Goal: Task Accomplishment & Management: Complete application form

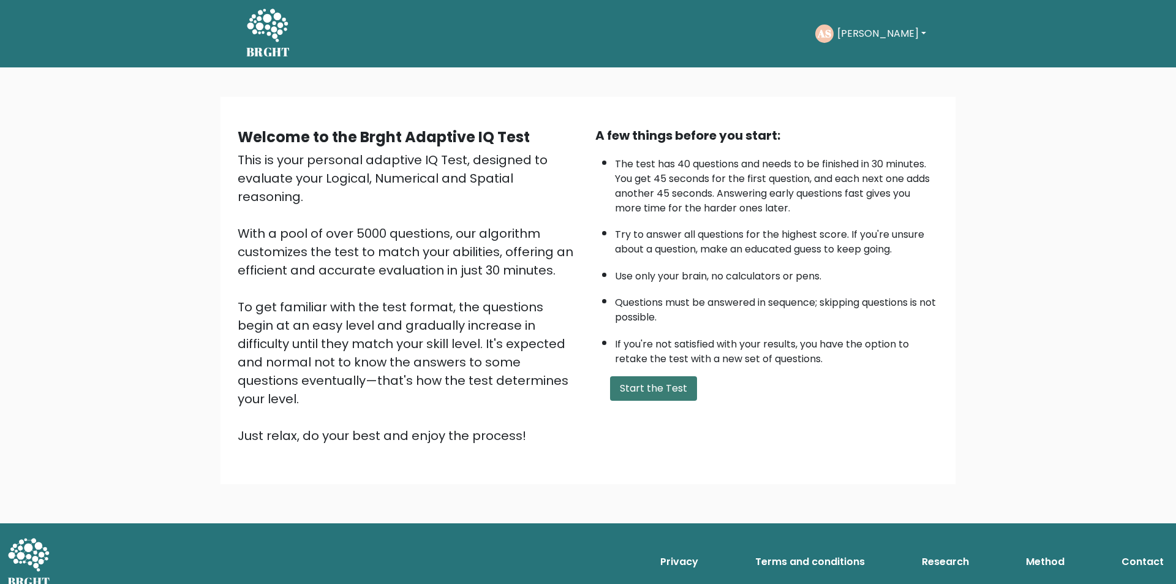
click at [650, 390] on button "Start the Test" at bounding box center [653, 388] width 87 height 25
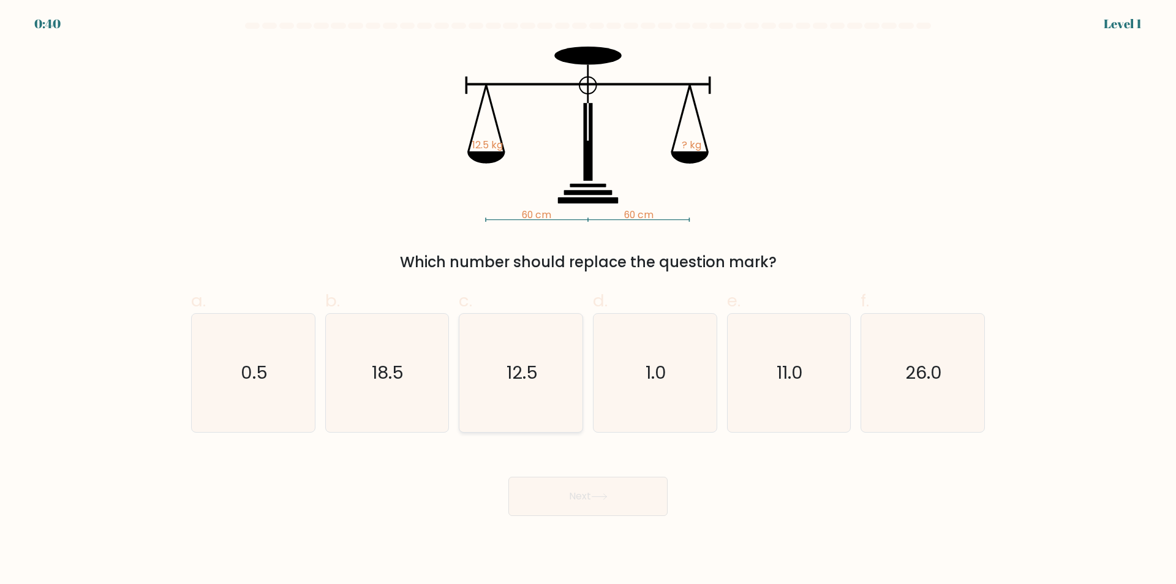
click at [529, 421] on icon "12.5" at bounding box center [521, 373] width 118 height 118
click at [588, 300] on input "c. 12.5" at bounding box center [588, 296] width 1 height 8
radio input "true"
click at [580, 501] on button "Next" at bounding box center [587, 496] width 159 height 39
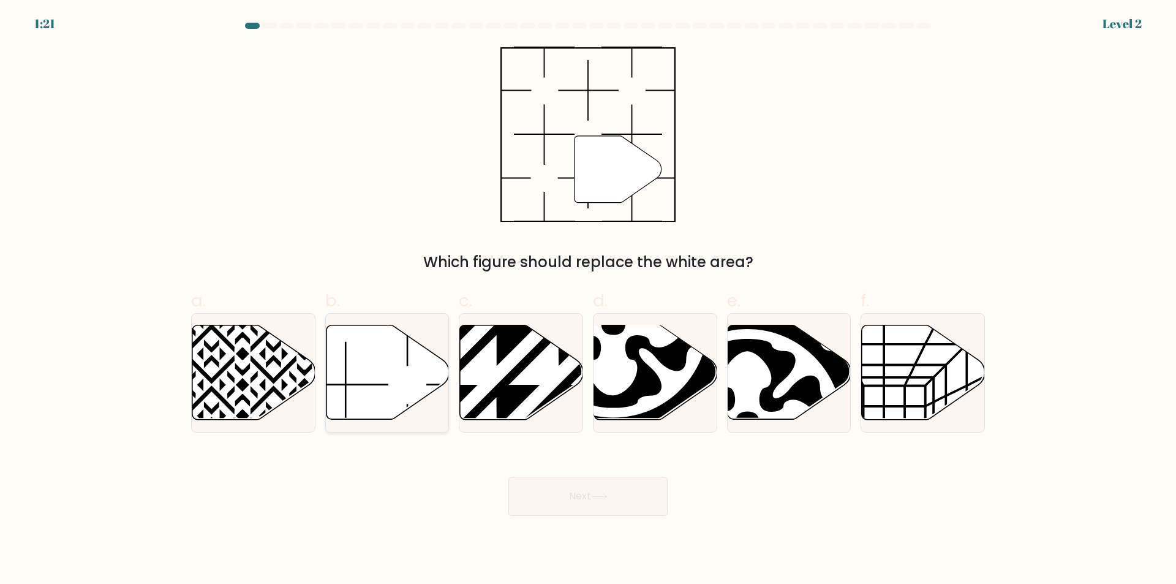
click at [408, 374] on icon at bounding box center [387, 372] width 123 height 94
click at [588, 300] on input "b." at bounding box center [588, 296] width 1 height 8
radio input "true"
click at [568, 492] on button "Next" at bounding box center [587, 496] width 159 height 39
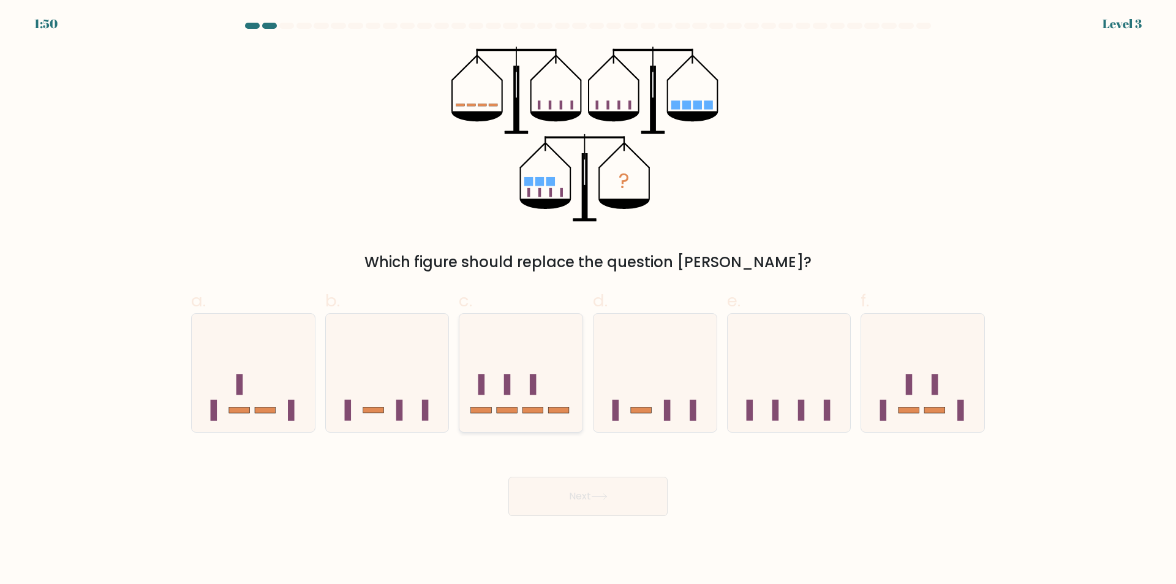
click at [521, 425] on div at bounding box center [521, 372] width 124 height 119
click at [588, 300] on input "c." at bounding box center [588, 296] width 1 height 8
radio input "true"
click at [572, 493] on button "Next" at bounding box center [587, 496] width 159 height 39
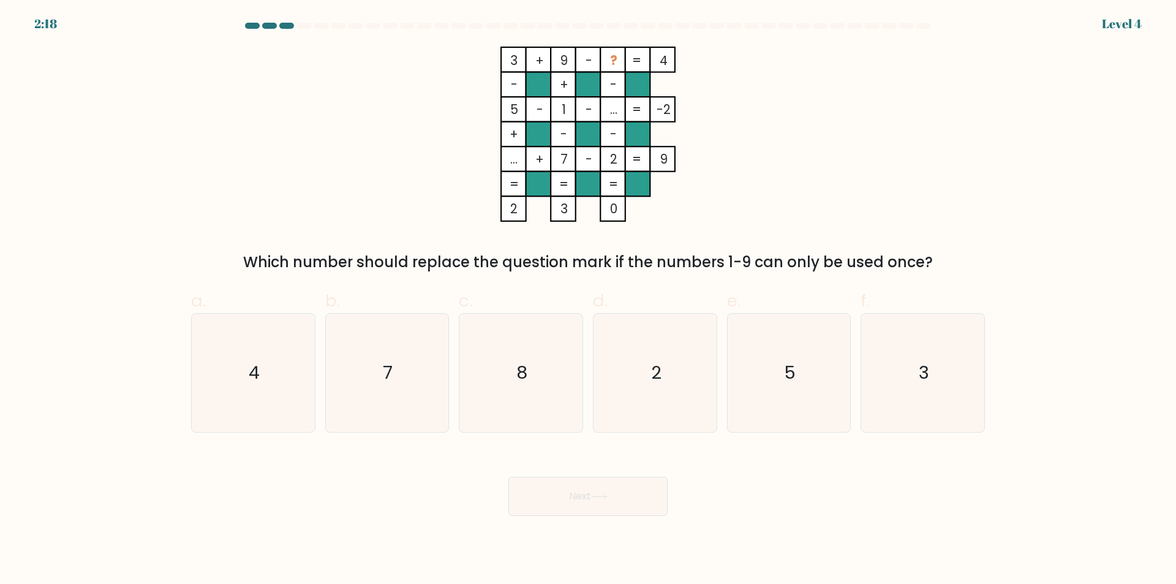
click at [527, 436] on form at bounding box center [588, 269] width 1176 height 493
click at [540, 385] on icon "8" at bounding box center [521, 373] width 118 height 118
click at [588, 300] on input "c. 8" at bounding box center [588, 296] width 1 height 8
radio input "true"
click at [566, 492] on button "Next" at bounding box center [587, 496] width 159 height 39
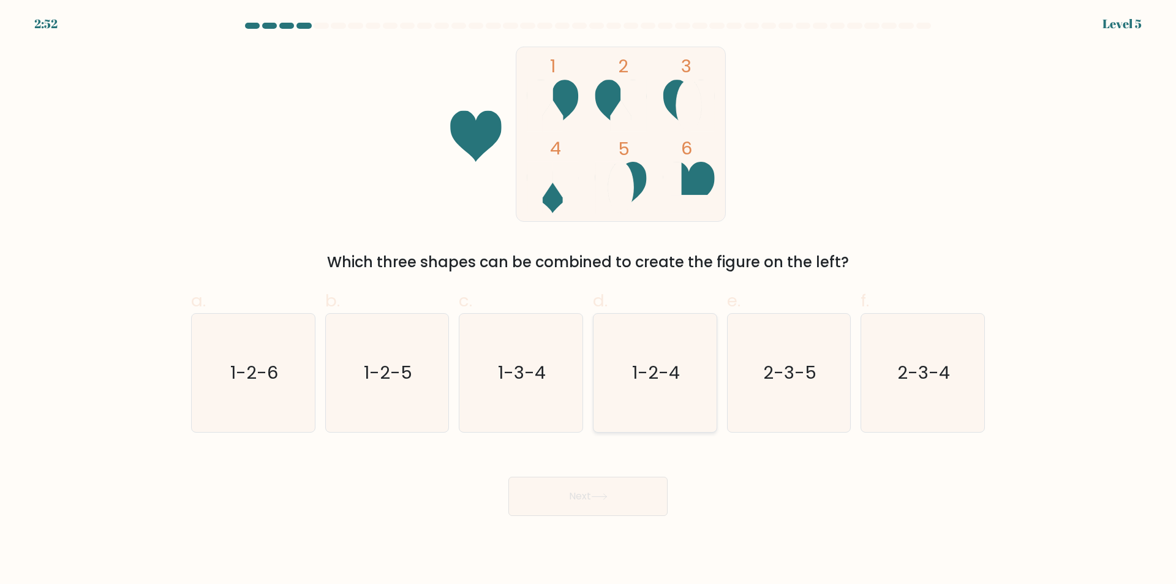
click at [654, 397] on icon "1-2-4" at bounding box center [655, 373] width 118 height 118
click at [589, 300] on input "d. 1-2-4" at bounding box center [588, 296] width 1 height 8
radio input "true"
click at [618, 501] on button "Next" at bounding box center [587, 496] width 159 height 39
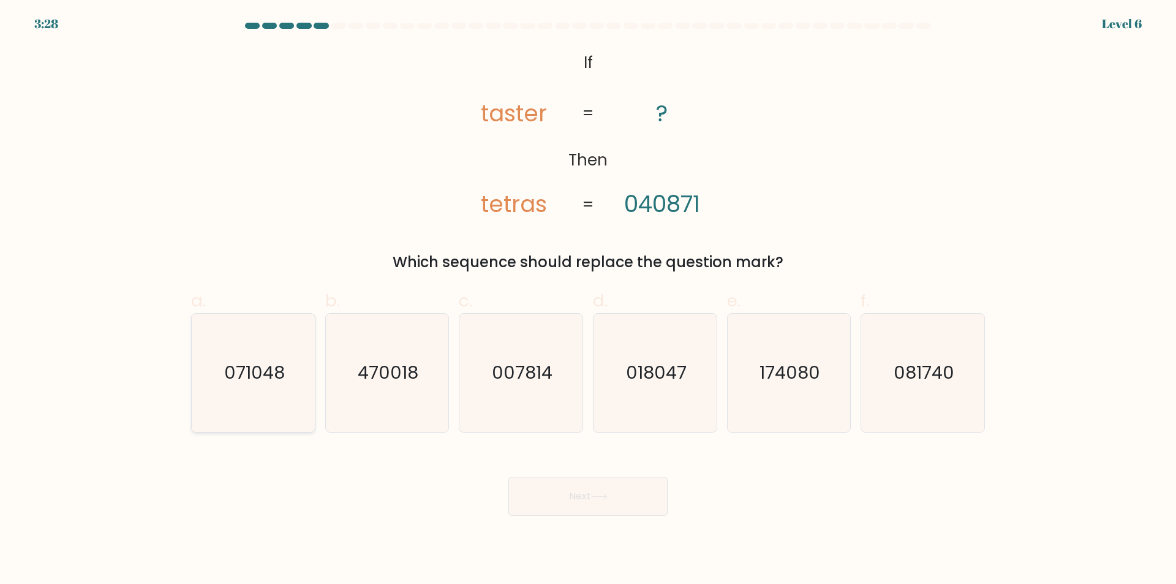
click at [287, 411] on icon "071048" at bounding box center [253, 373] width 118 height 118
click at [588, 300] on input "a. 071048" at bounding box center [588, 296] width 1 height 8
radio input "true"
click at [569, 500] on button "Next" at bounding box center [587, 496] width 159 height 39
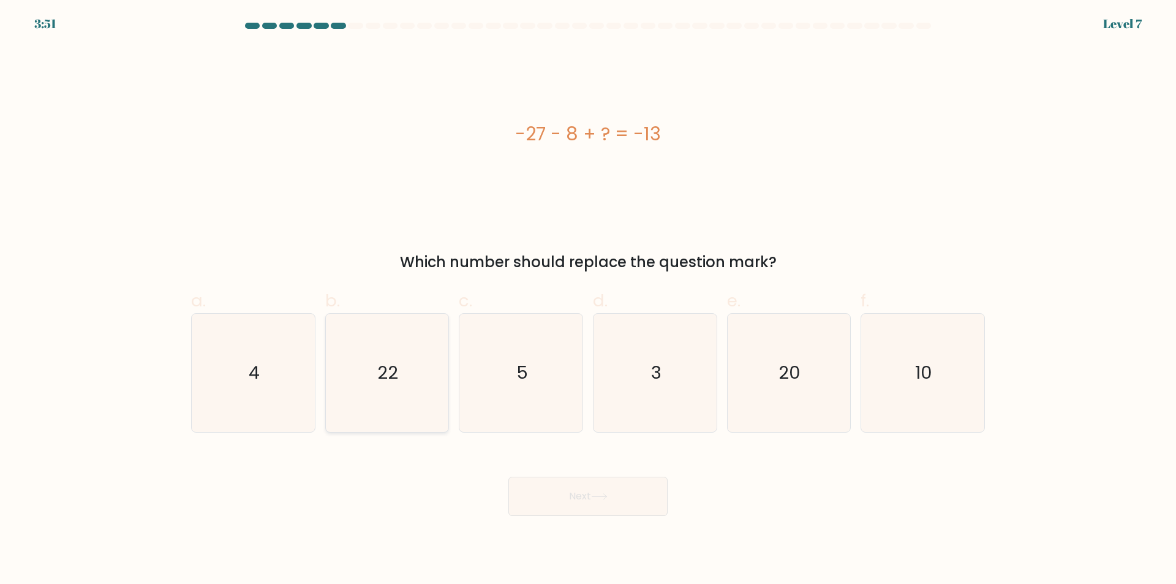
click at [347, 421] on icon "22" at bounding box center [387, 373] width 118 height 118
click at [588, 300] on input "b. 22" at bounding box center [588, 296] width 1 height 8
radio input "true"
click at [586, 506] on button "Next" at bounding box center [587, 496] width 159 height 39
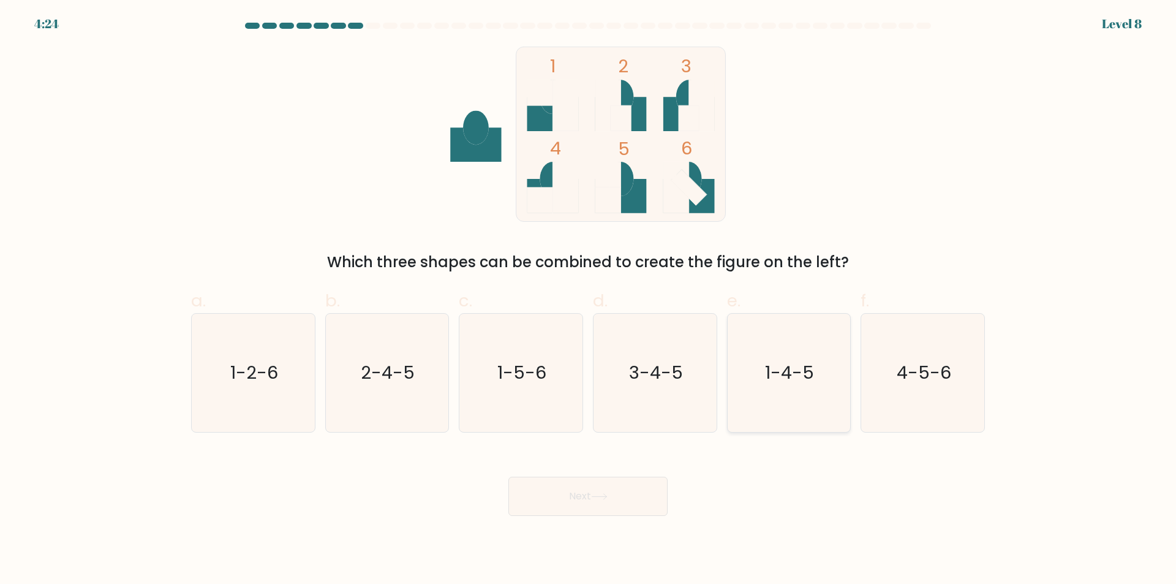
click at [809, 388] on icon "1-4-5" at bounding box center [789, 373] width 118 height 118
click at [589, 300] on input "e. 1-4-5" at bounding box center [588, 296] width 1 height 8
radio input "true"
click at [575, 498] on button "Next" at bounding box center [587, 496] width 159 height 39
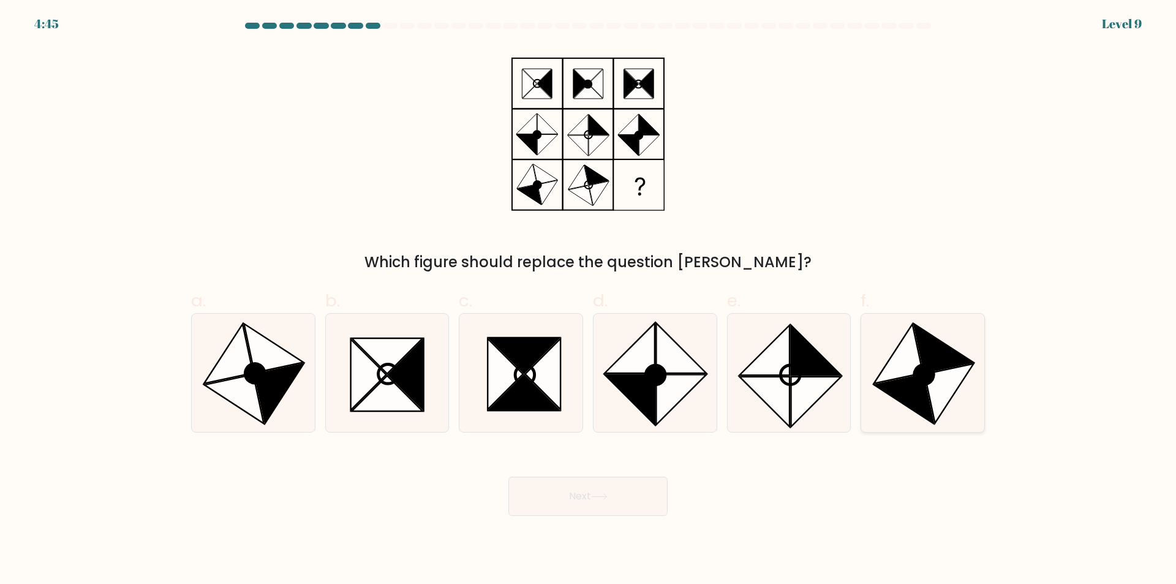
click at [926, 398] on icon at bounding box center [903, 398] width 59 height 49
click at [589, 300] on input "f." at bounding box center [588, 296] width 1 height 8
radio input "true"
click at [614, 499] on button "Next" at bounding box center [587, 496] width 159 height 39
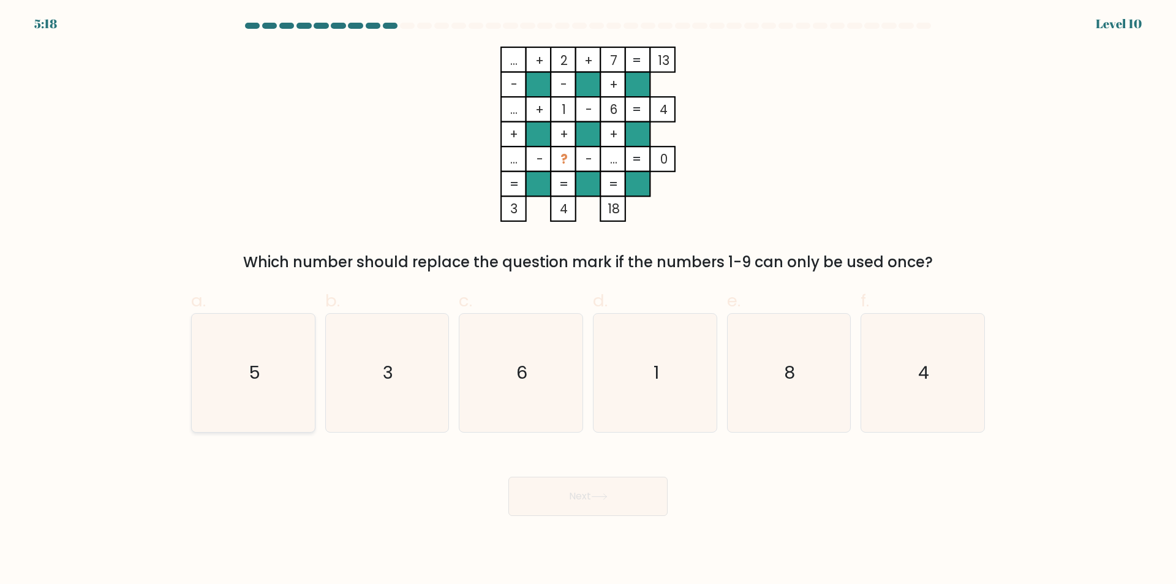
click at [279, 408] on icon "5" at bounding box center [253, 373] width 118 height 118
click at [588, 300] on input "a. 5" at bounding box center [588, 296] width 1 height 8
radio input "true"
click at [592, 491] on button "Next" at bounding box center [587, 496] width 159 height 39
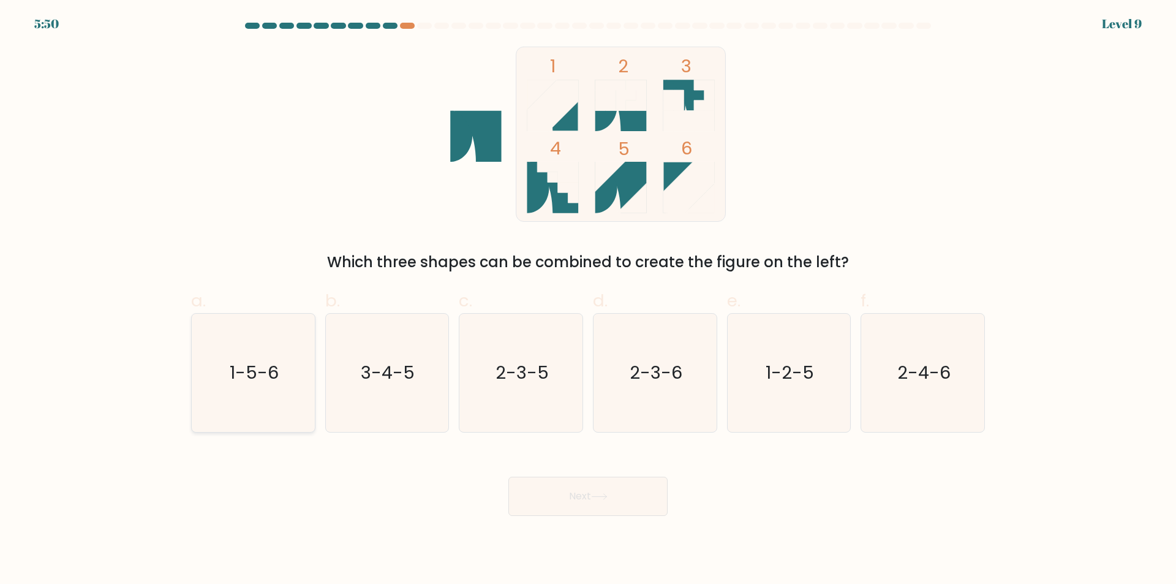
click at [248, 402] on icon "1-5-6" at bounding box center [253, 373] width 118 height 118
click at [588, 300] on input "a. 1-5-6" at bounding box center [588, 296] width 1 height 8
radio input "true"
click at [562, 494] on button "Next" at bounding box center [587, 496] width 159 height 39
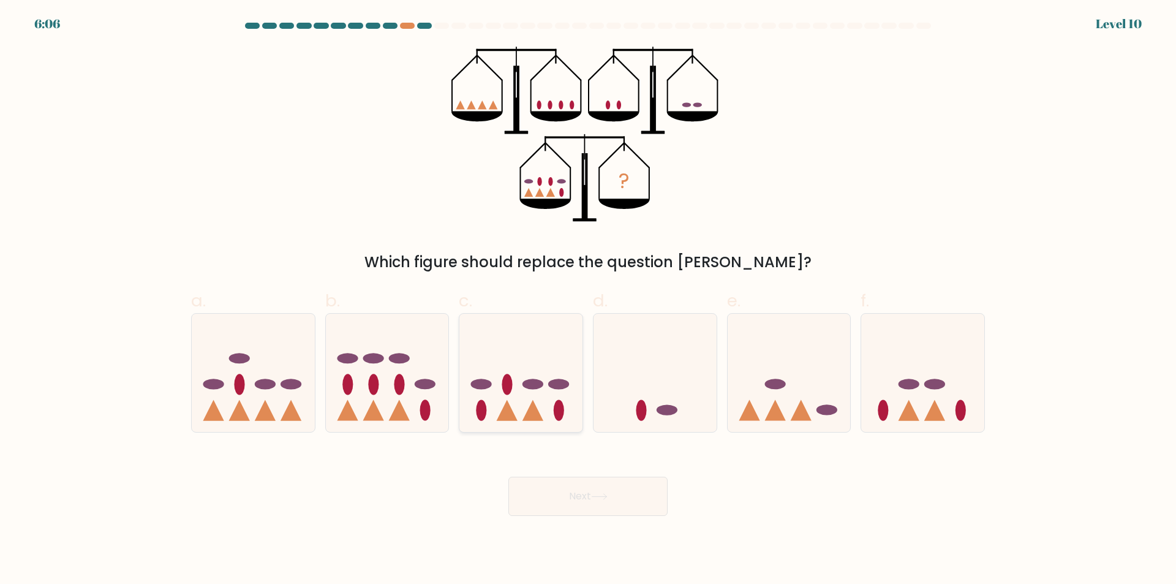
click at [550, 340] on icon at bounding box center [520, 373] width 123 height 102
click at [588, 300] on input "c." at bounding box center [588, 296] width 1 height 8
radio input "true"
click at [582, 501] on button "Next" at bounding box center [587, 496] width 159 height 39
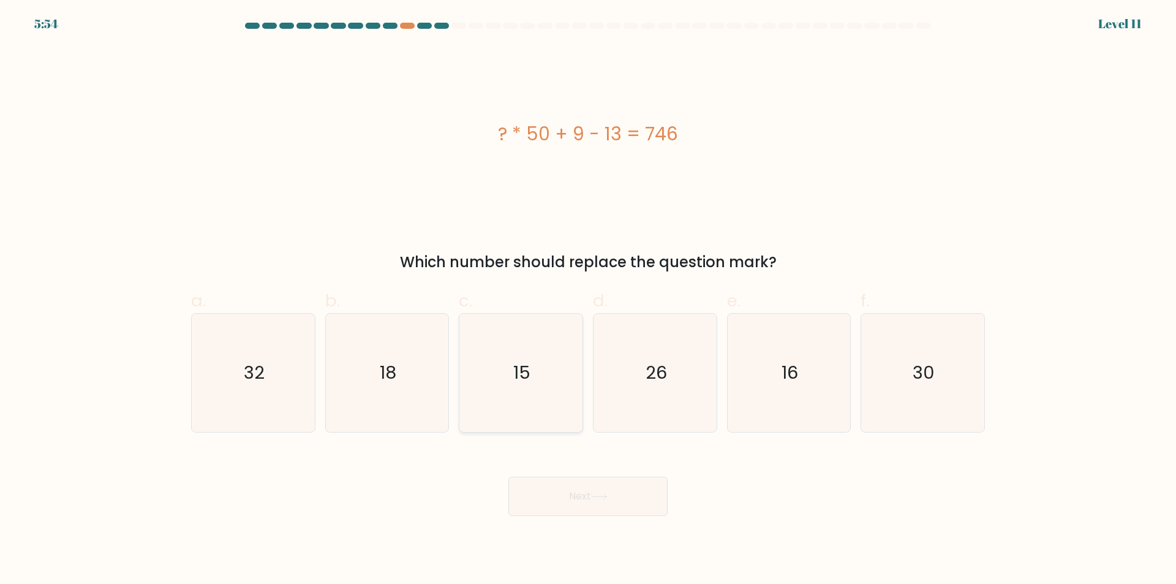
click at [566, 418] on icon "15" at bounding box center [521, 373] width 118 height 118
click at [588, 300] on input "c. 15" at bounding box center [588, 296] width 1 height 8
radio input "true"
click at [594, 499] on icon at bounding box center [599, 496] width 17 height 7
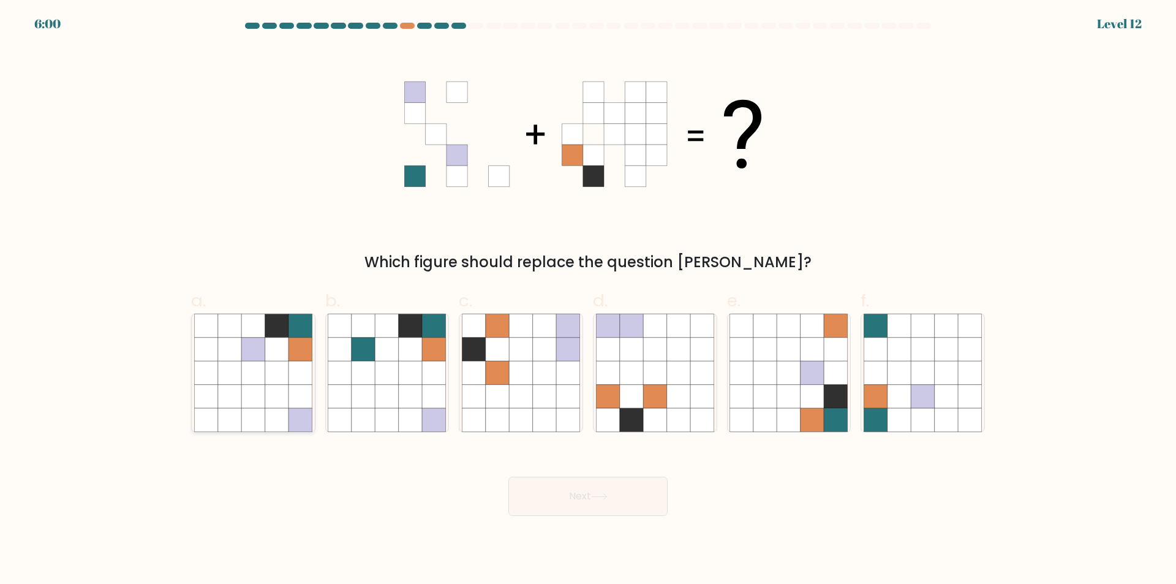
click at [260, 406] on icon at bounding box center [252, 396] width 23 height 23
click at [588, 300] on input "a." at bounding box center [588, 296] width 1 height 8
radio input "true"
click at [565, 495] on button "Next" at bounding box center [587, 496] width 159 height 39
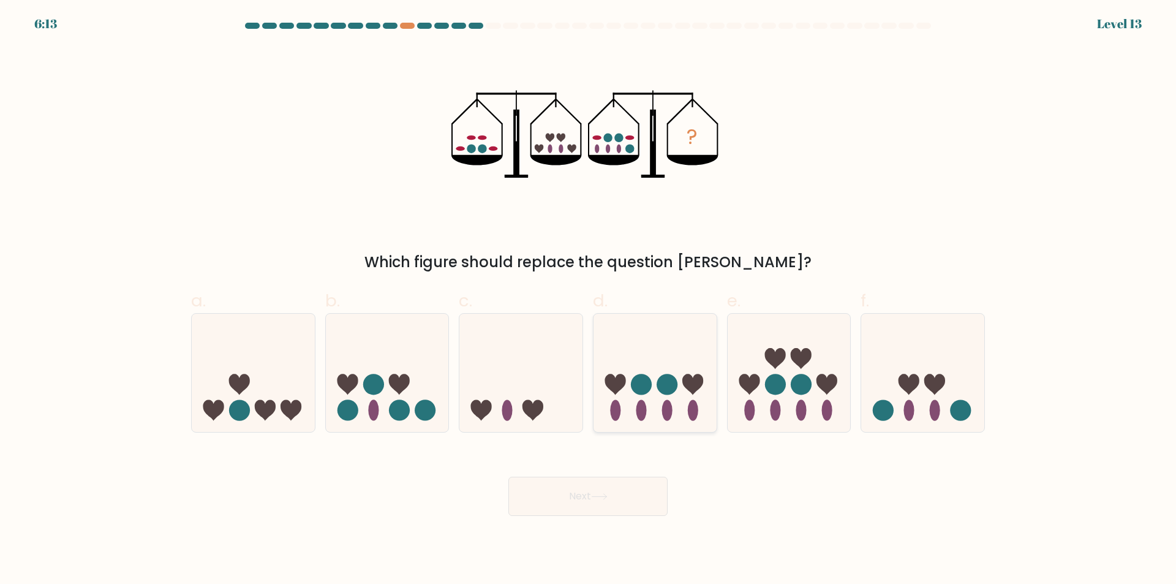
click at [627, 428] on div at bounding box center [655, 372] width 124 height 119
click at [589, 300] on input "d." at bounding box center [588, 296] width 1 height 8
radio input "true"
click at [587, 498] on button "Next" at bounding box center [587, 496] width 159 height 39
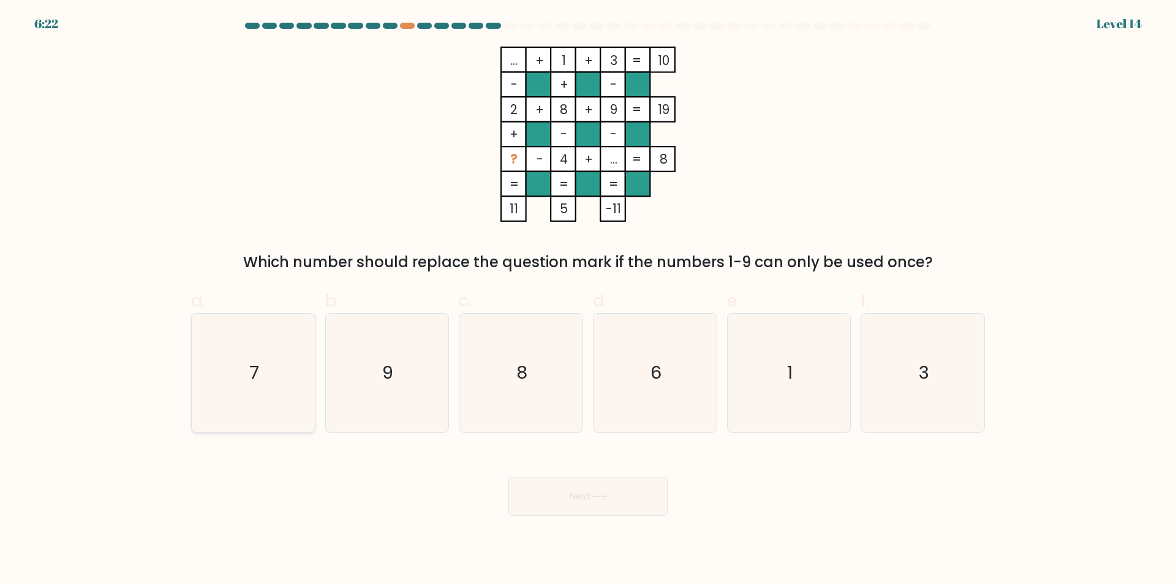
click at [282, 411] on icon "7" at bounding box center [253, 373] width 118 height 118
click at [588, 300] on input "a. 7" at bounding box center [588, 296] width 1 height 8
radio input "true"
click at [588, 503] on button "Next" at bounding box center [587, 496] width 159 height 39
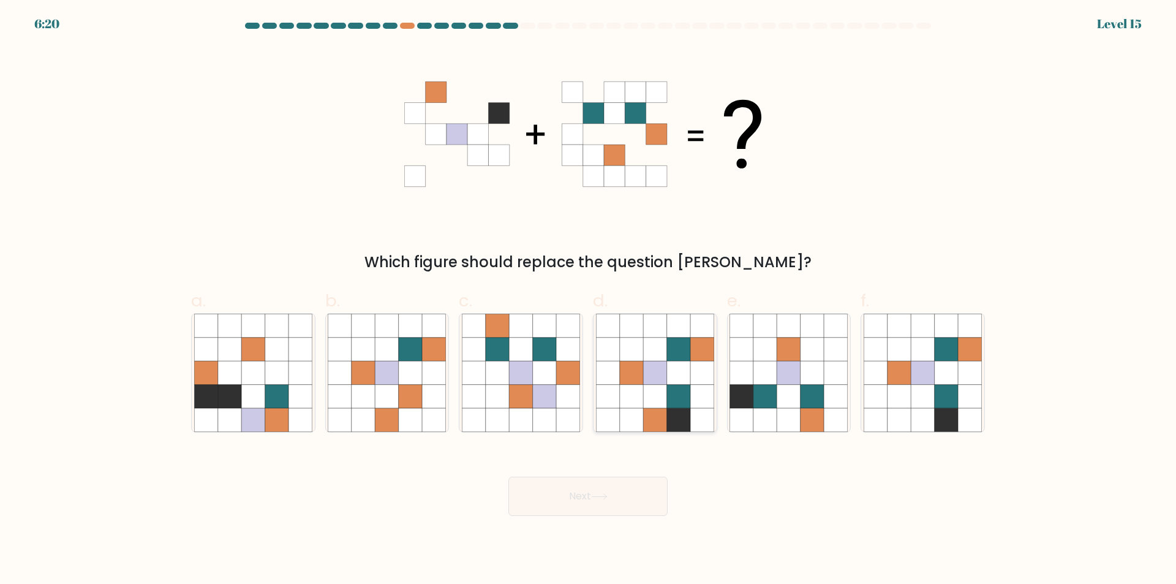
click at [608, 414] on icon at bounding box center [607, 419] width 23 height 23
click at [589, 300] on input "d." at bounding box center [588, 296] width 1 height 8
radio input "true"
click at [600, 496] on icon at bounding box center [599, 496] width 17 height 7
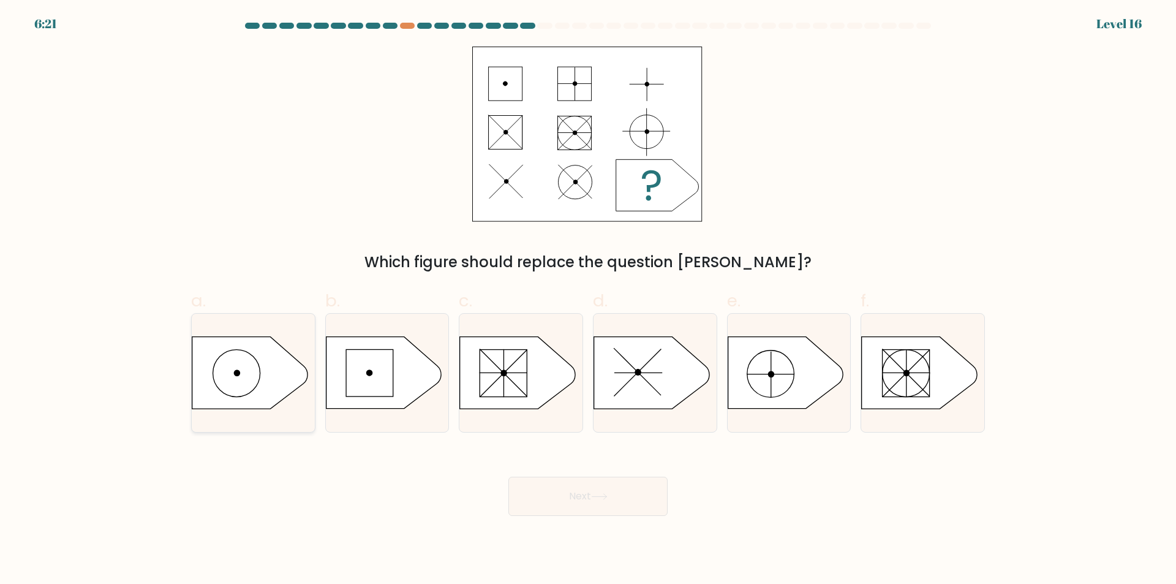
click at [266, 387] on icon at bounding box center [249, 373] width 115 height 72
click at [588, 300] on input "a." at bounding box center [588, 296] width 1 height 8
radio input "true"
click at [546, 494] on button "Next" at bounding box center [587, 496] width 159 height 39
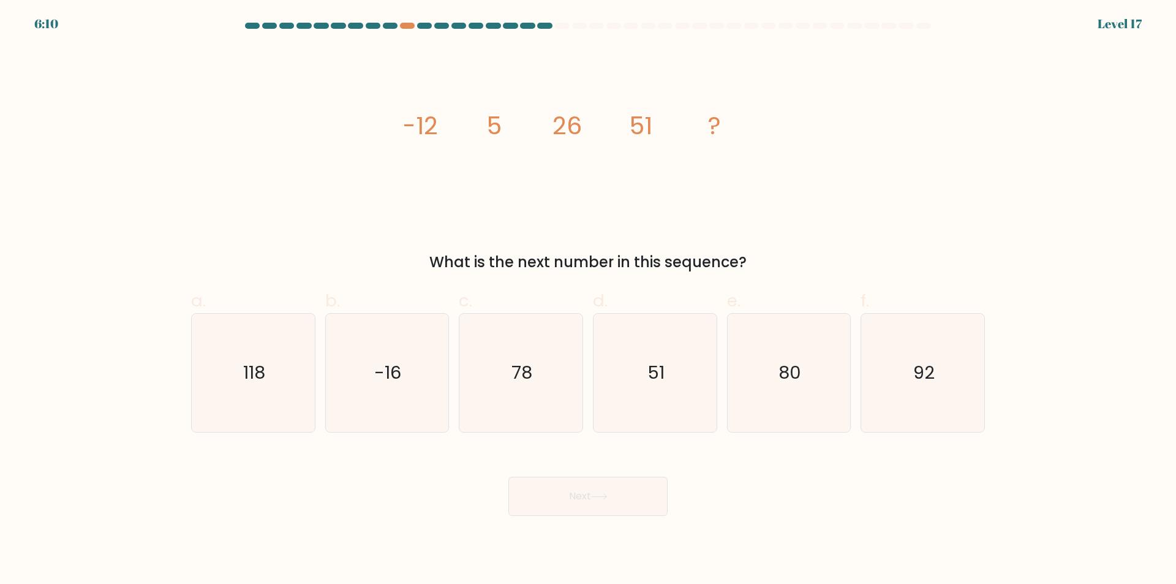
click at [537, 433] on form at bounding box center [588, 269] width 1176 height 493
click at [529, 409] on icon "78" at bounding box center [521, 373] width 118 height 118
click at [588, 300] on input "c. 78" at bounding box center [588, 296] width 1 height 8
radio input "true"
click at [593, 502] on button "Next" at bounding box center [587, 496] width 159 height 39
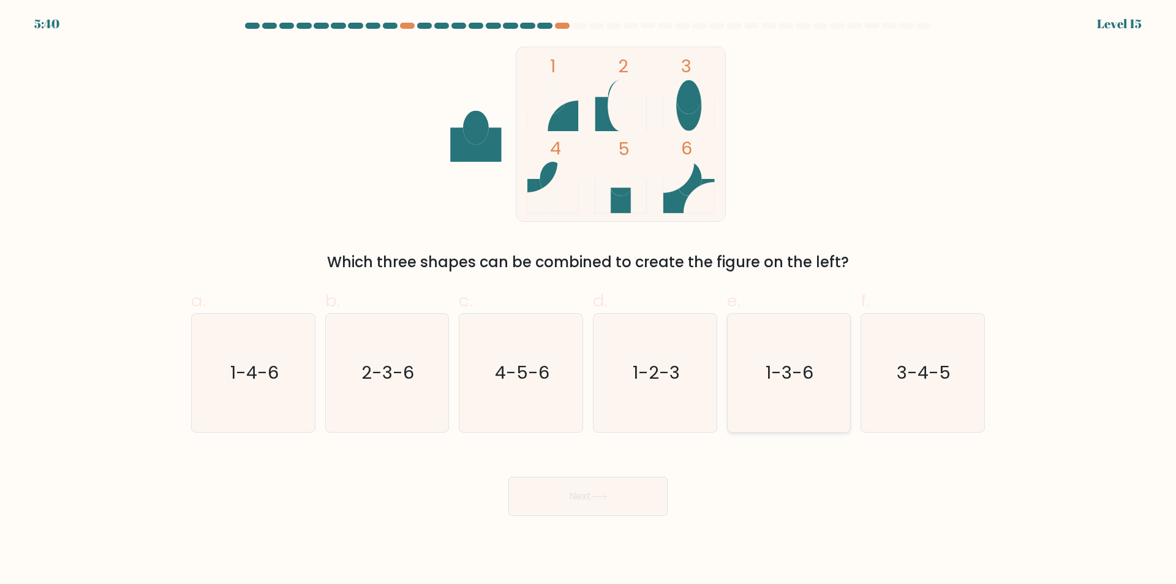
click at [777, 419] on icon "1-3-6" at bounding box center [789, 373] width 118 height 118
click at [589, 300] on input "e. 1-3-6" at bounding box center [588, 296] width 1 height 8
radio input "true"
click at [635, 499] on button "Next" at bounding box center [587, 496] width 159 height 39
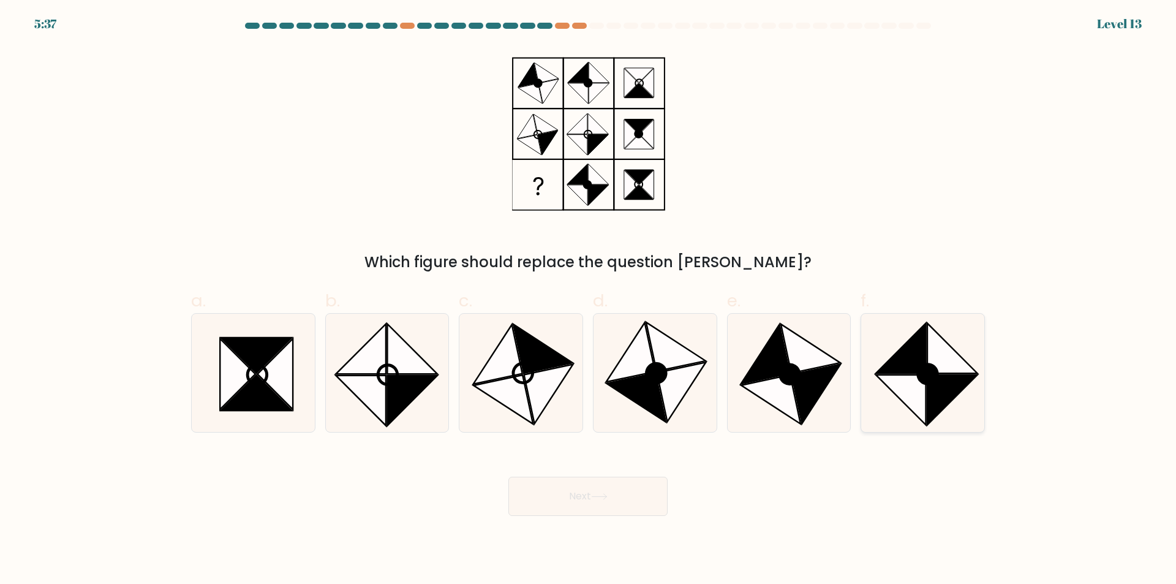
click at [924, 416] on icon at bounding box center [901, 400] width 50 height 50
click at [589, 300] on input "f." at bounding box center [588, 296] width 1 height 8
radio input "true"
click at [818, 388] on icon at bounding box center [816, 393] width 49 height 59
click at [589, 300] on input "e." at bounding box center [588, 296] width 1 height 8
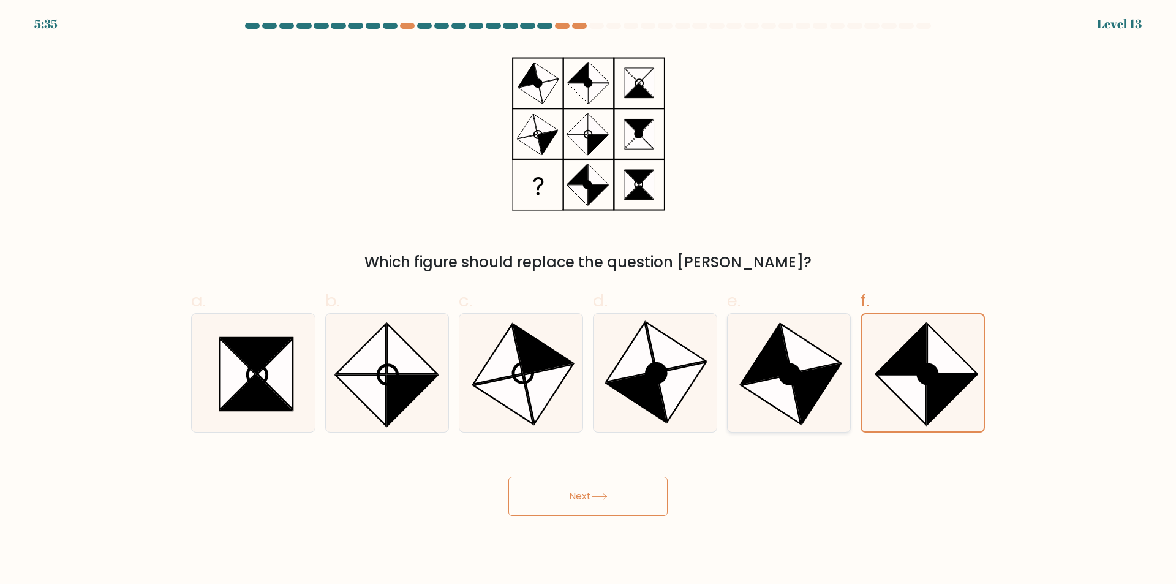
radio input "true"
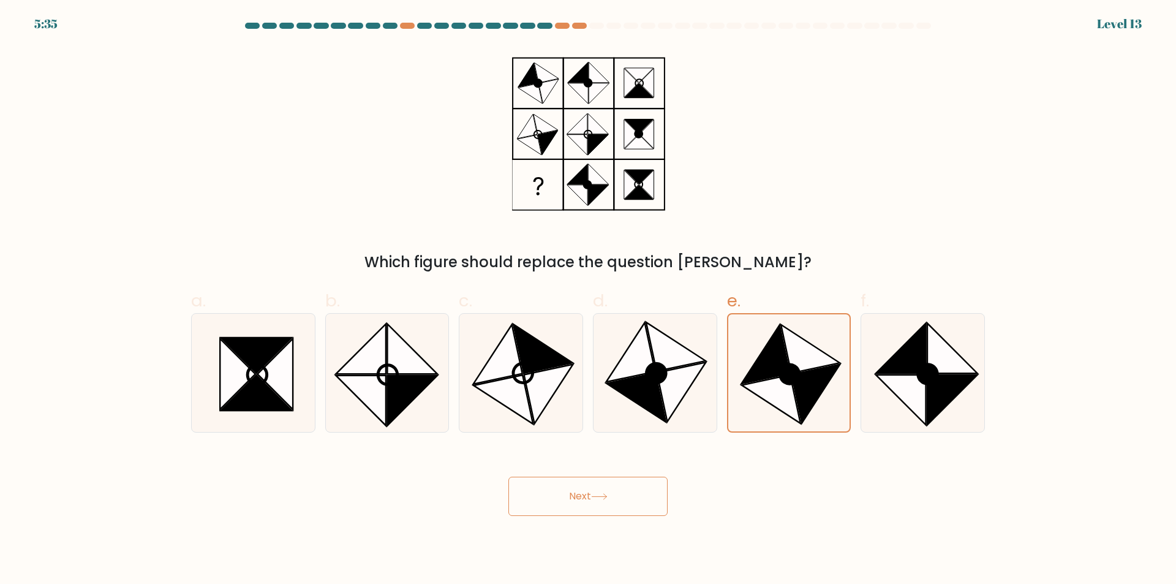
click at [614, 496] on button "Next" at bounding box center [587, 496] width 159 height 39
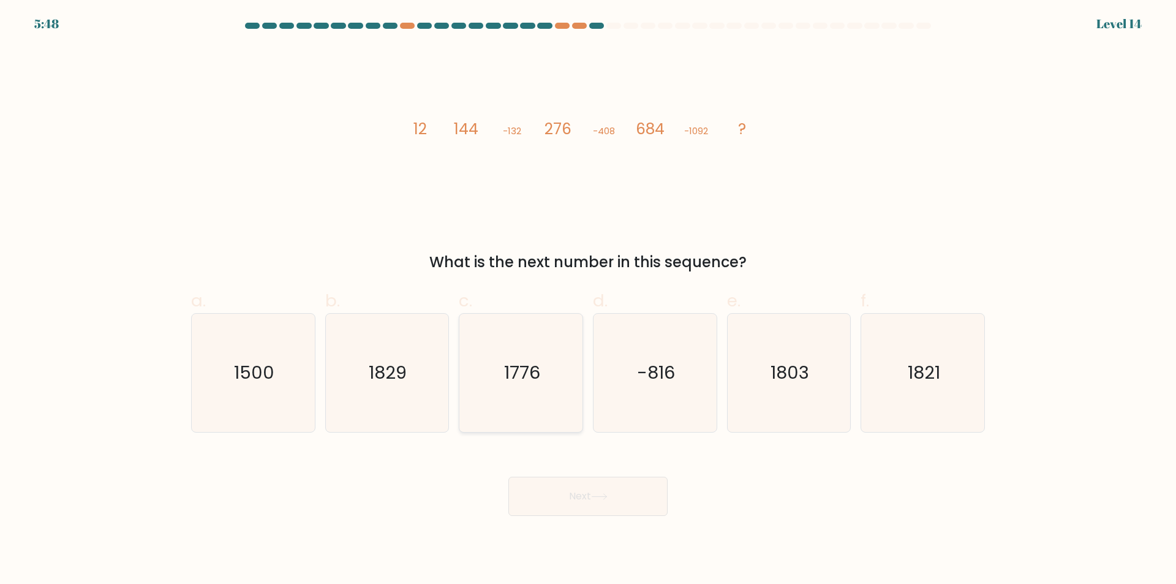
click at [501, 428] on icon "1776" at bounding box center [521, 373] width 118 height 118
click at [588, 300] on input "c. 1776" at bounding box center [588, 296] width 1 height 8
radio input "true"
click at [592, 502] on button "Next" at bounding box center [587, 496] width 159 height 39
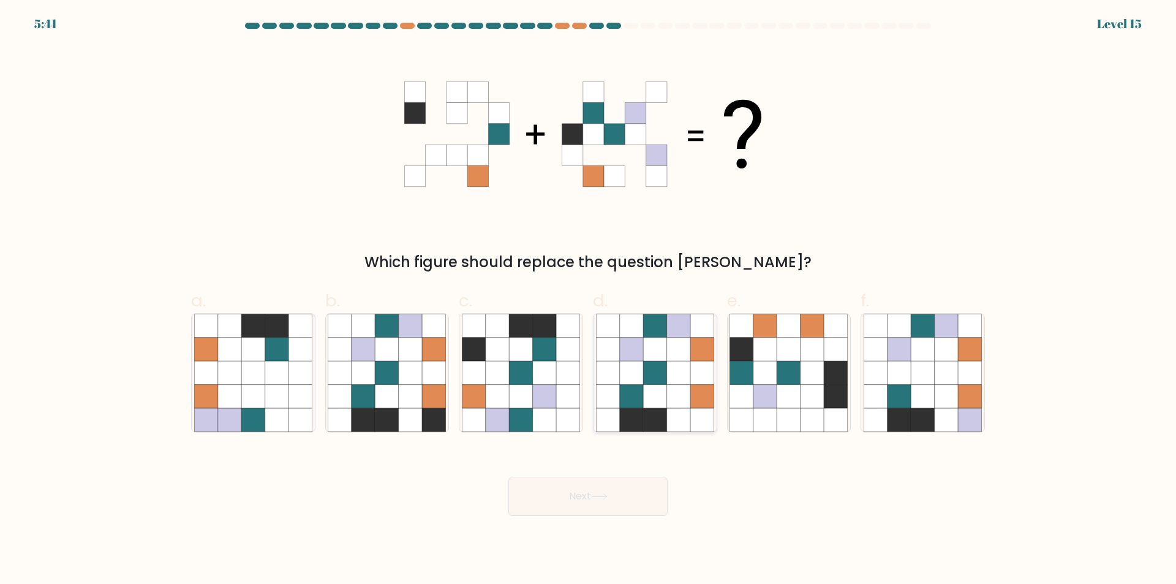
click at [697, 425] on icon at bounding box center [701, 419] width 23 height 23
click at [589, 300] on input "d." at bounding box center [588, 296] width 1 height 8
radio input "true"
click at [608, 495] on icon at bounding box center [599, 496] width 17 height 7
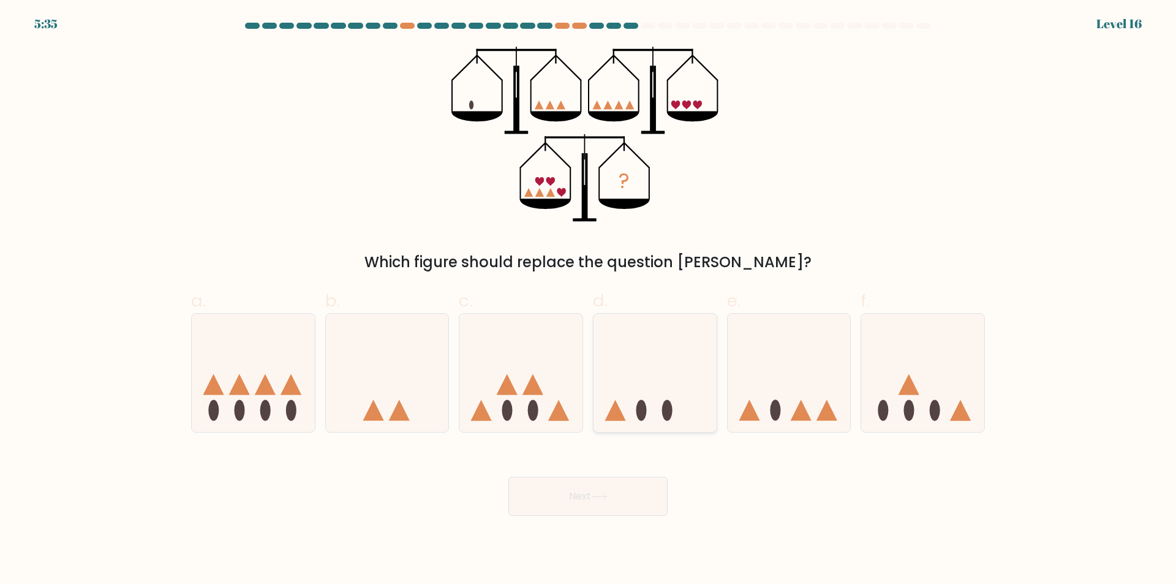
click at [699, 421] on icon at bounding box center [655, 373] width 123 height 102
click at [589, 300] on input "d." at bounding box center [588, 296] width 1 height 8
radio input "true"
click at [612, 500] on button "Next" at bounding box center [587, 496] width 159 height 39
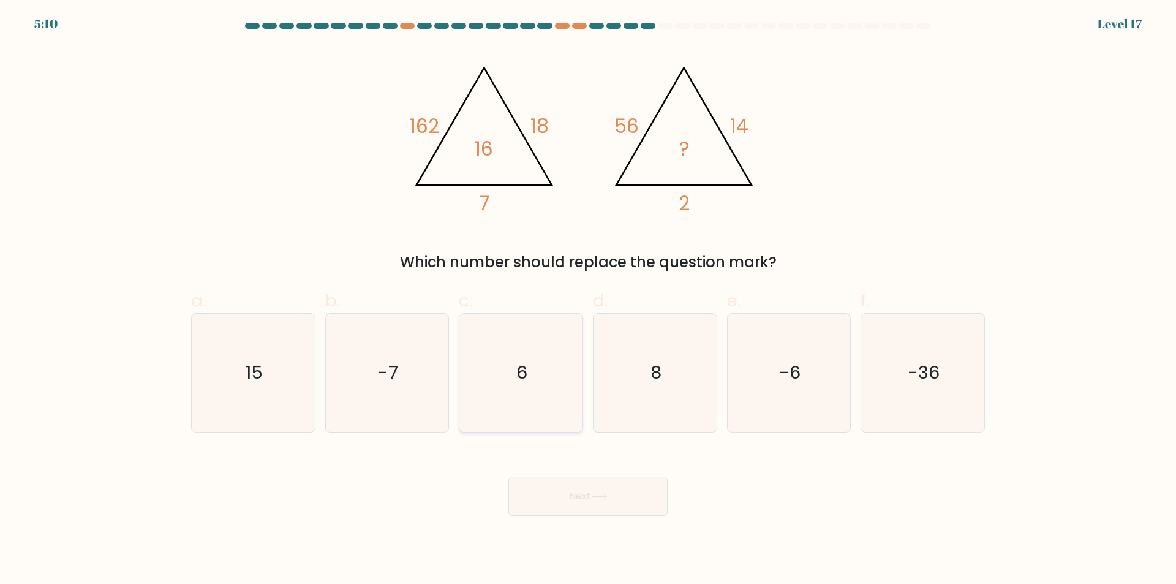
click at [501, 412] on icon "6" at bounding box center [521, 373] width 118 height 118
click at [588, 300] on input "c. 6" at bounding box center [588, 296] width 1 height 8
radio input "true"
click at [573, 493] on button "Next" at bounding box center [587, 496] width 159 height 39
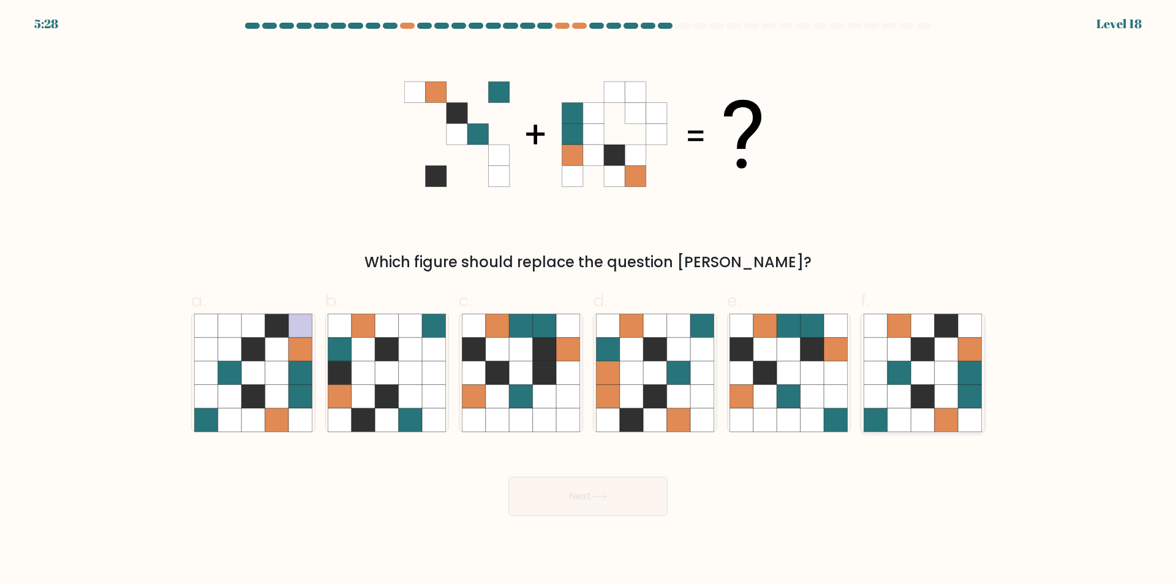
click at [916, 422] on icon at bounding box center [922, 419] width 23 height 23
click at [589, 300] on input "f." at bounding box center [588, 296] width 1 height 8
radio input "true"
click at [614, 493] on button "Next" at bounding box center [587, 496] width 159 height 39
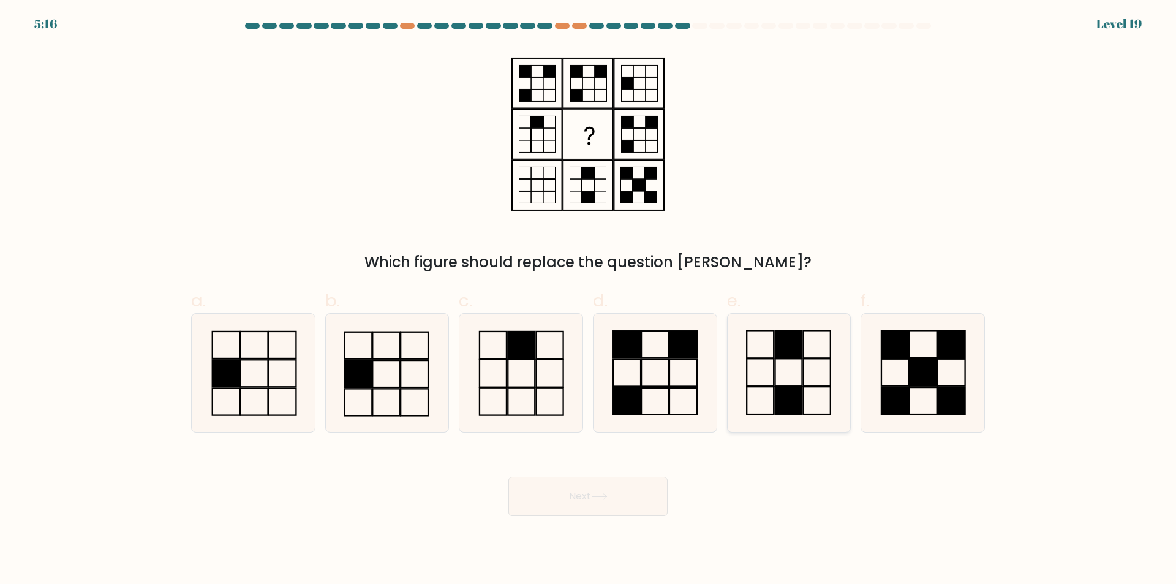
click at [761, 401] on icon at bounding box center [789, 373] width 118 height 118
click at [589, 300] on input "e." at bounding box center [588, 296] width 1 height 8
radio input "true"
click at [611, 500] on button "Next" at bounding box center [587, 496] width 159 height 39
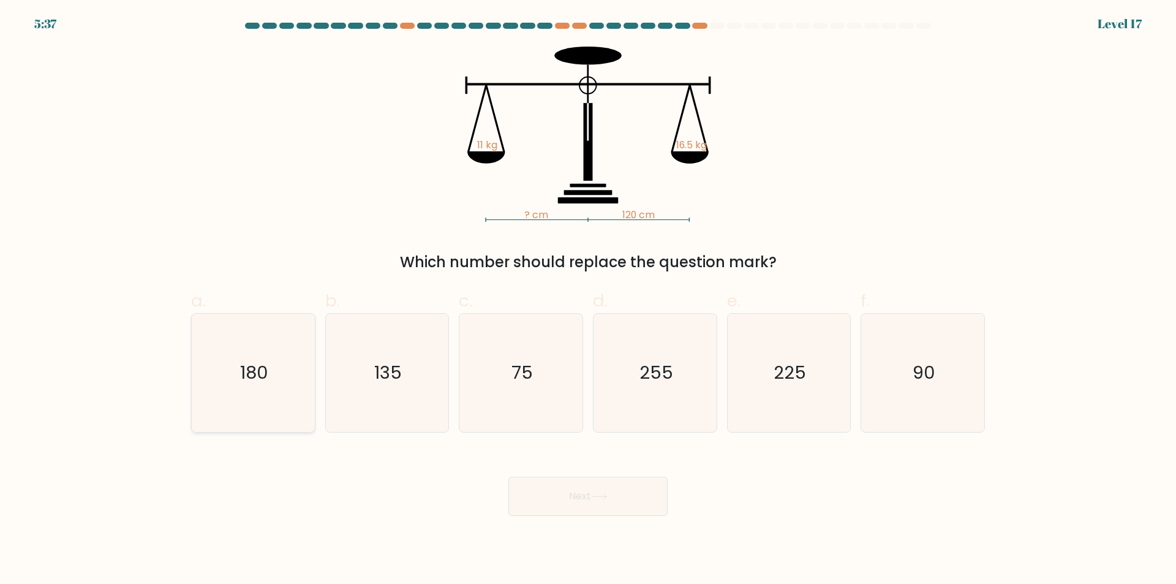
click at [267, 418] on icon "180" at bounding box center [253, 373] width 118 height 118
click at [588, 300] on input "a. 180" at bounding box center [588, 296] width 1 height 8
radio input "true"
click at [559, 494] on button "Next" at bounding box center [587, 496] width 159 height 39
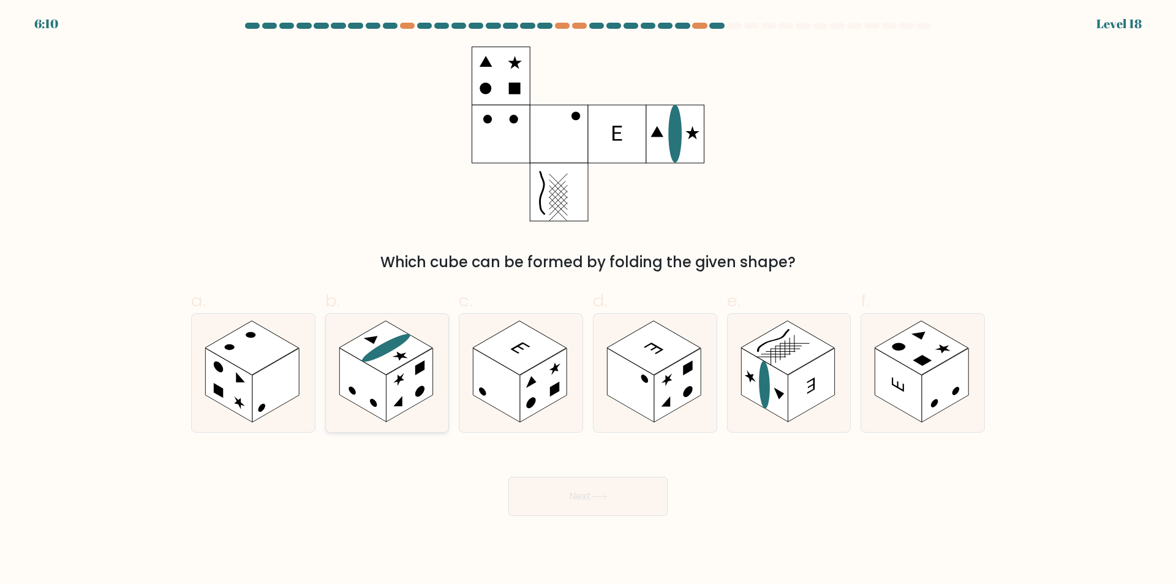
click at [355, 372] on rect at bounding box center [362, 385] width 47 height 74
click at [588, 300] on input "b." at bounding box center [588, 296] width 1 height 8
radio input "true"
click at [588, 493] on button "Next" at bounding box center [587, 496] width 159 height 39
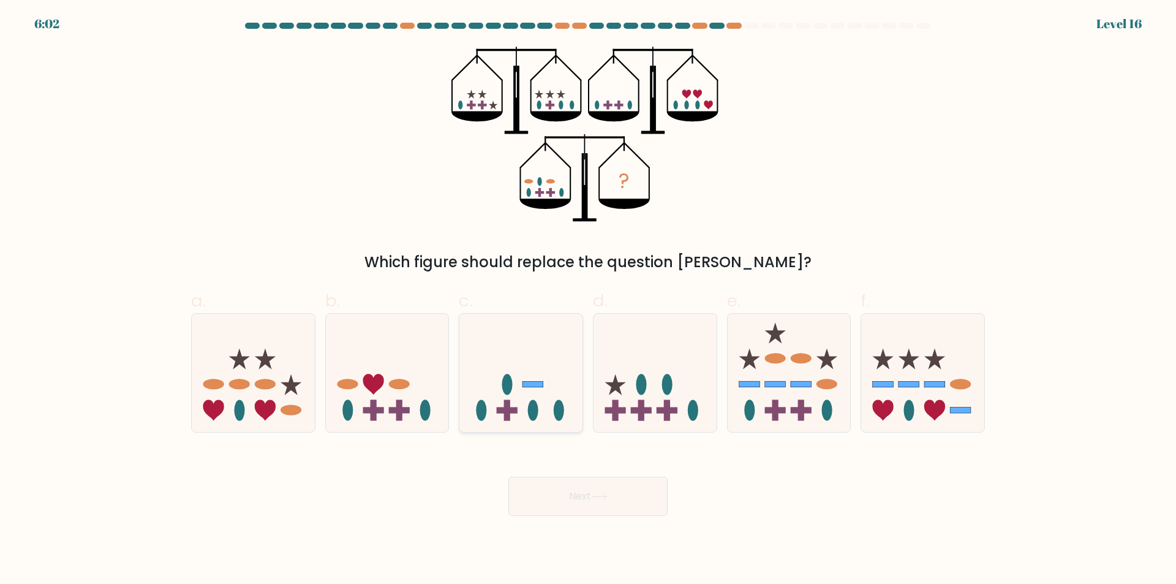
click at [557, 424] on div at bounding box center [521, 372] width 124 height 119
click at [588, 300] on input "c." at bounding box center [588, 296] width 1 height 8
radio input "true"
click at [603, 504] on button "Next" at bounding box center [587, 496] width 159 height 39
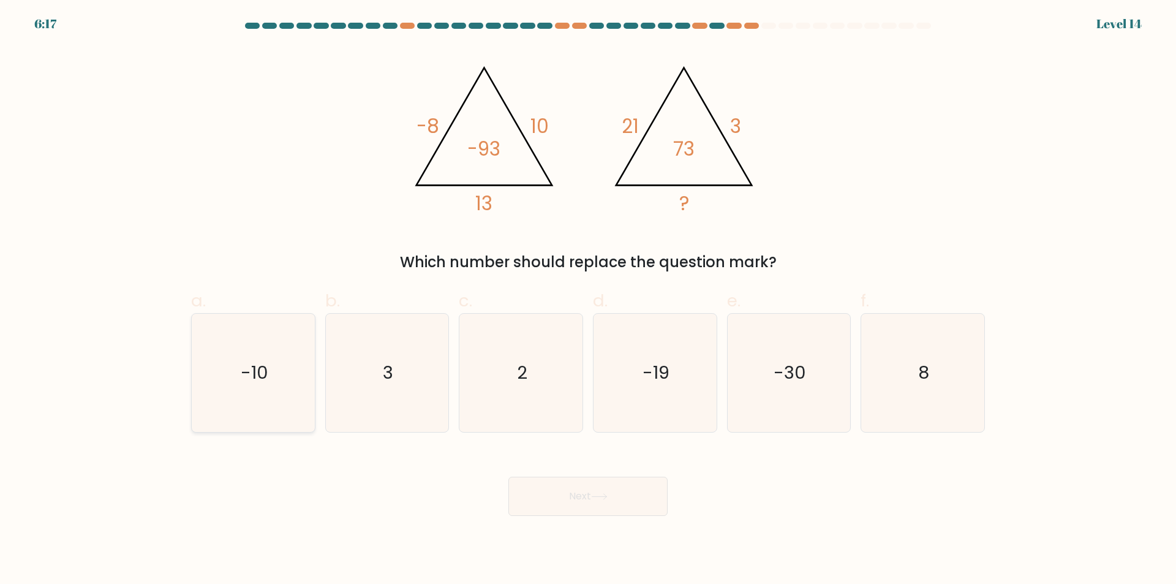
click at [264, 412] on icon "-10" at bounding box center [253, 373] width 118 height 118
click at [588, 300] on input "a. -10" at bounding box center [588, 296] width 1 height 8
radio input "true"
click at [594, 500] on icon at bounding box center [599, 496] width 17 height 7
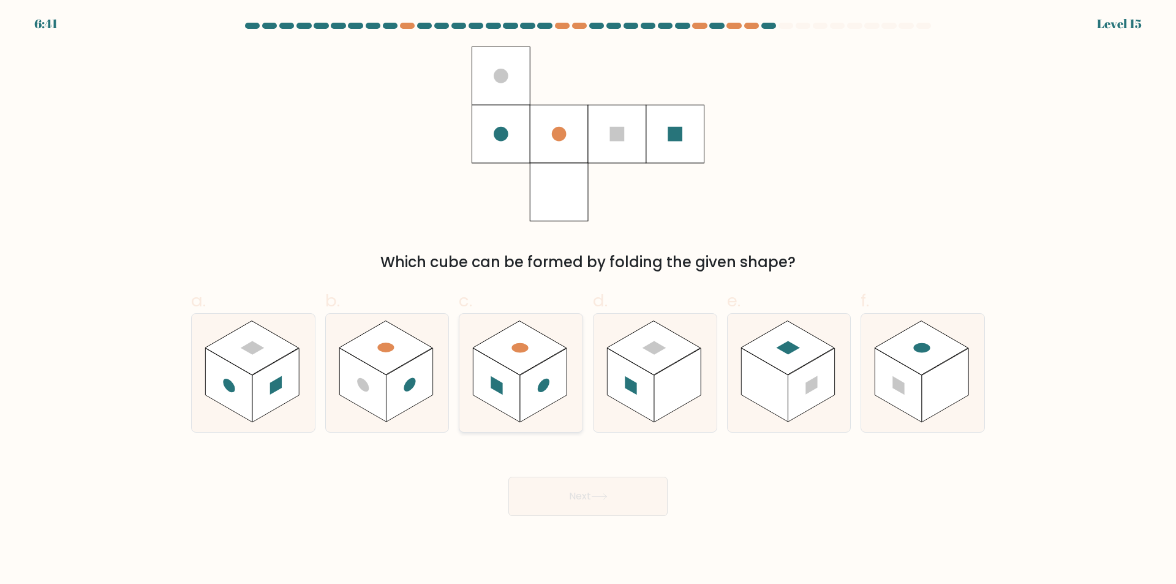
click at [501, 384] on rect at bounding box center [497, 385] width 12 height 18
click at [588, 300] on input "c." at bounding box center [588, 296] width 1 height 8
radio input "true"
click at [597, 499] on icon at bounding box center [599, 496] width 17 height 7
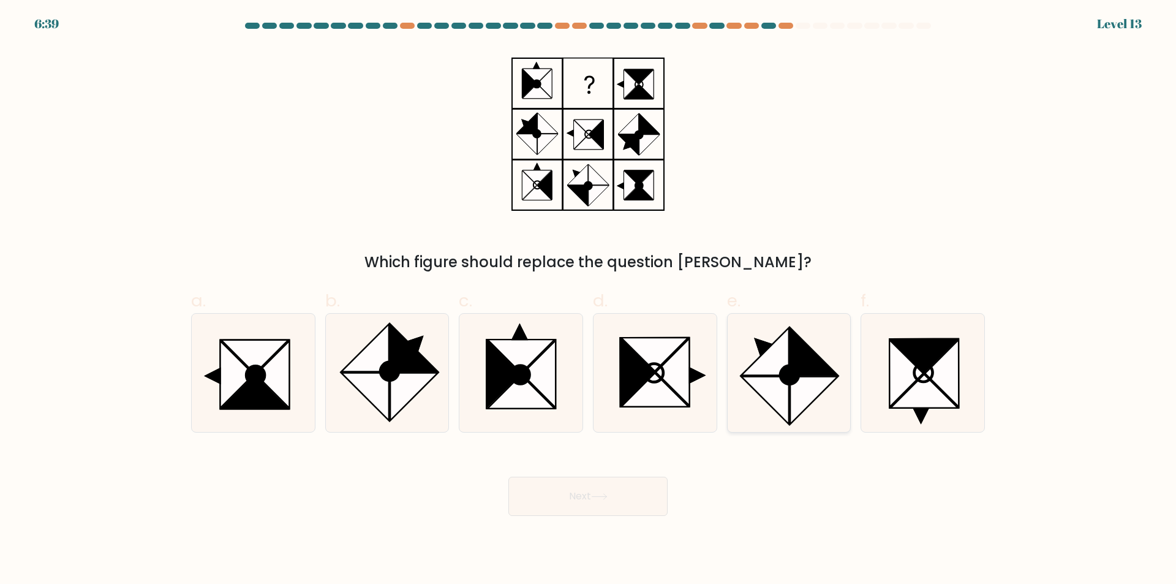
click at [791, 406] on icon at bounding box center [814, 400] width 47 height 47
click at [589, 300] on input "e." at bounding box center [588, 296] width 1 height 8
radio input "true"
click at [646, 496] on button "Next" at bounding box center [587, 496] width 159 height 39
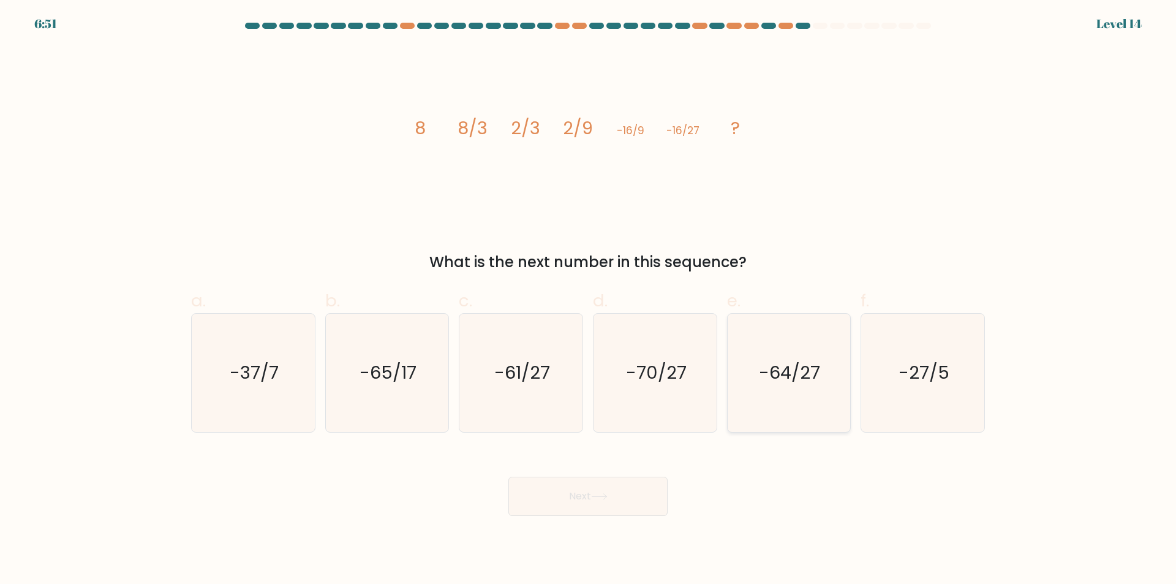
click at [815, 418] on icon "-64/27" at bounding box center [789, 373] width 118 height 118
click at [589, 300] on input "e. -64/27" at bounding box center [588, 296] width 1 height 8
radio input "true"
click at [618, 507] on button "Next" at bounding box center [587, 496] width 159 height 39
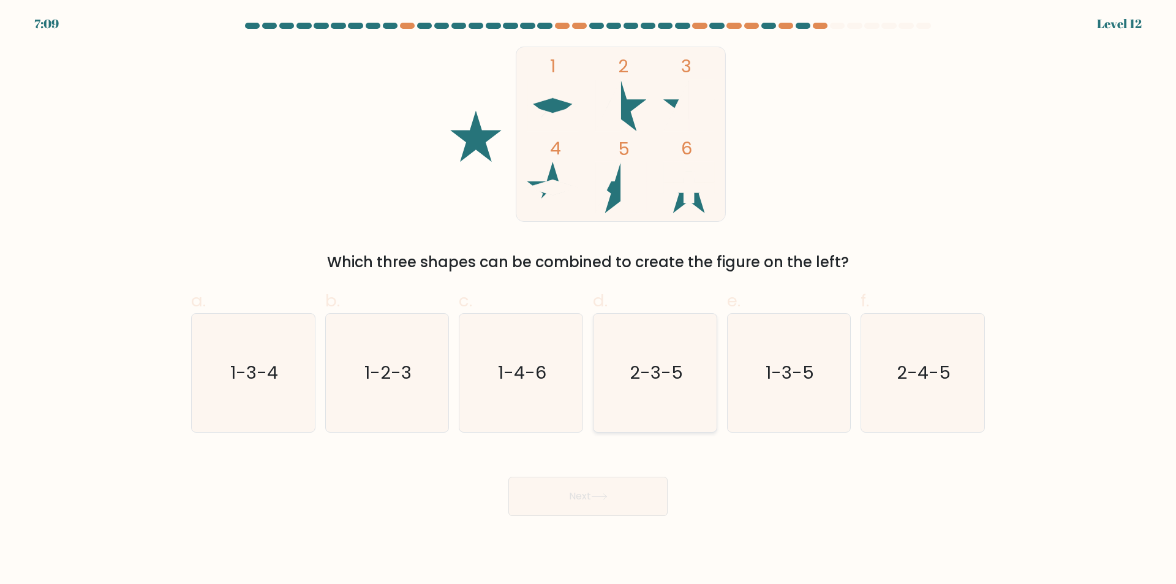
click at [662, 412] on icon "2-3-5" at bounding box center [655, 373] width 118 height 118
click at [589, 300] on input "d. 2-3-5" at bounding box center [588, 296] width 1 height 8
radio input "true"
click at [602, 503] on button "Next" at bounding box center [587, 496] width 159 height 39
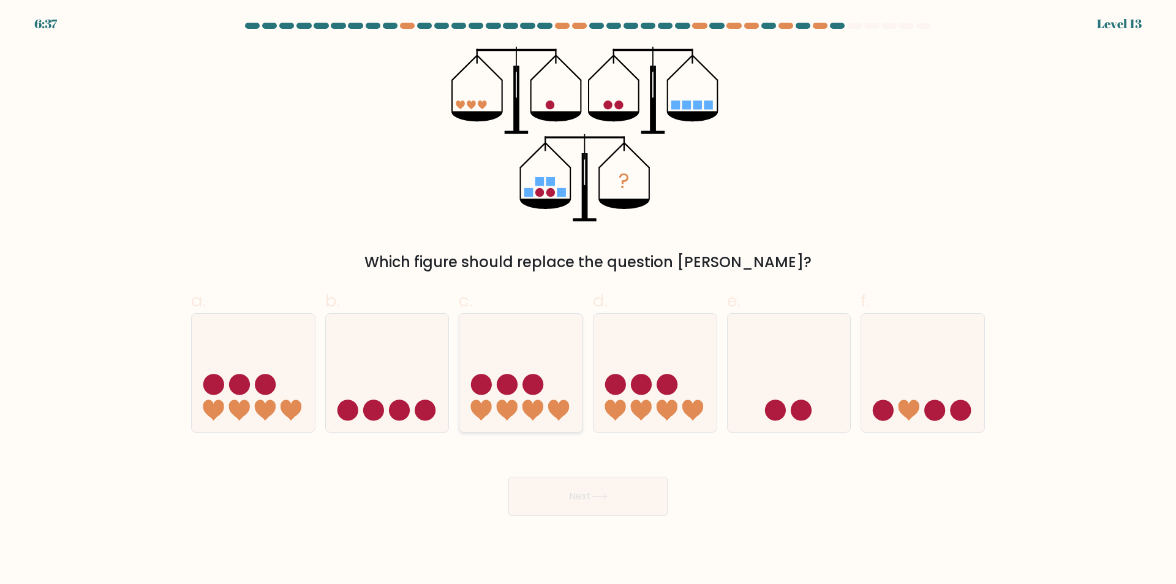
click at [529, 423] on icon at bounding box center [520, 373] width 123 height 102
click at [588, 300] on input "c." at bounding box center [588, 296] width 1 height 8
radio input "true"
click at [608, 493] on icon at bounding box center [599, 496] width 17 height 7
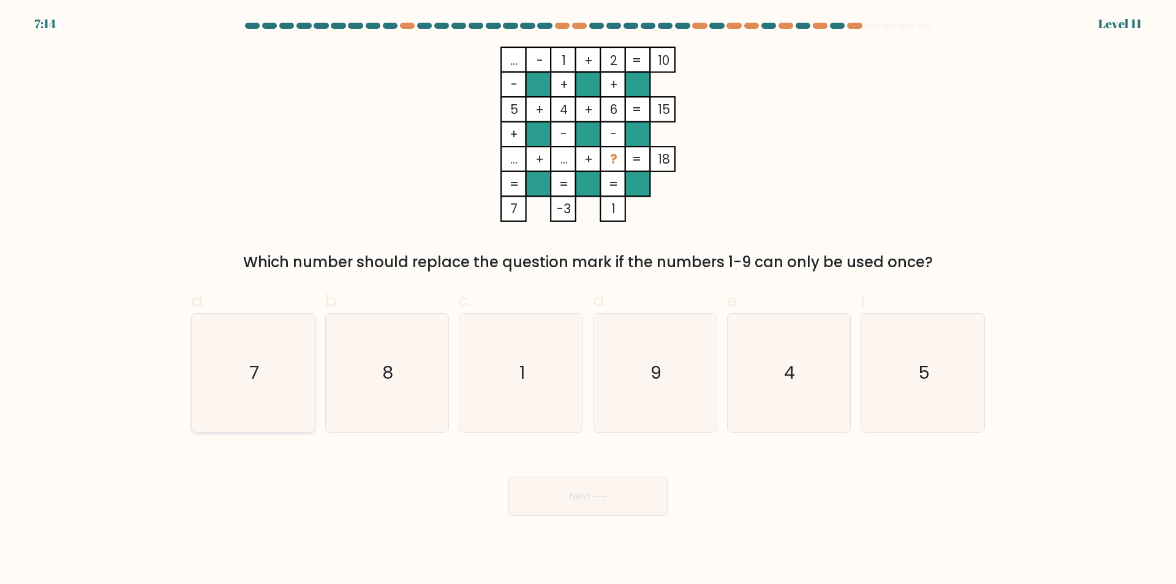
click at [273, 401] on icon "7" at bounding box center [253, 373] width 118 height 118
click at [588, 300] on input "a. 7" at bounding box center [588, 296] width 1 height 8
radio input "true"
click at [570, 498] on button "Next" at bounding box center [587, 496] width 159 height 39
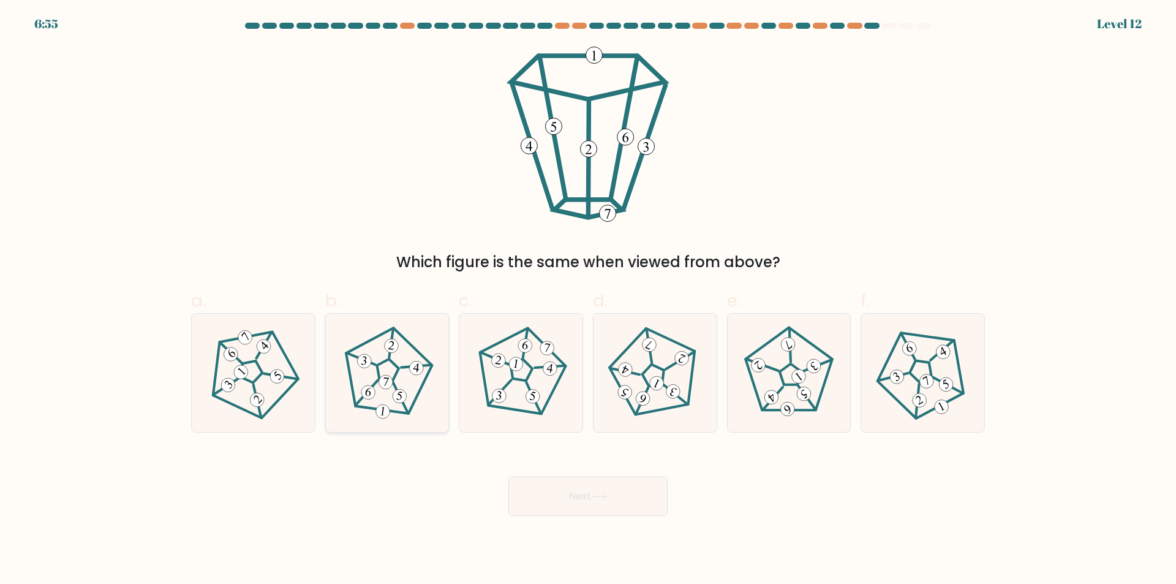
click at [397, 404] on icon at bounding box center [387, 373] width 94 height 94
click at [588, 300] on input "b." at bounding box center [588, 296] width 1 height 8
radio input "true"
click at [588, 501] on button "Next" at bounding box center [587, 496] width 159 height 39
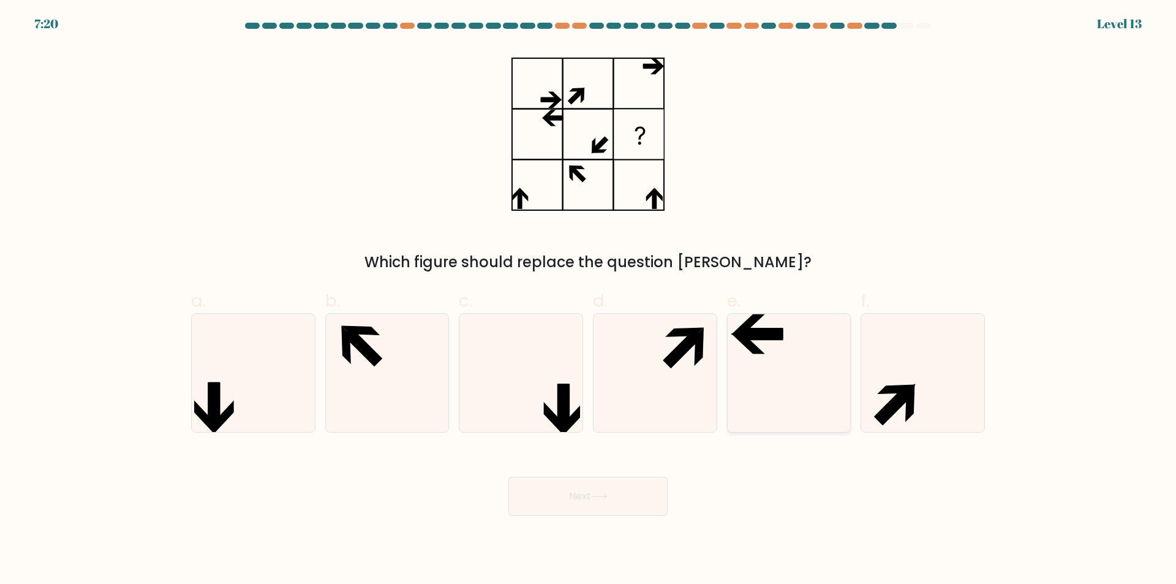
click at [770, 412] on icon at bounding box center [789, 373] width 118 height 118
click at [589, 300] on input "e." at bounding box center [588, 296] width 1 height 8
radio input "true"
click at [605, 493] on button "Next" at bounding box center [587, 496] width 159 height 39
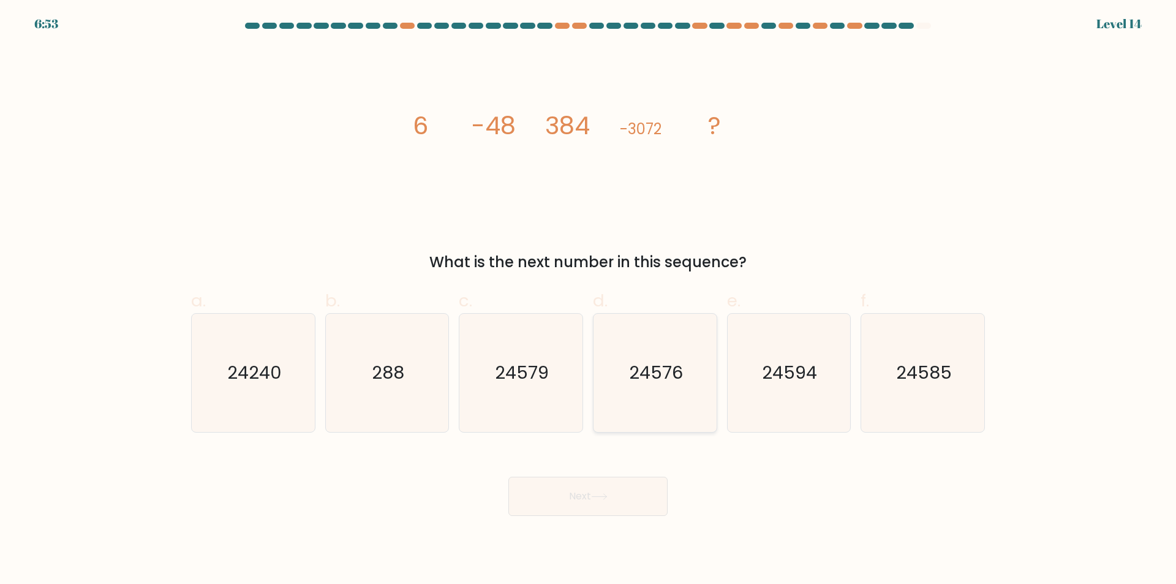
click at [660, 418] on icon "24576" at bounding box center [655, 373] width 118 height 118
click at [589, 300] on input "d. 24576" at bounding box center [588, 296] width 1 height 8
radio input "true"
click at [618, 502] on button "Next" at bounding box center [587, 496] width 159 height 39
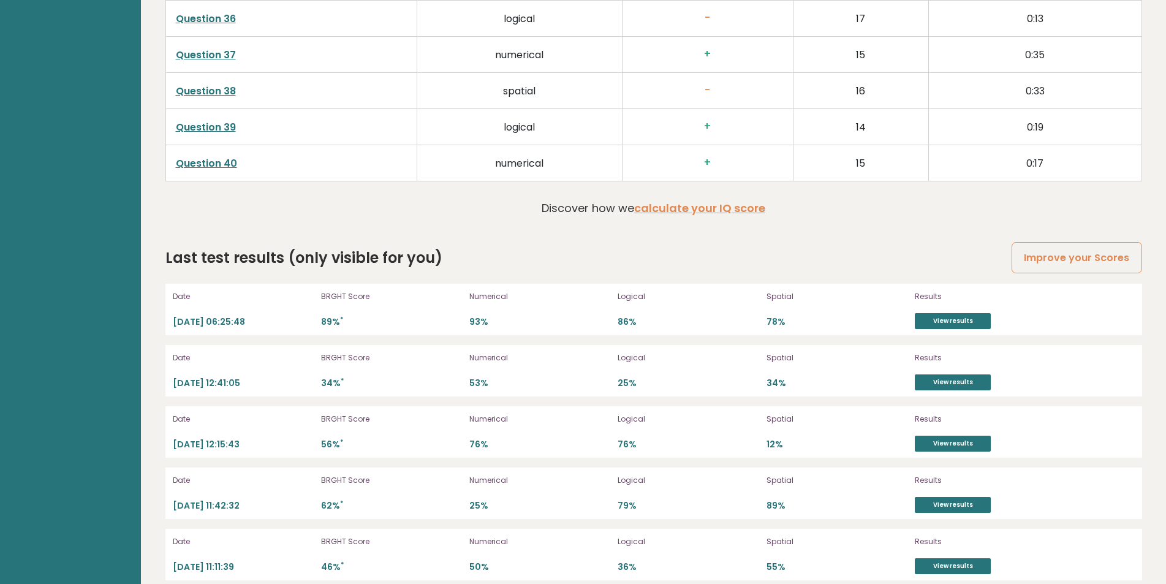
scroll to position [3379, 0]
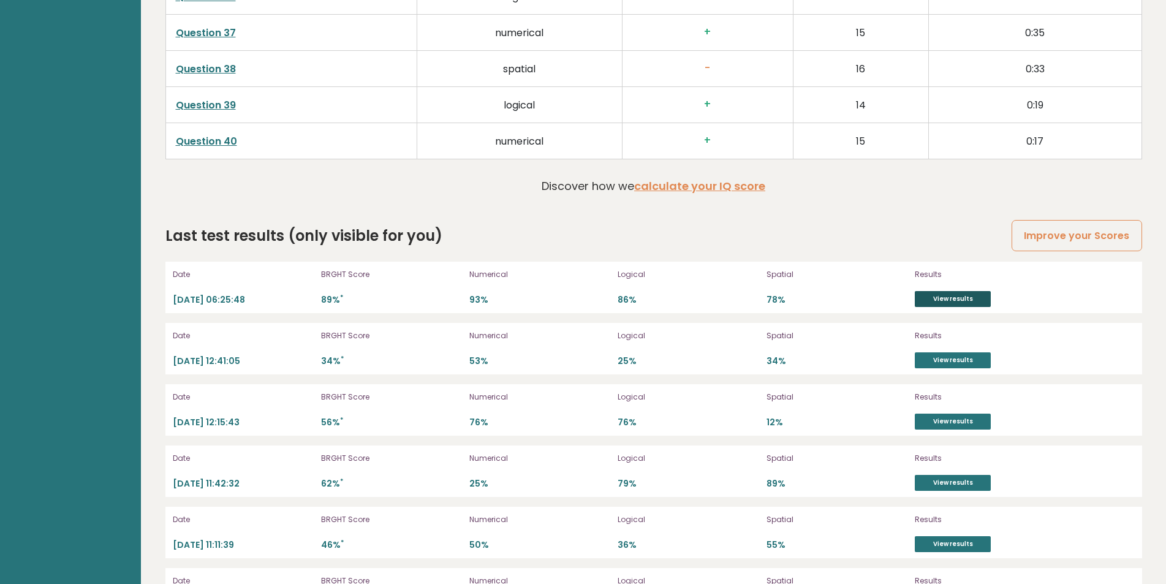
click at [975, 294] on link "View results" at bounding box center [953, 299] width 76 height 16
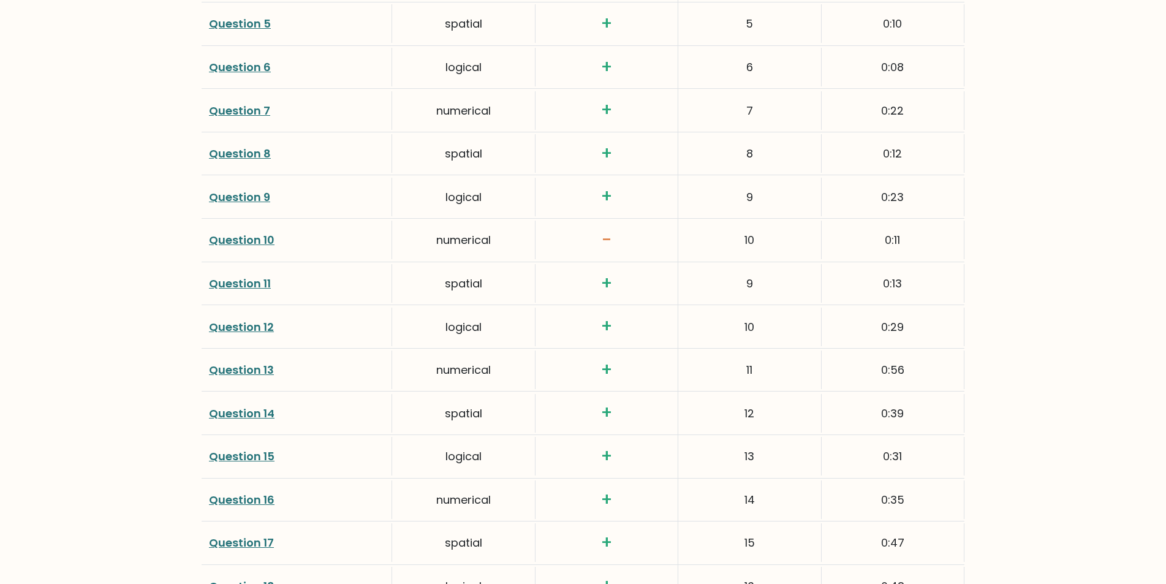
scroll to position [1950, 0]
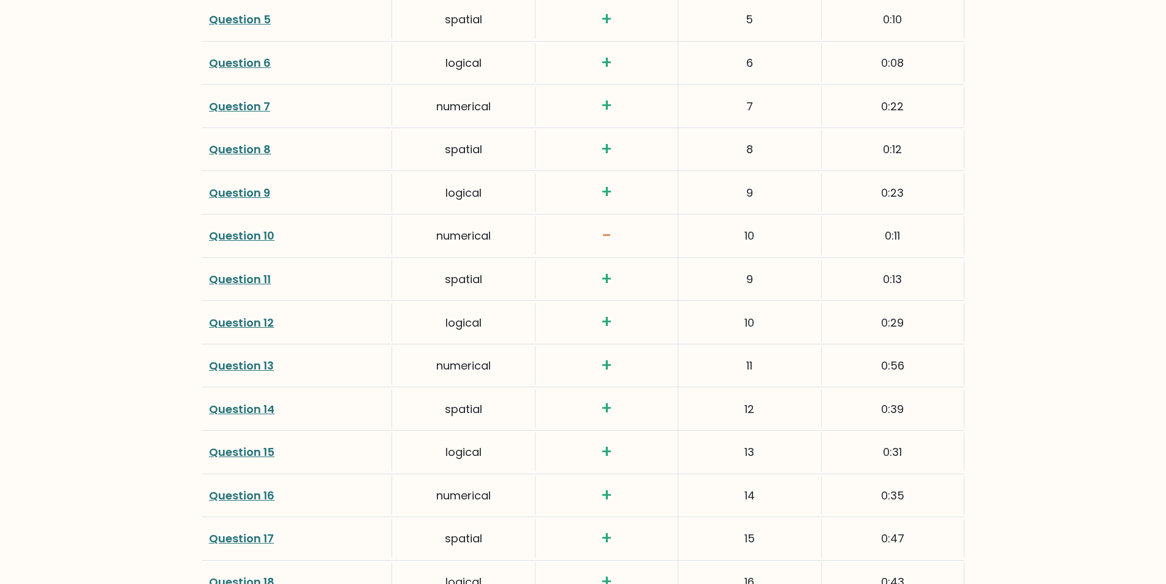
click at [247, 231] on link "Question 10" at bounding box center [242, 235] width 66 height 15
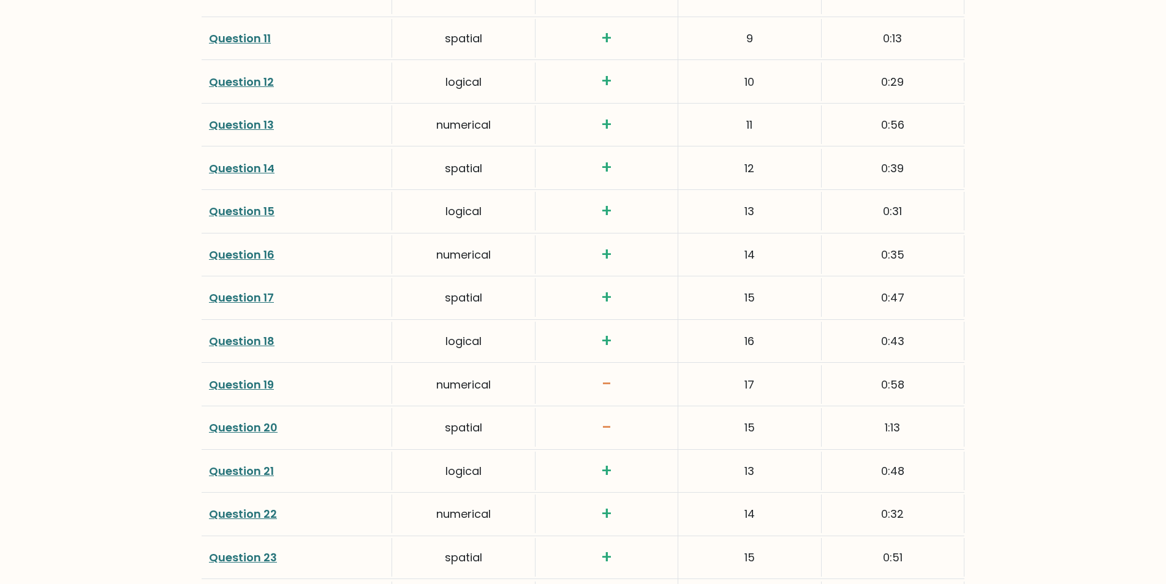
scroll to position [2195, 0]
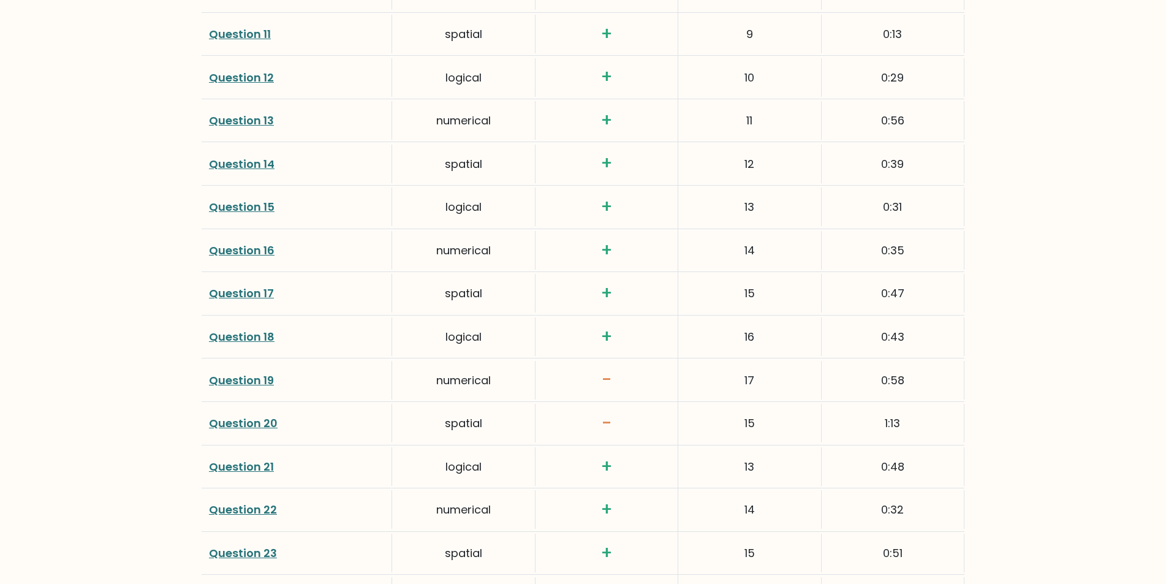
click at [230, 375] on link "Question 19" at bounding box center [241, 379] width 65 height 15
click at [238, 419] on link "Question 20" at bounding box center [243, 422] width 69 height 15
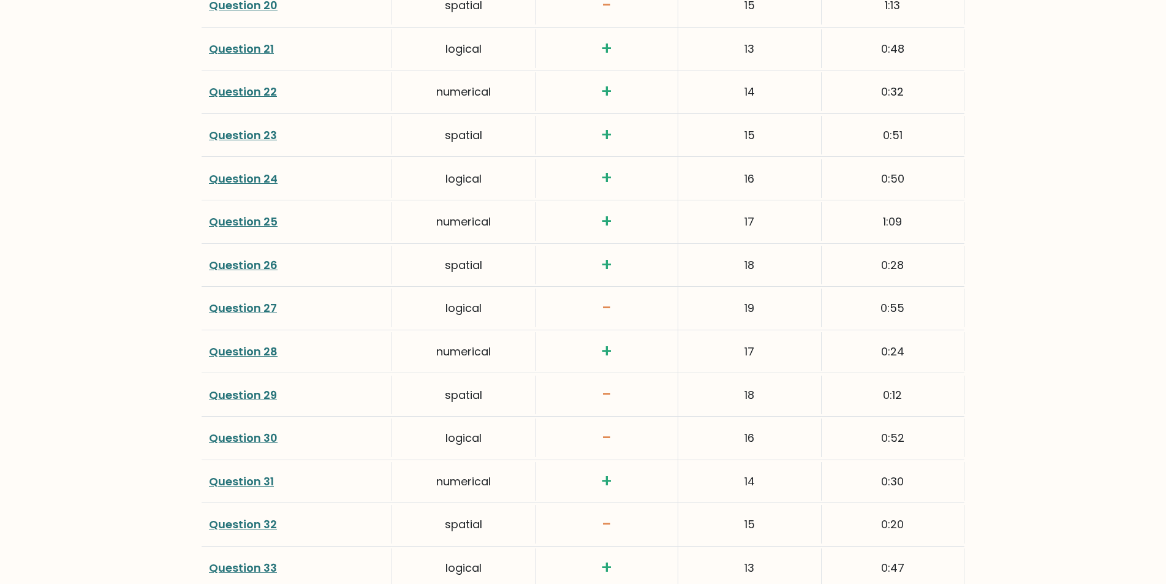
scroll to position [2617, 0]
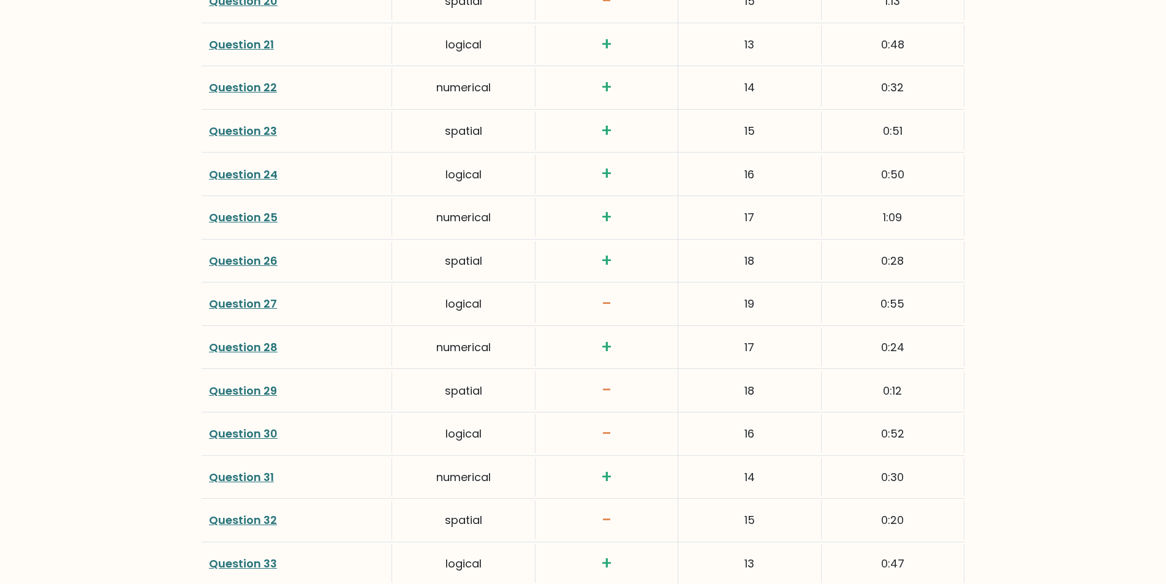
click at [236, 303] on link "Question 27" at bounding box center [243, 303] width 68 height 15
click at [268, 520] on link "Question 32" at bounding box center [243, 519] width 68 height 15
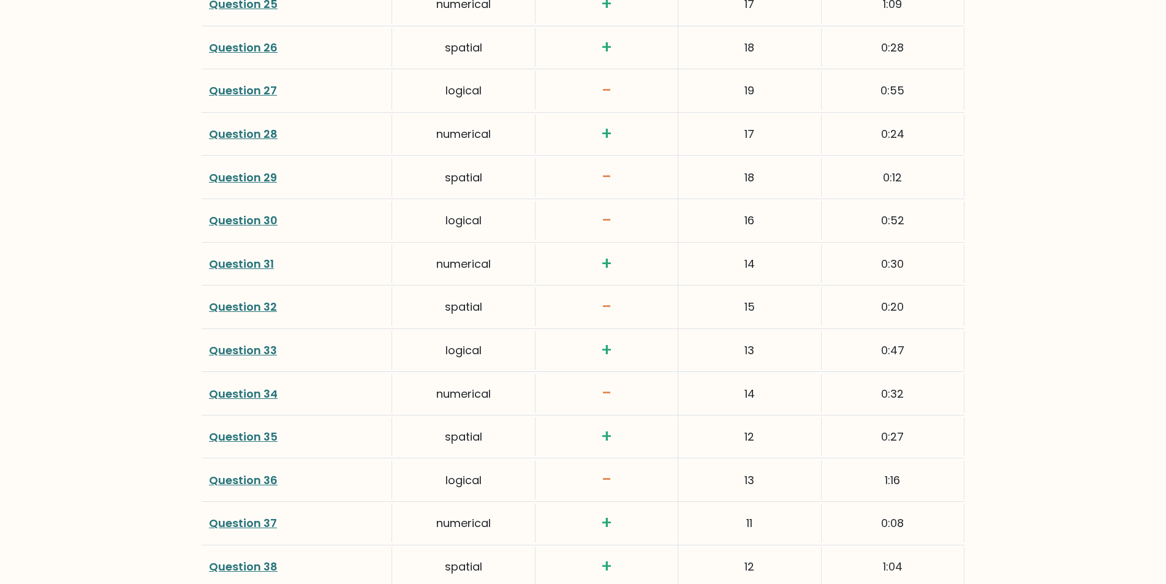
scroll to position [2878, 0]
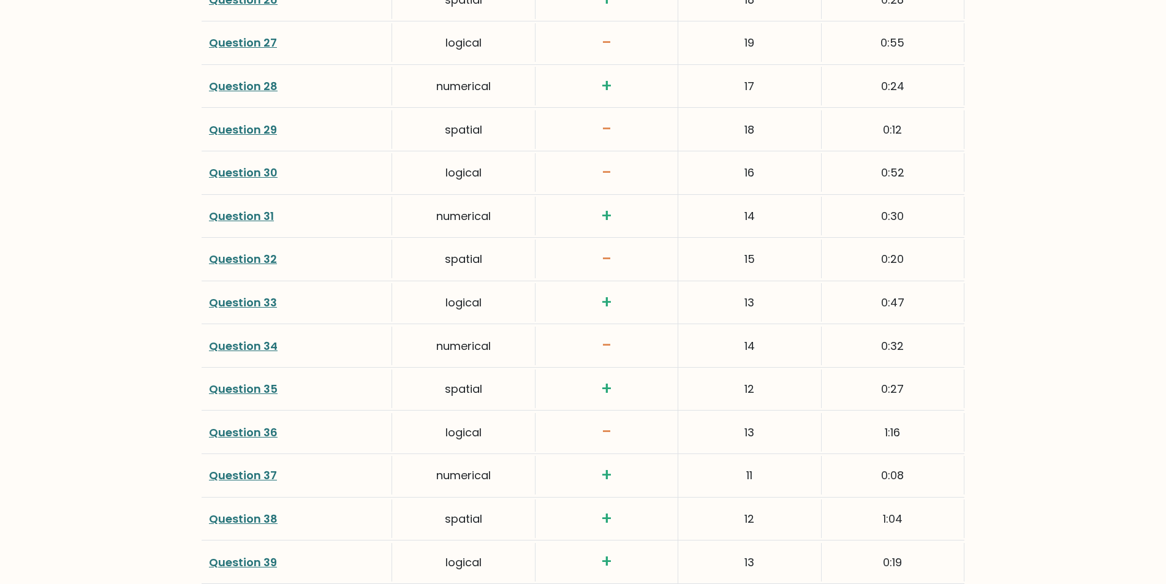
click at [236, 345] on link "Question 34" at bounding box center [243, 345] width 69 height 15
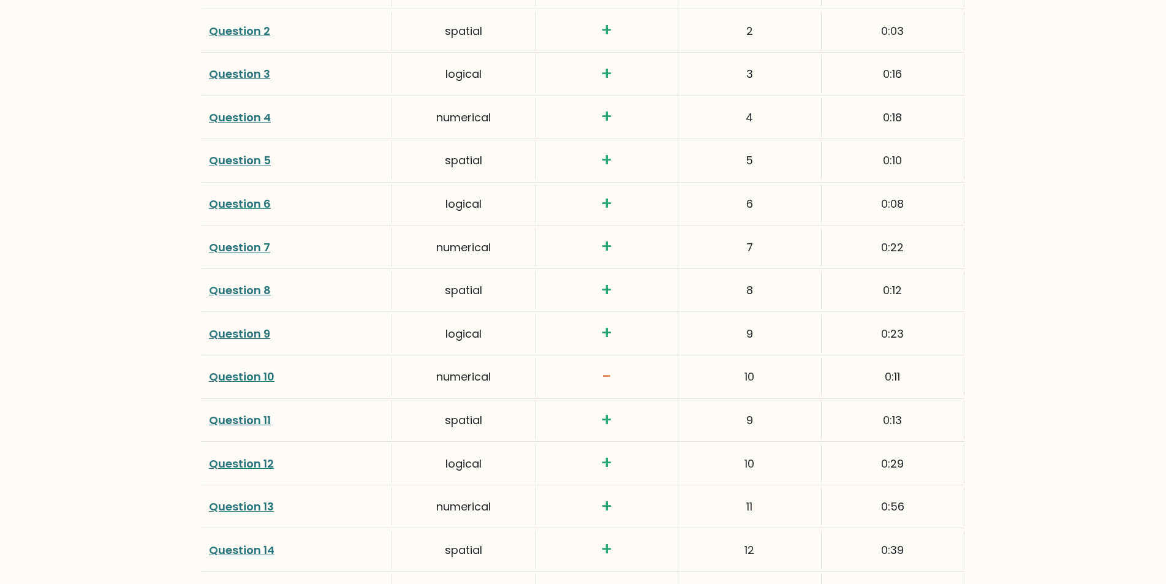
scroll to position [1857, 0]
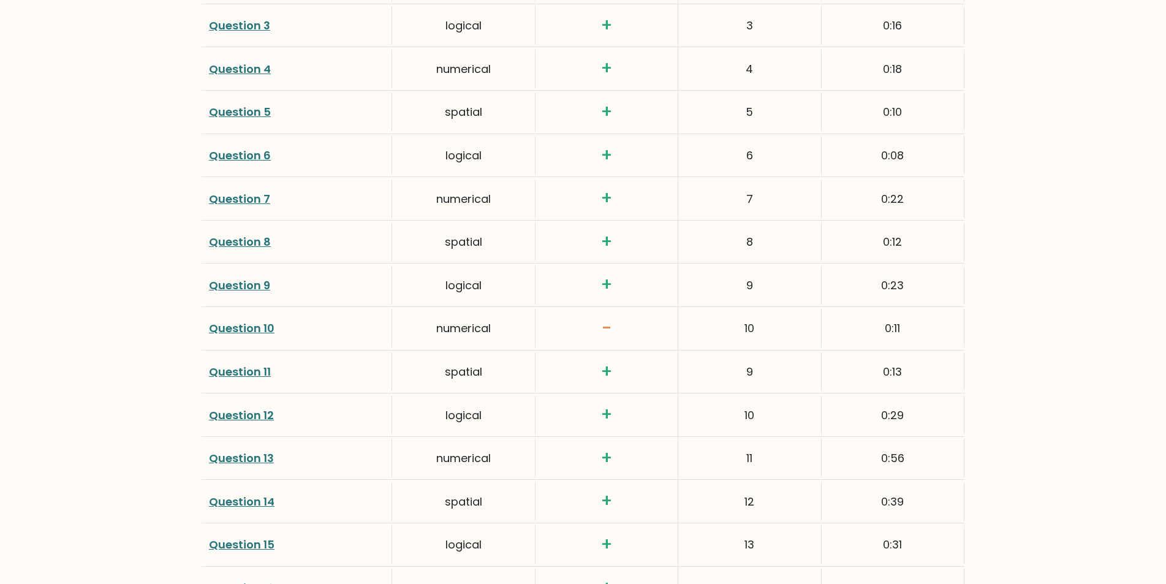
click at [254, 330] on link "Question 10" at bounding box center [242, 327] width 66 height 15
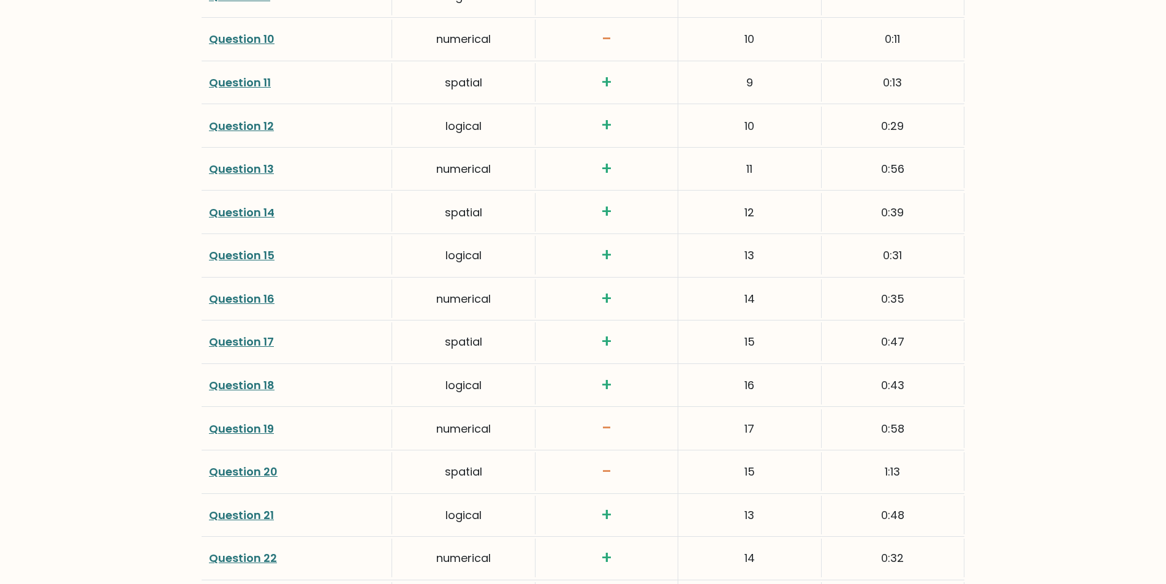
scroll to position [2163, 0]
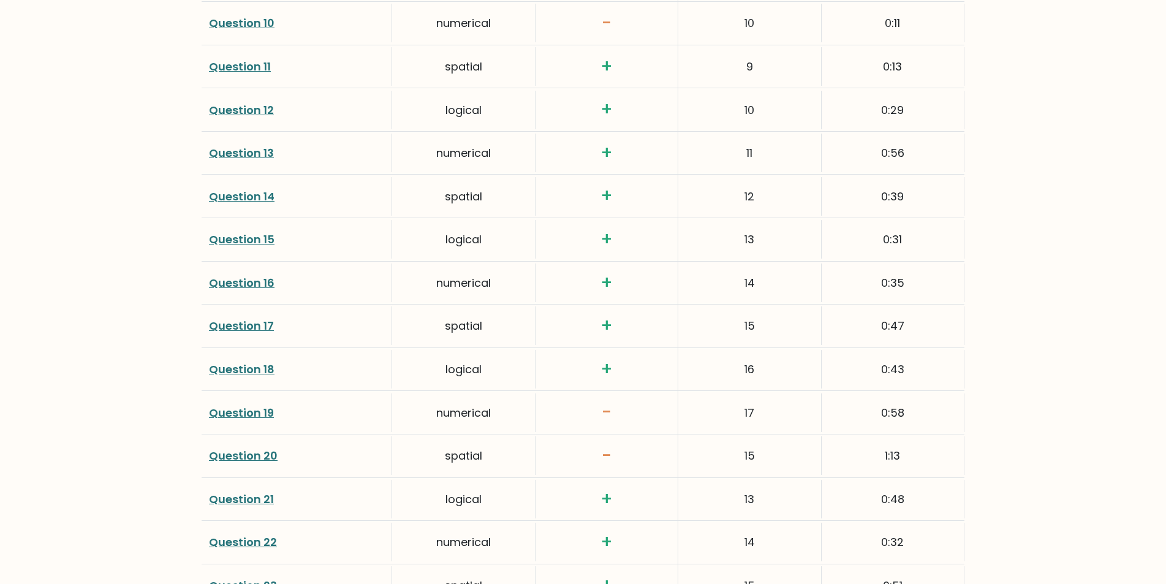
click at [230, 415] on link "Question 19" at bounding box center [241, 412] width 65 height 15
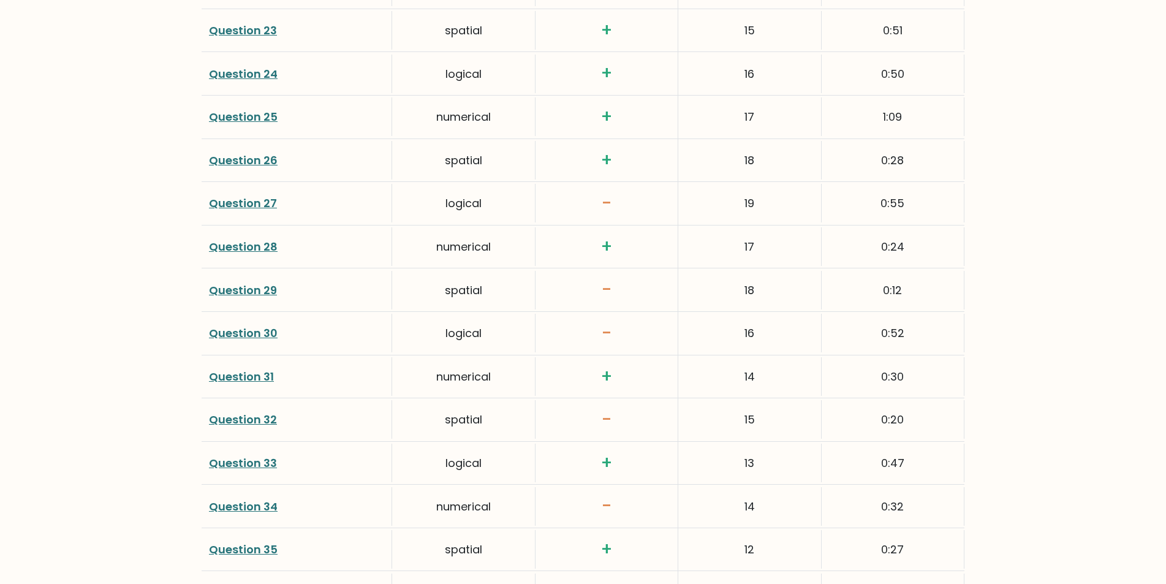
scroll to position [2726, 0]
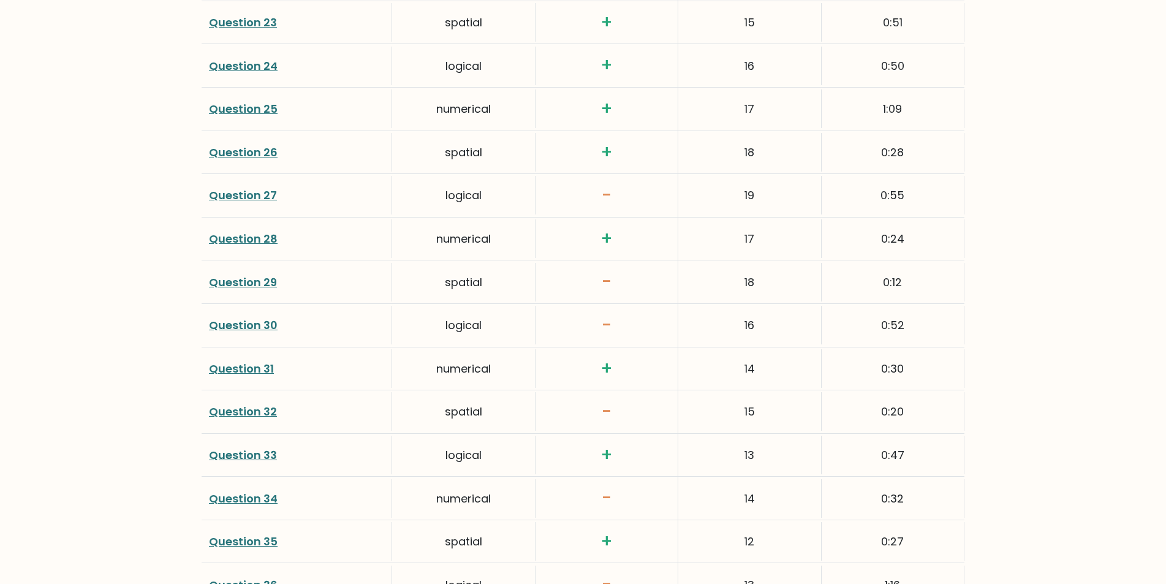
click at [253, 500] on link "Question 34" at bounding box center [243, 498] width 69 height 15
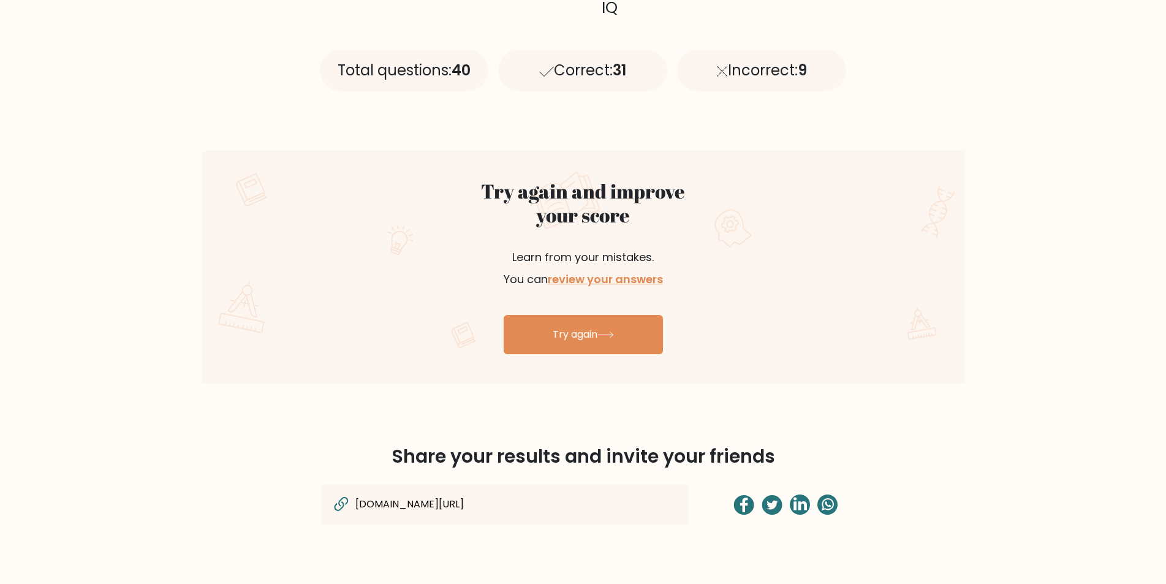
scroll to position [555, 0]
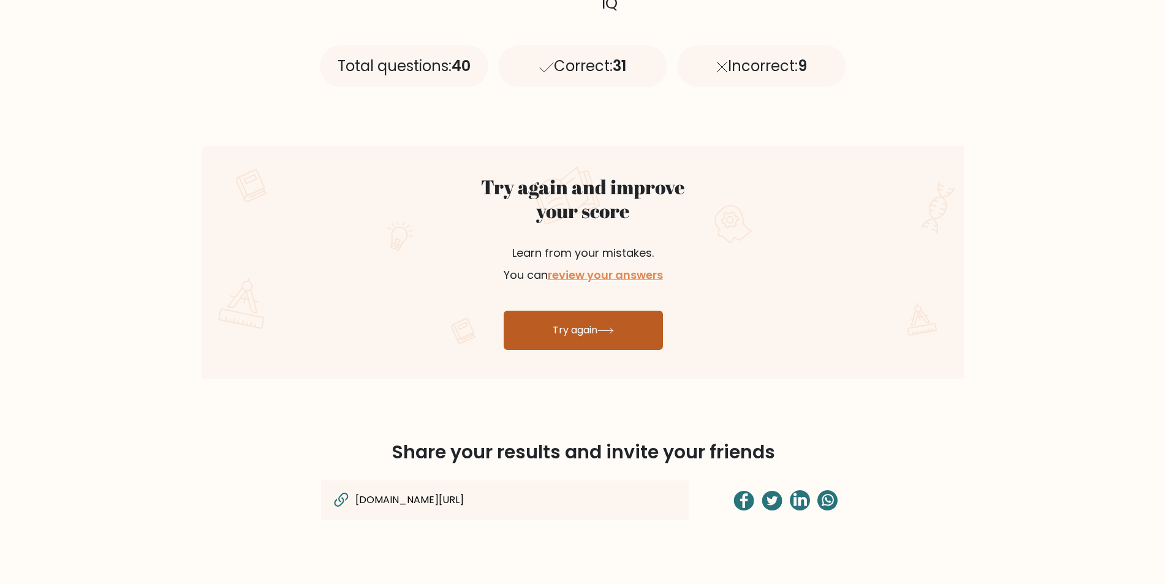
click at [588, 339] on link "Try again" at bounding box center [583, 330] width 159 height 39
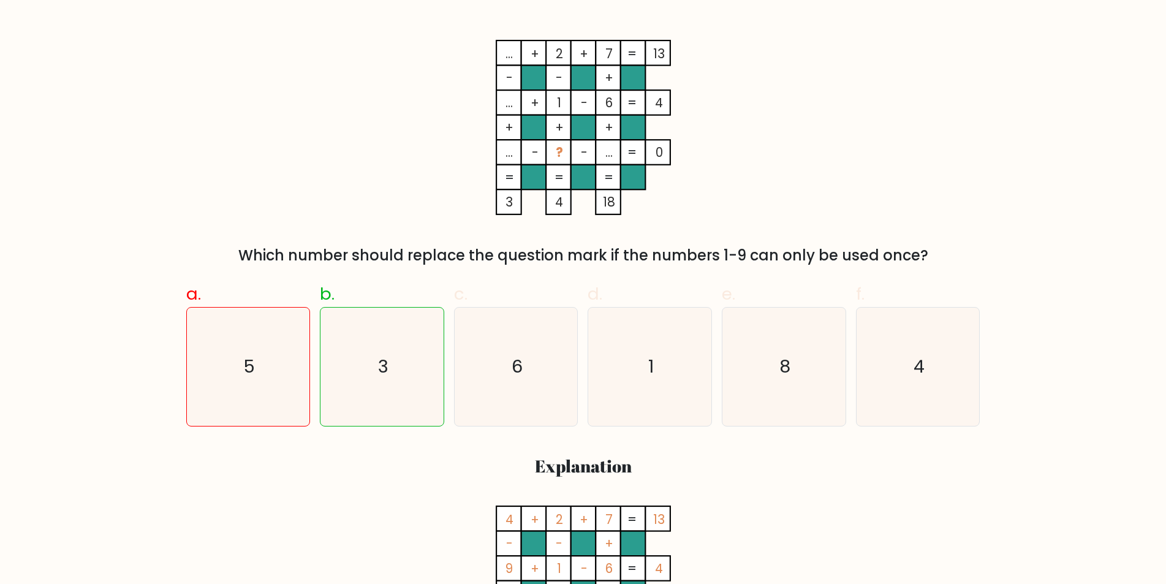
scroll to position [189, 0]
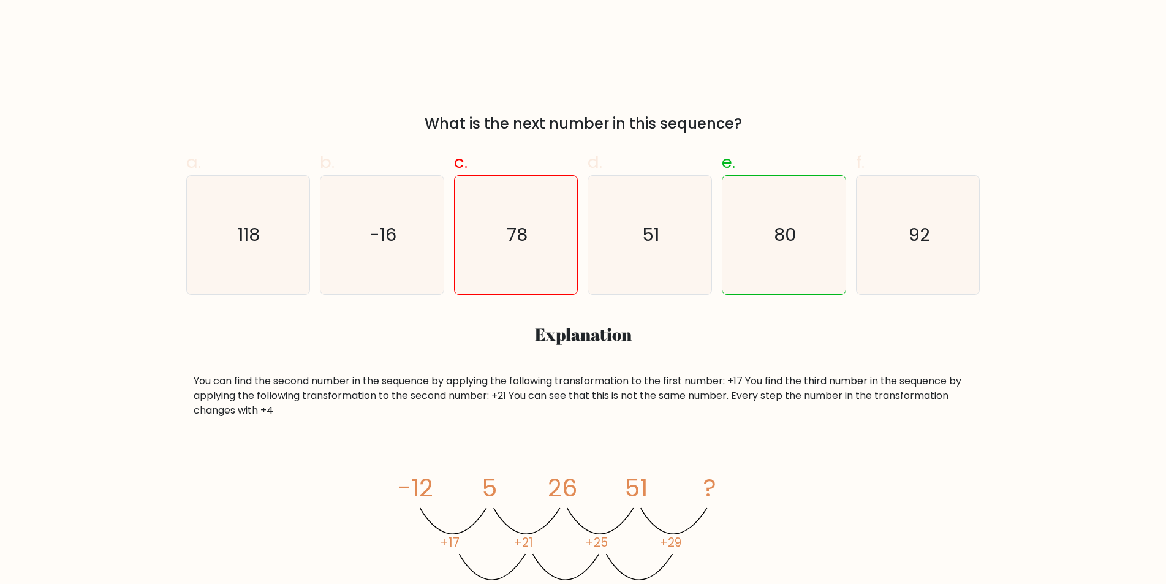
scroll to position [405, 0]
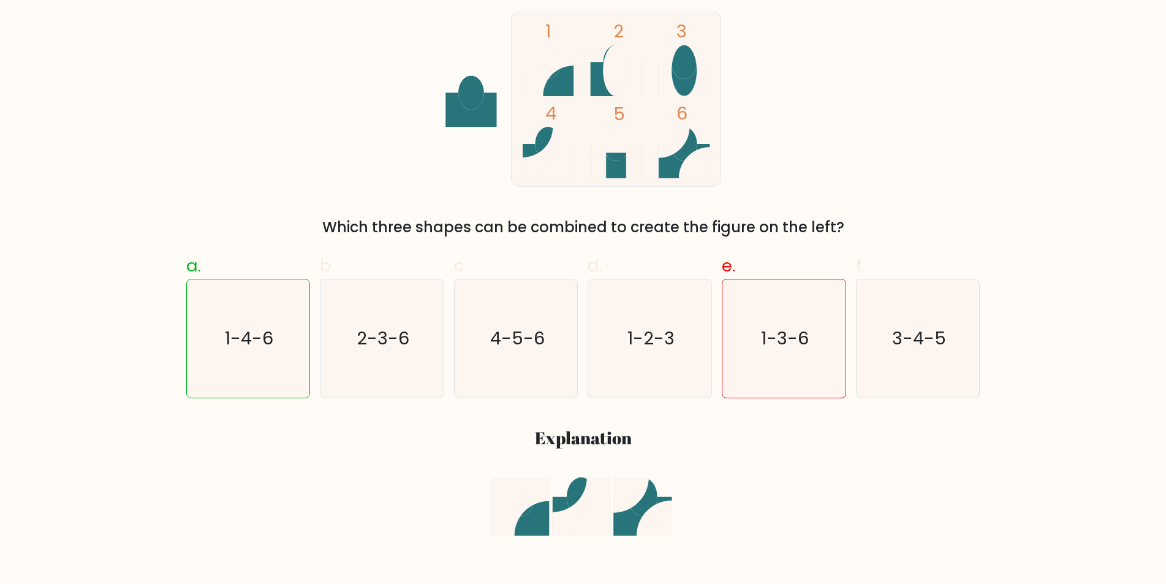
scroll to position [229, 0]
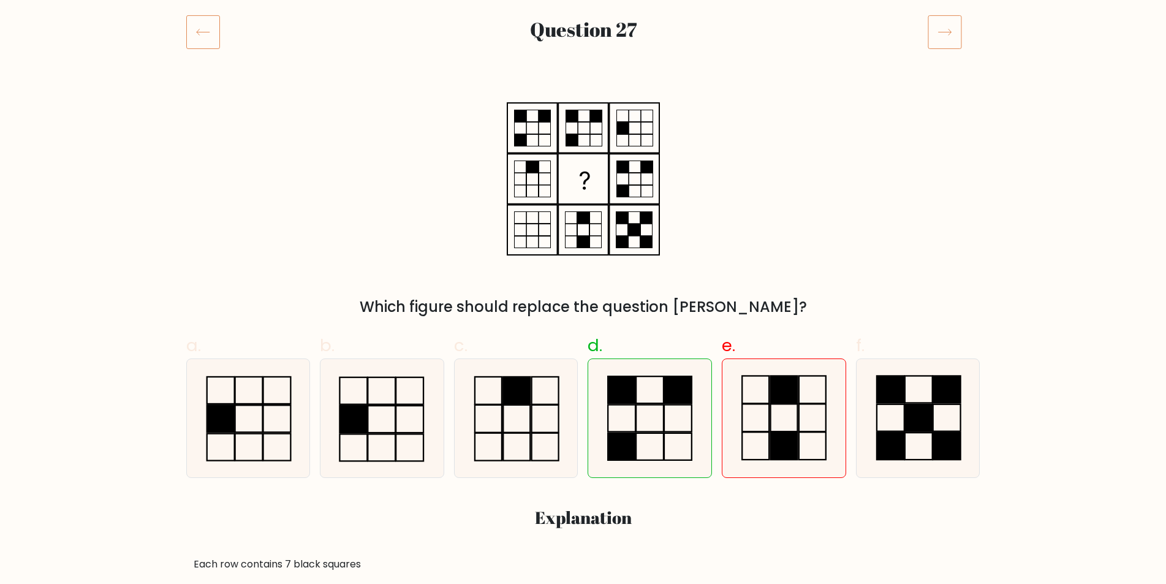
scroll to position [128, 0]
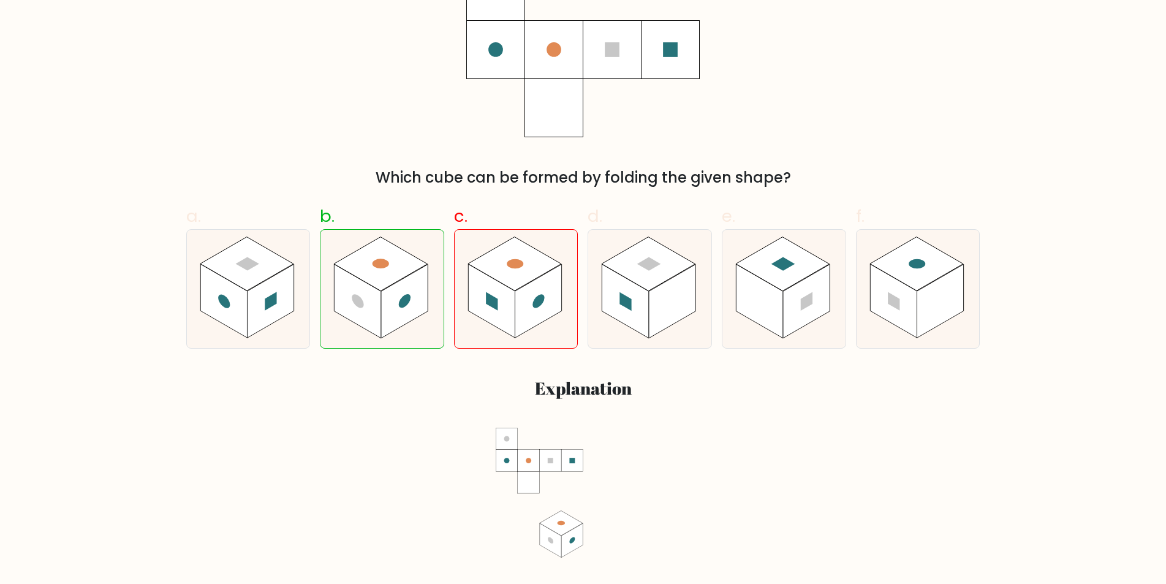
scroll to position [374, 0]
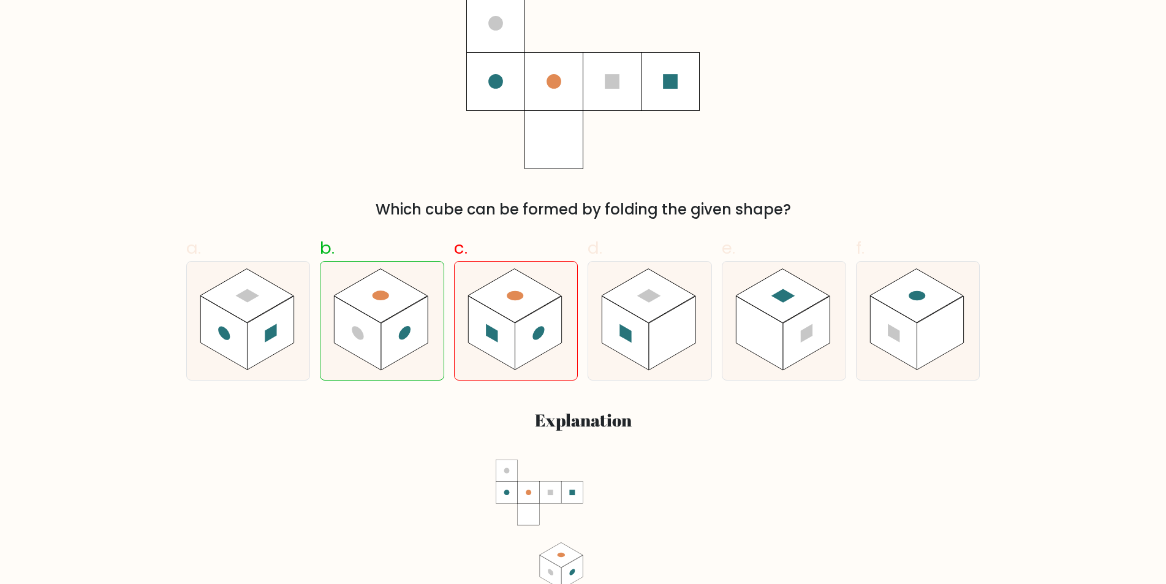
scroll to position [328, 0]
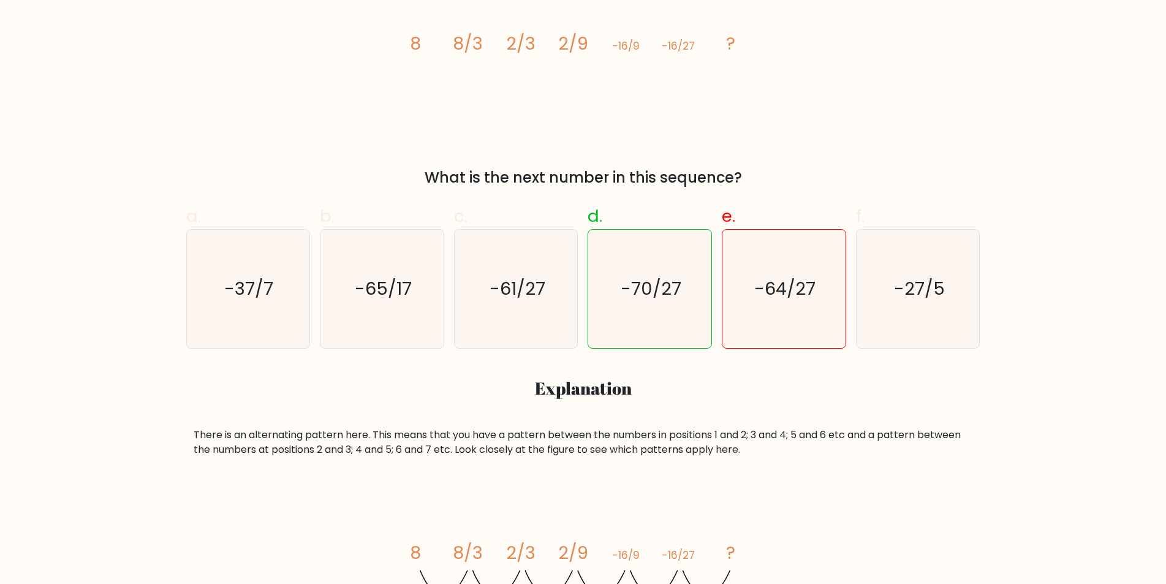
scroll to position [260, 0]
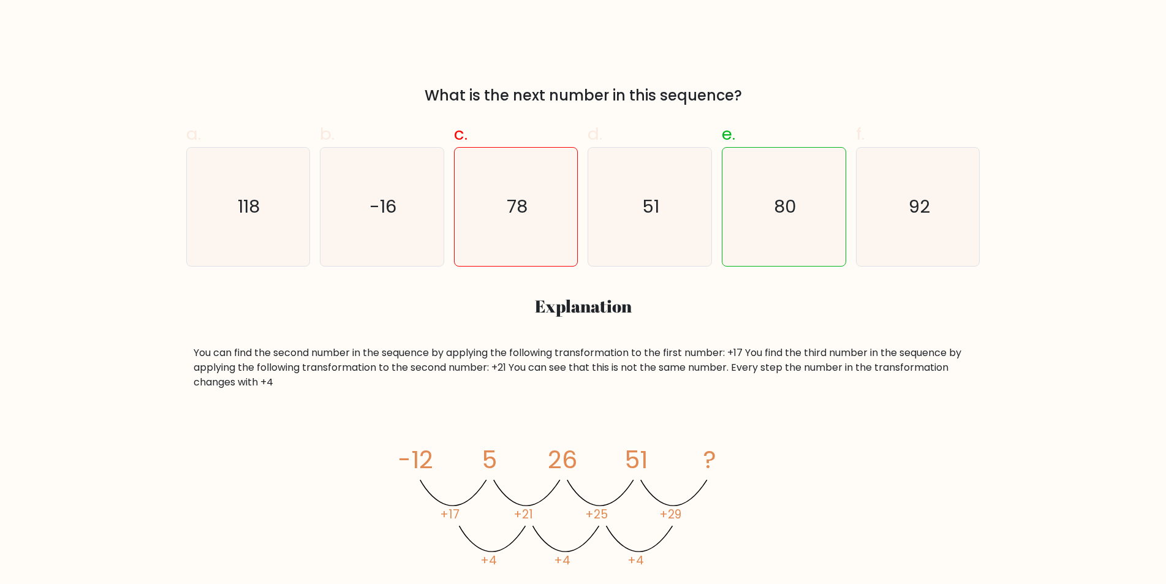
scroll to position [395, 0]
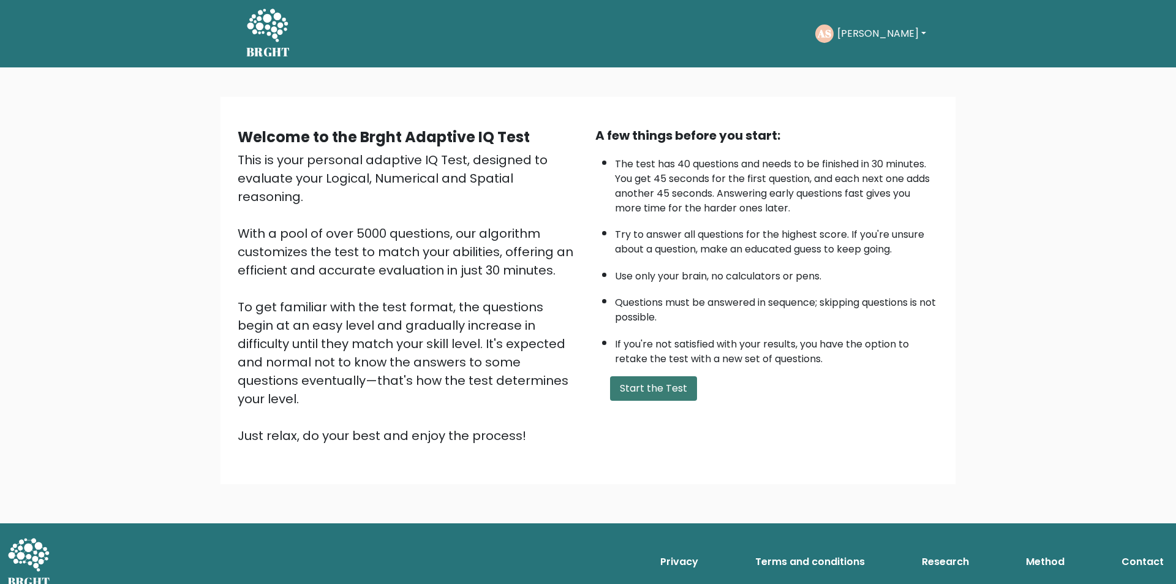
click at [643, 389] on button "Start the Test" at bounding box center [653, 388] width 87 height 25
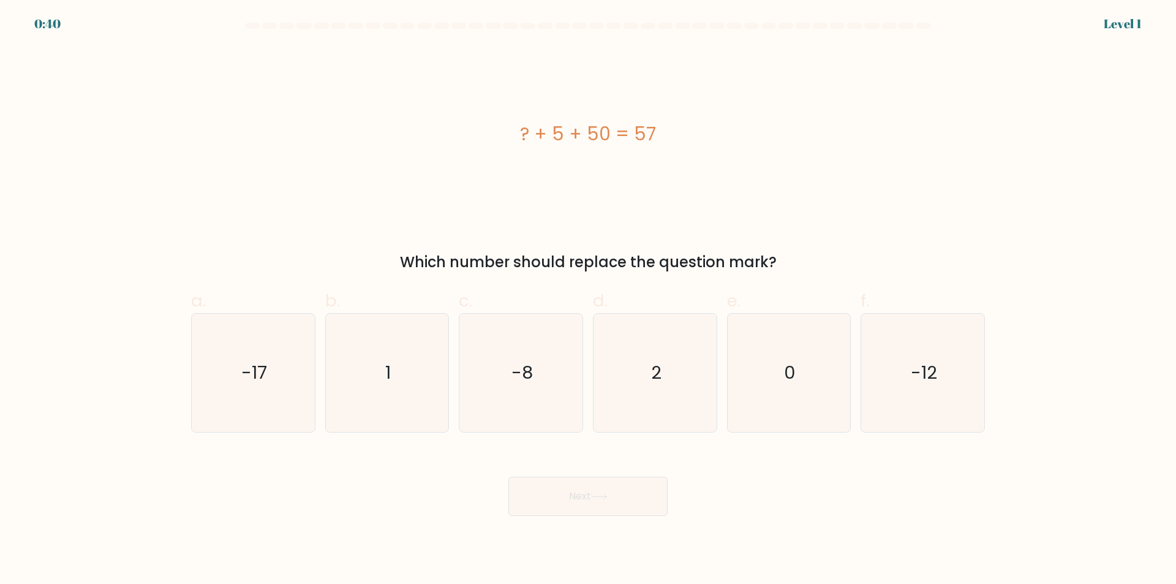
drag, startPoint x: 673, startPoint y: 412, endPoint x: 632, endPoint y: 456, distance: 60.3
click at [670, 414] on icon "2" at bounding box center [655, 373] width 118 height 118
click at [589, 300] on input "d. 2" at bounding box center [588, 296] width 1 height 8
radio input "true"
click at [600, 496] on icon at bounding box center [599, 496] width 17 height 7
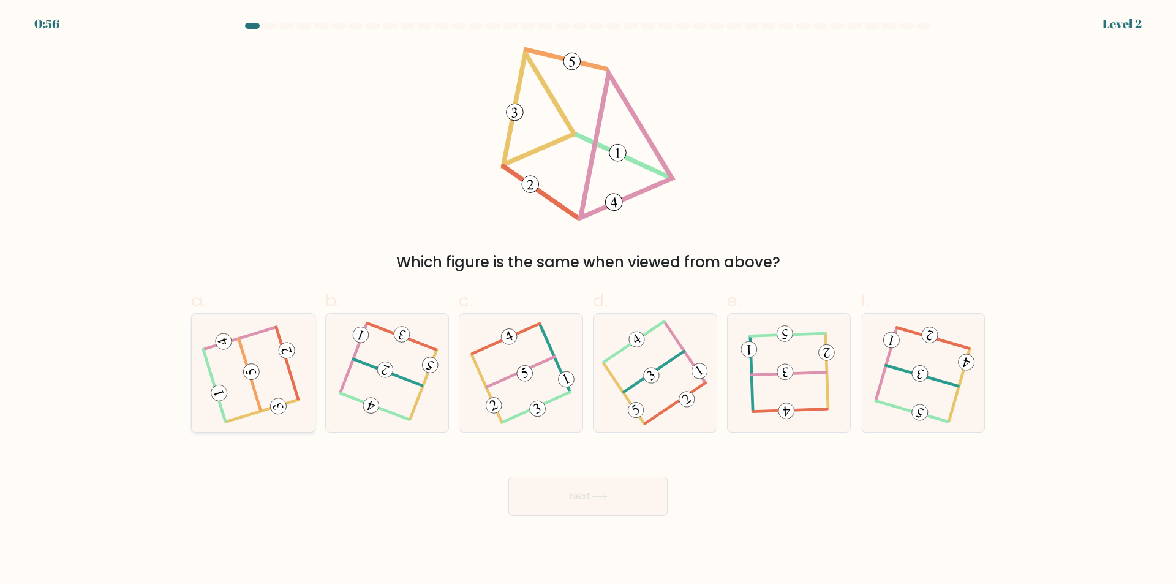
click at [246, 394] on icon at bounding box center [253, 373] width 94 height 94
click at [588, 300] on input "a." at bounding box center [588, 296] width 1 height 8
radio input "true"
click at [588, 501] on button "Next" at bounding box center [587, 496] width 159 height 39
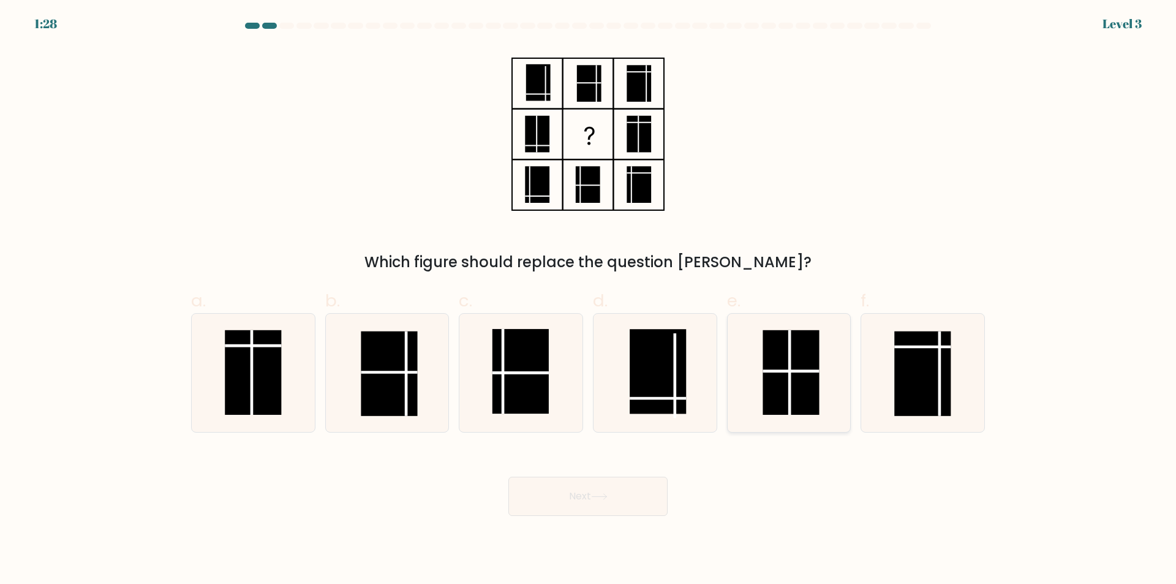
click at [807, 391] on rect at bounding box center [791, 372] width 56 height 85
click at [589, 300] on input "e." at bounding box center [588, 296] width 1 height 8
radio input "true"
click at [638, 501] on button "Next" at bounding box center [587, 496] width 159 height 39
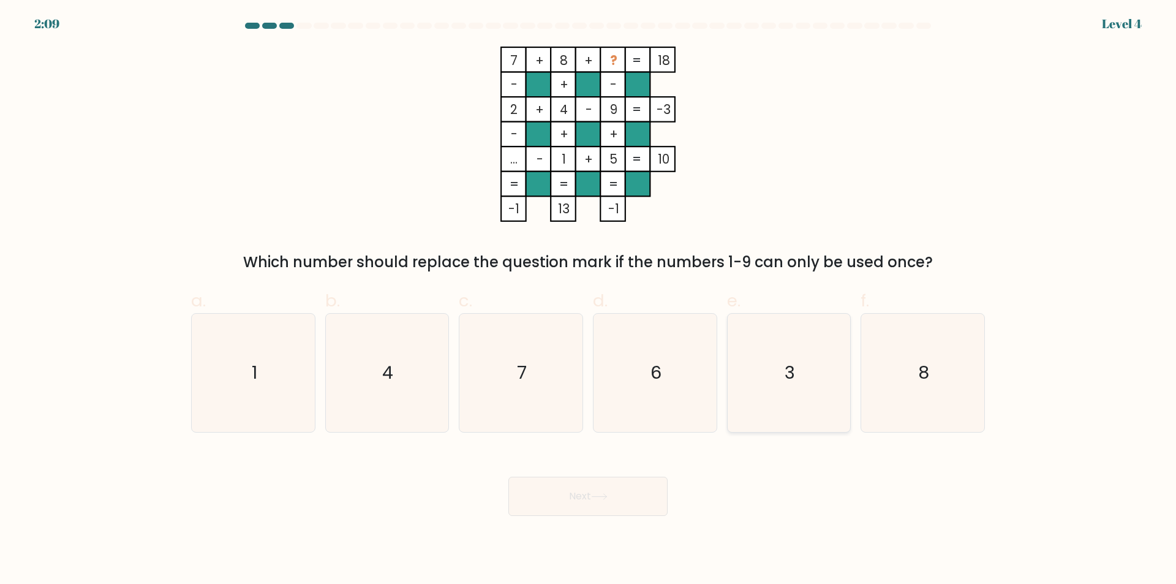
drag, startPoint x: 815, startPoint y: 402, endPoint x: 668, endPoint y: 475, distance: 164.1
click at [811, 407] on icon "3" at bounding box center [789, 373] width 118 height 118
click at [589, 300] on input "e. 3" at bounding box center [588, 296] width 1 height 8
radio input "true"
click at [630, 494] on button "Next" at bounding box center [587, 496] width 159 height 39
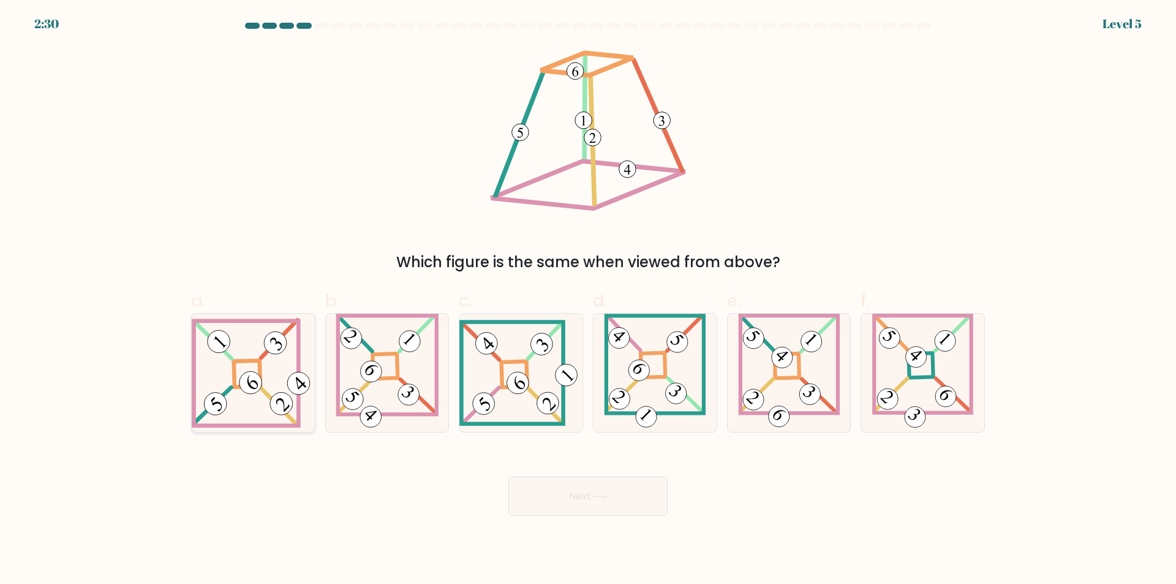
click at [254, 407] on icon at bounding box center [253, 373] width 123 height 110
click at [588, 300] on input "a." at bounding box center [588, 296] width 1 height 8
radio input "true"
click at [611, 494] on button "Next" at bounding box center [587, 496] width 159 height 39
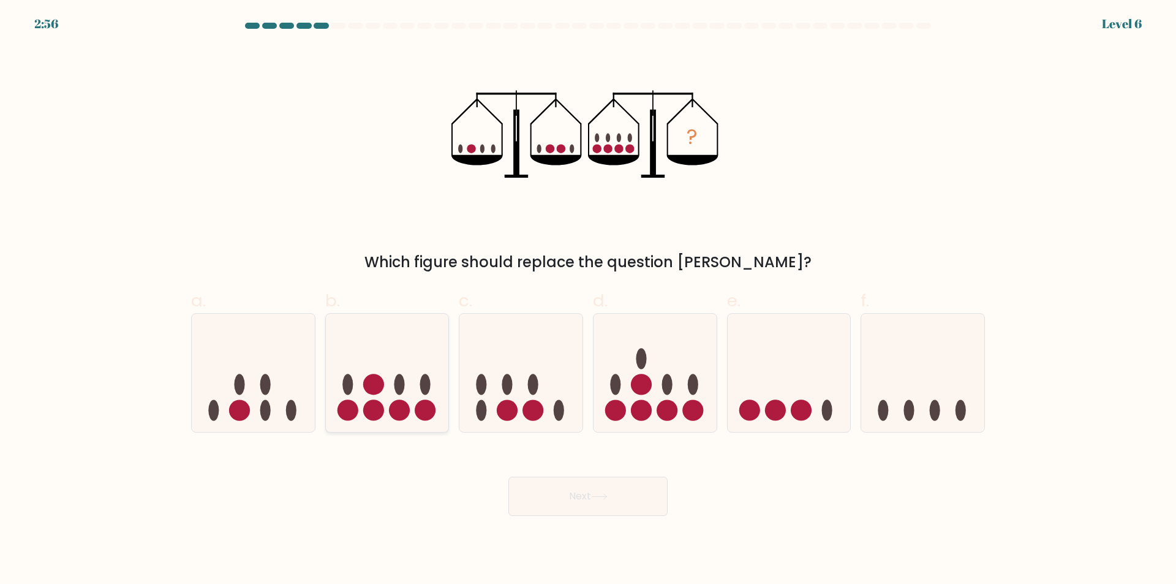
click at [447, 416] on icon at bounding box center [387, 373] width 123 height 102
click at [588, 300] on input "b." at bounding box center [588, 296] width 1 height 8
radio input "true"
click at [577, 498] on button "Next" at bounding box center [587, 496] width 159 height 39
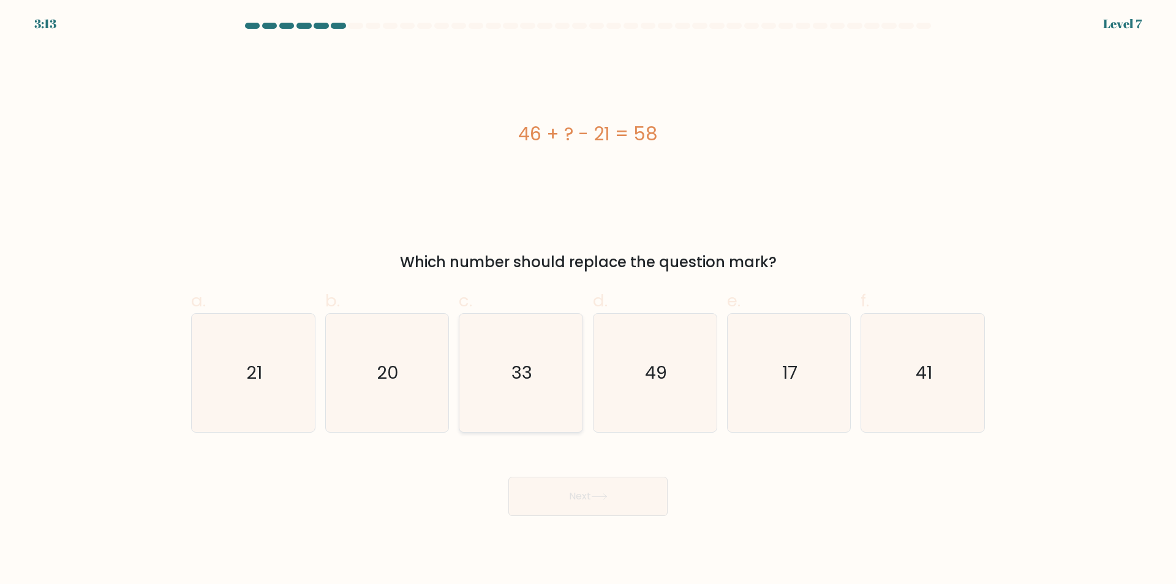
click at [534, 429] on icon "33" at bounding box center [521, 373] width 118 height 118
click at [588, 300] on input "c. 33" at bounding box center [588, 296] width 1 height 8
radio input "true"
click at [583, 500] on button "Next" at bounding box center [587, 496] width 159 height 39
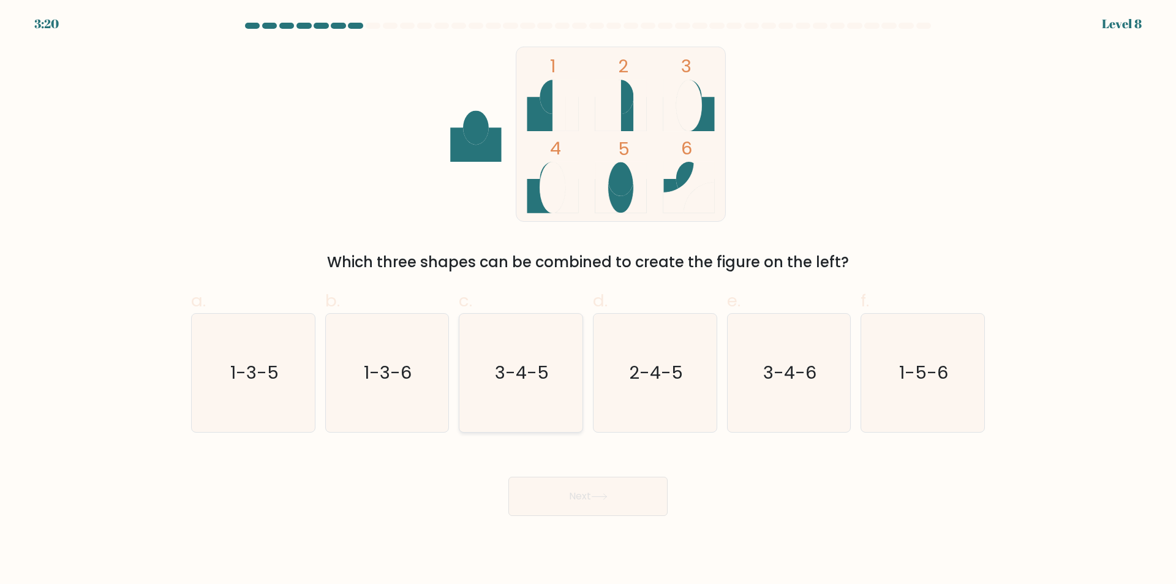
click at [505, 407] on icon "3-4-5" at bounding box center [521, 373] width 118 height 118
click at [588, 300] on input "c. 3-4-5" at bounding box center [588, 296] width 1 height 8
radio input "true"
click at [587, 502] on button "Next" at bounding box center [587, 496] width 159 height 39
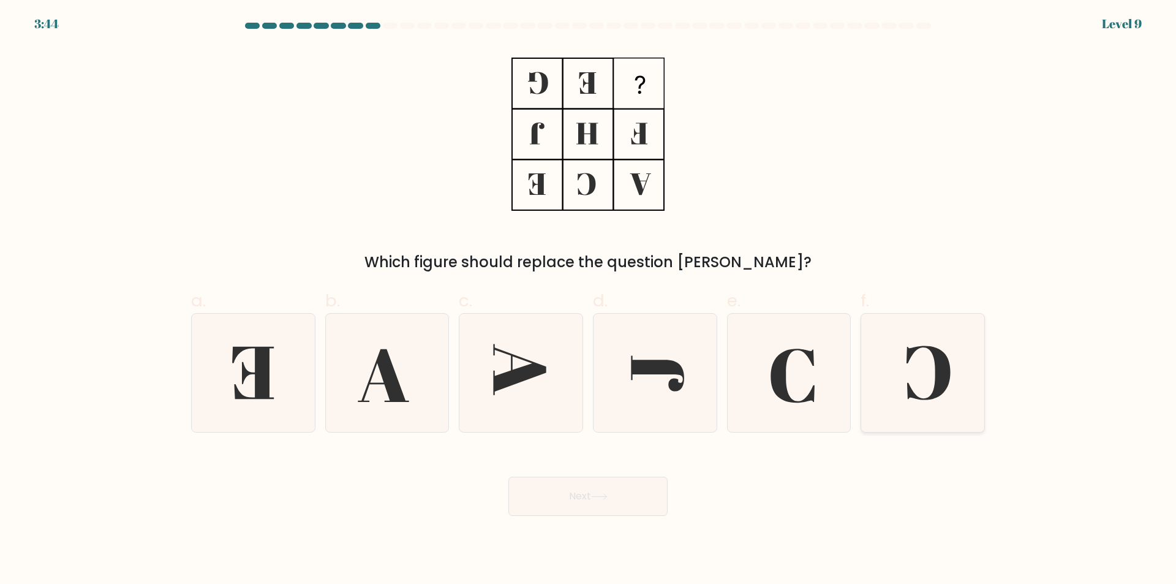
click at [935, 417] on icon at bounding box center [923, 373] width 118 height 118
click at [589, 300] on input "f." at bounding box center [588, 296] width 1 height 8
radio input "true"
click at [588, 494] on button "Next" at bounding box center [587, 496] width 159 height 39
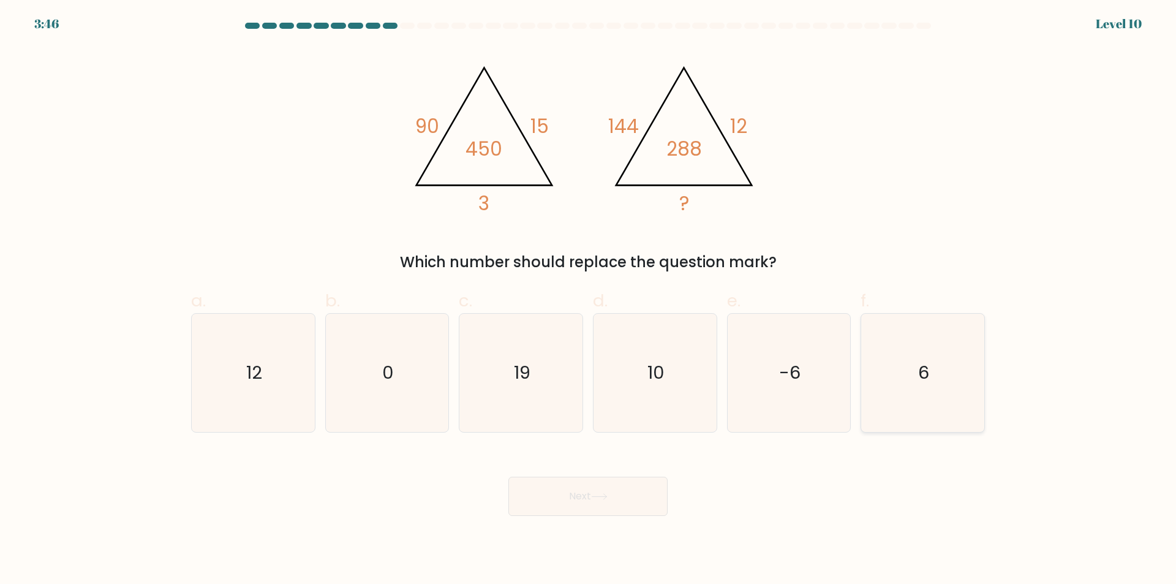
click at [909, 412] on icon "6" at bounding box center [923, 373] width 118 height 118
click at [589, 300] on input "f. 6" at bounding box center [588, 296] width 1 height 8
radio input "true"
click at [606, 497] on icon at bounding box center [599, 497] width 15 height 6
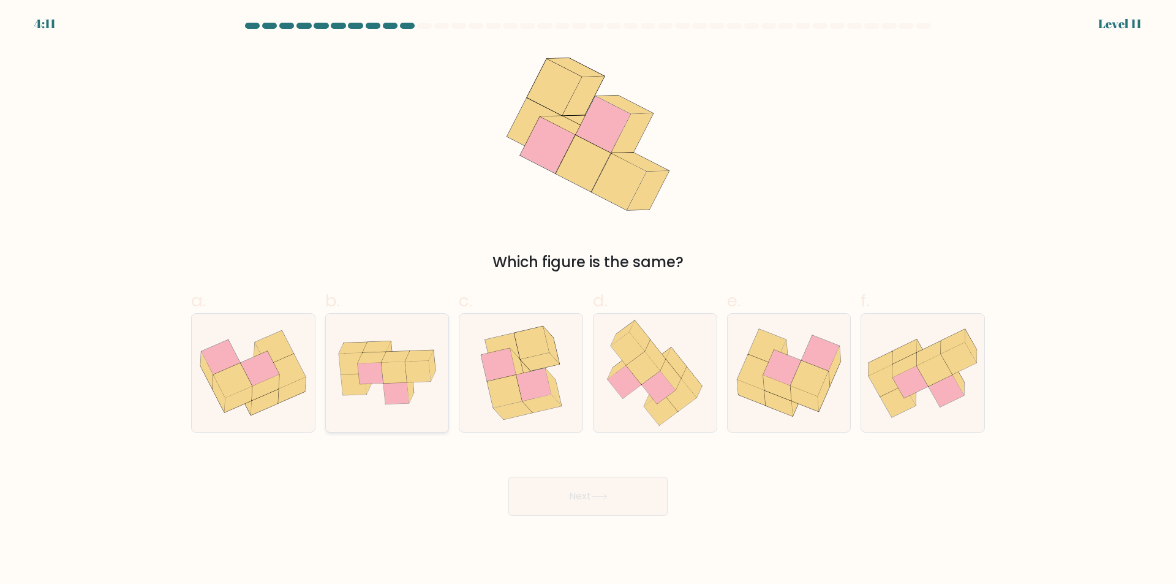
click at [363, 414] on icon at bounding box center [387, 373] width 123 height 86
click at [588, 300] on input "b." at bounding box center [588, 296] width 1 height 8
radio input "true"
click at [593, 498] on button "Next" at bounding box center [587, 496] width 159 height 39
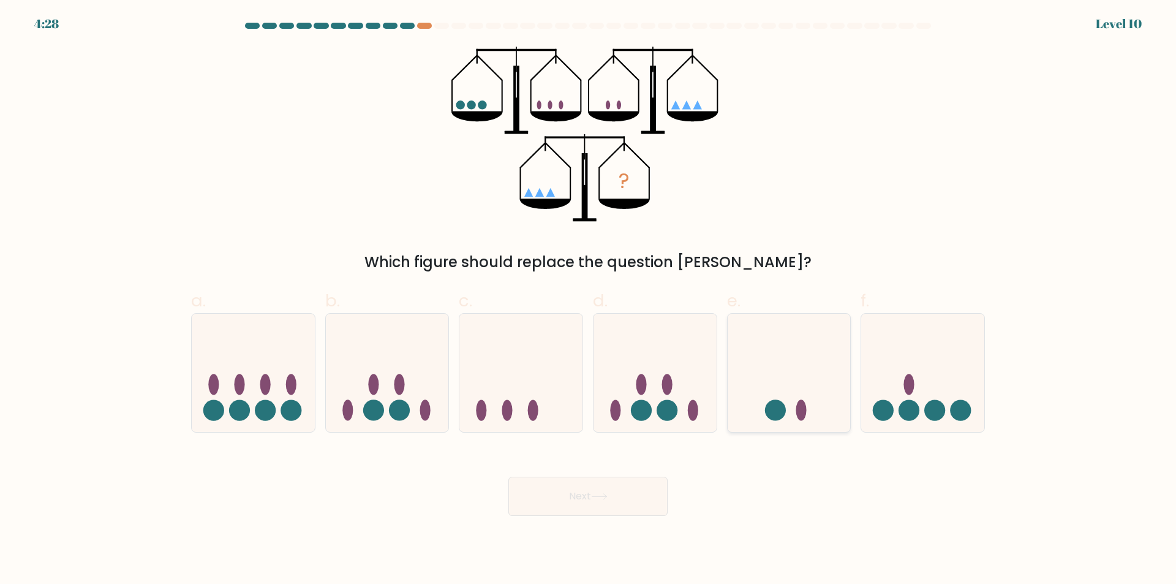
click at [834, 412] on icon at bounding box center [789, 373] width 123 height 102
click at [589, 300] on input "e." at bounding box center [588, 296] width 1 height 8
radio input "true"
click at [588, 501] on button "Next" at bounding box center [587, 496] width 159 height 39
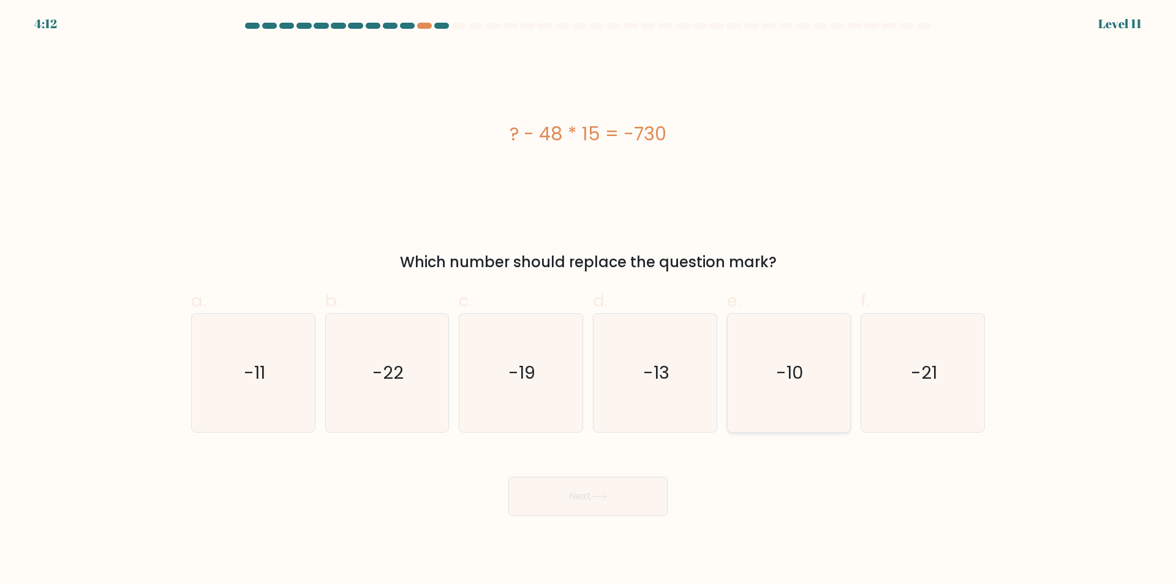
click at [793, 409] on icon "-10" at bounding box center [789, 373] width 118 height 118
click at [589, 300] on input "e. -10" at bounding box center [588, 296] width 1 height 8
radio input "true"
click at [630, 489] on button "Next" at bounding box center [587, 496] width 159 height 39
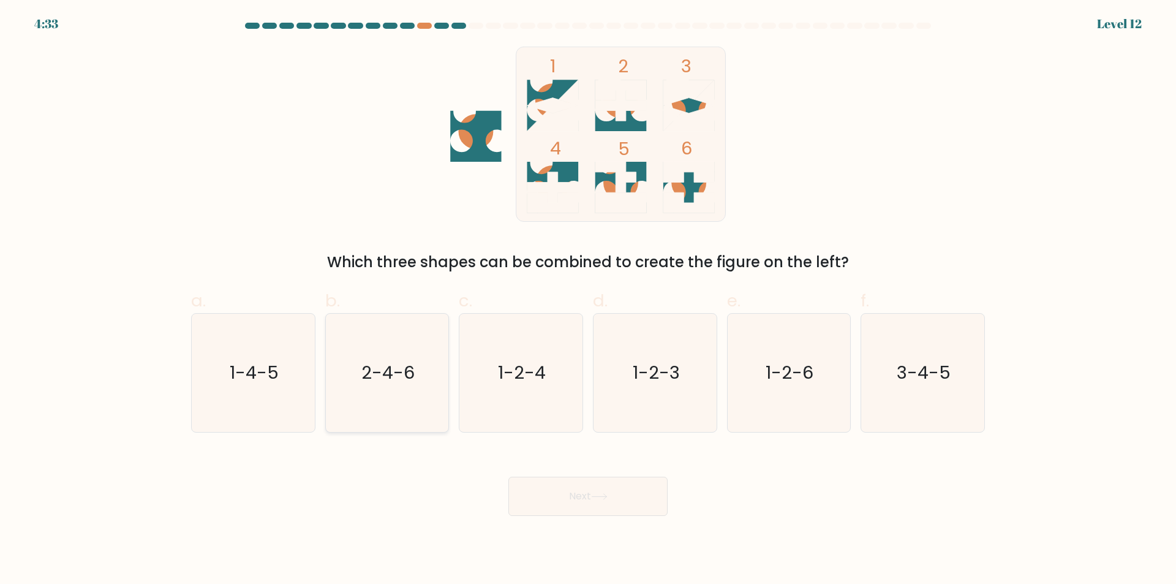
drag, startPoint x: 375, startPoint y: 396, endPoint x: 415, endPoint y: 408, distance: 42.1
click at [375, 396] on icon "2-4-6" at bounding box center [387, 373] width 118 height 118
click at [588, 300] on input "b. 2-4-6" at bounding box center [588, 296] width 1 height 8
radio input "true"
click at [573, 494] on button "Next" at bounding box center [587, 496] width 159 height 39
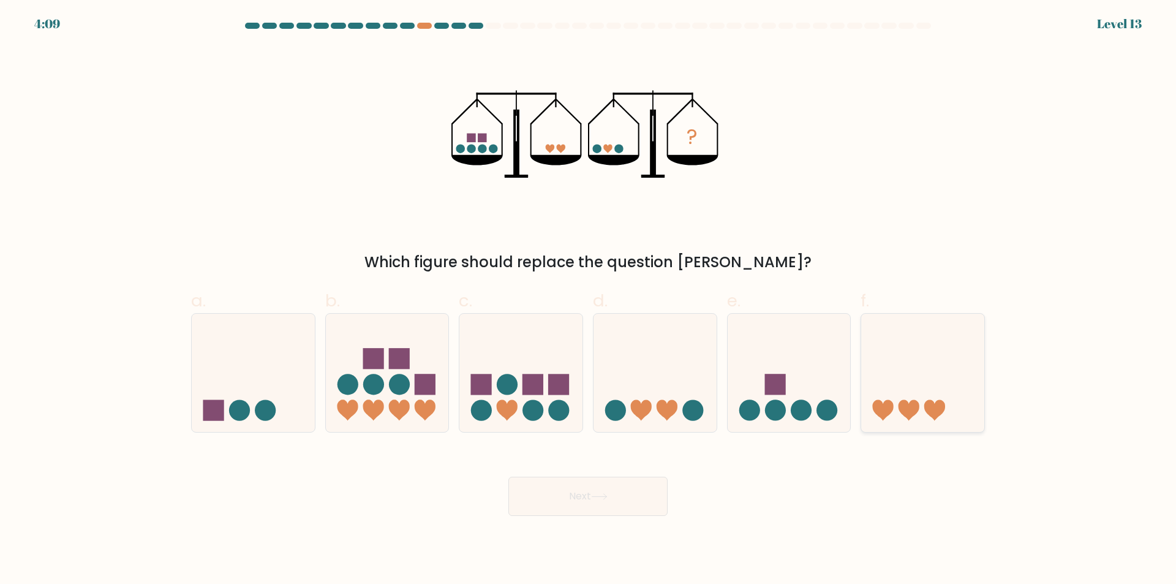
click at [926, 421] on icon at bounding box center [922, 373] width 123 height 102
click at [589, 300] on input "f." at bounding box center [588, 296] width 1 height 8
radio input "true"
click at [622, 502] on button "Next" at bounding box center [587, 496] width 159 height 39
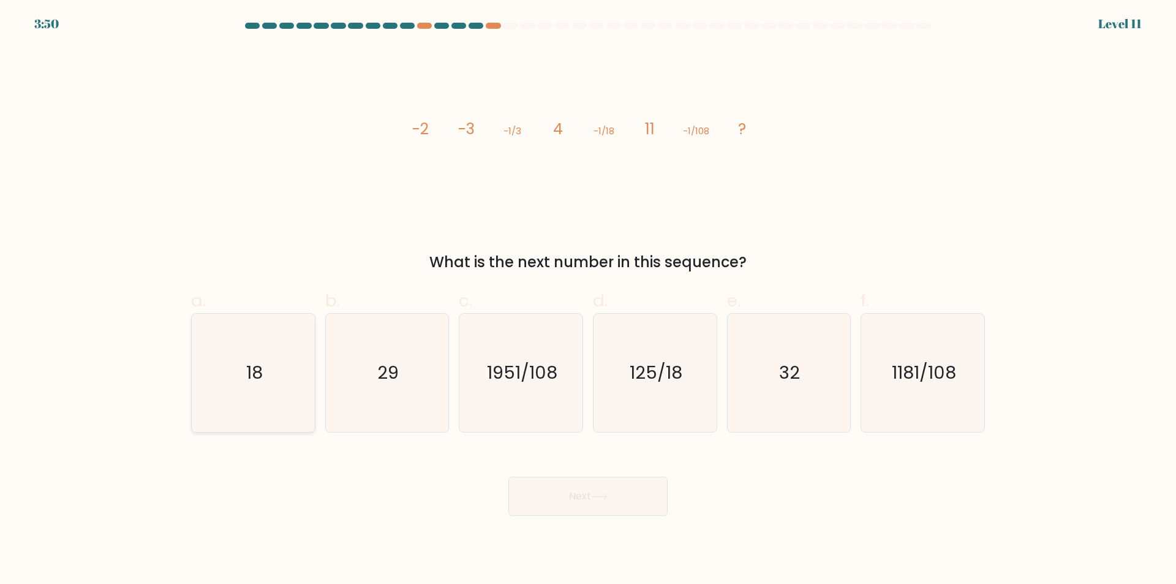
click at [285, 402] on icon "18" at bounding box center [253, 373] width 118 height 118
click at [588, 300] on input "a. 18" at bounding box center [588, 296] width 1 height 8
radio input "true"
click at [590, 497] on button "Next" at bounding box center [587, 496] width 159 height 39
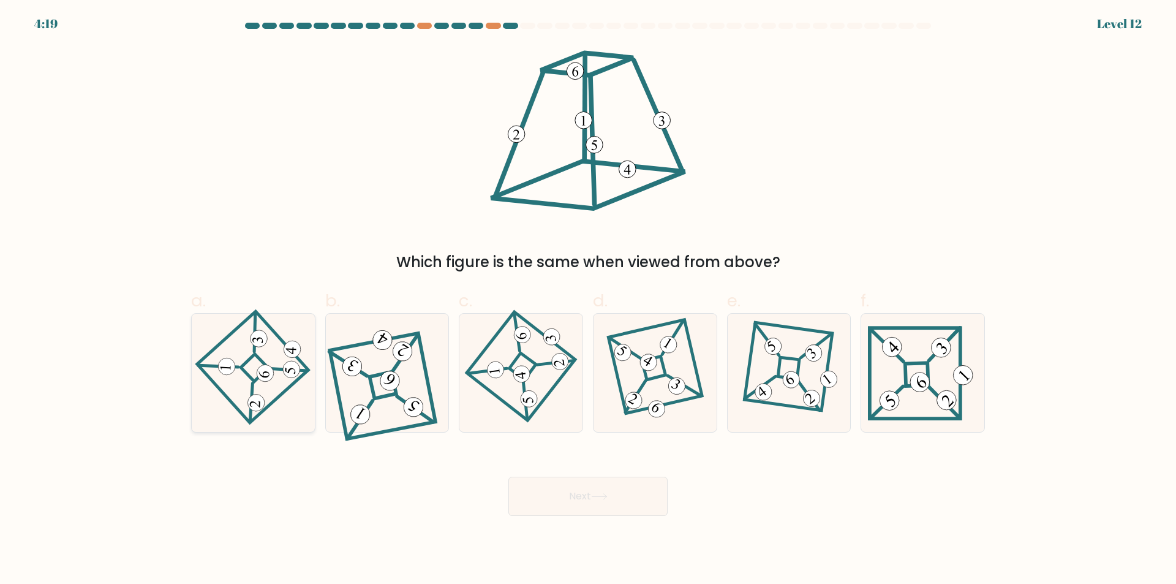
click at [271, 387] on icon at bounding box center [253, 373] width 82 height 94
click at [588, 300] on input "a." at bounding box center [588, 296] width 1 height 8
radio input "true"
click at [627, 502] on button "Next" at bounding box center [587, 496] width 159 height 39
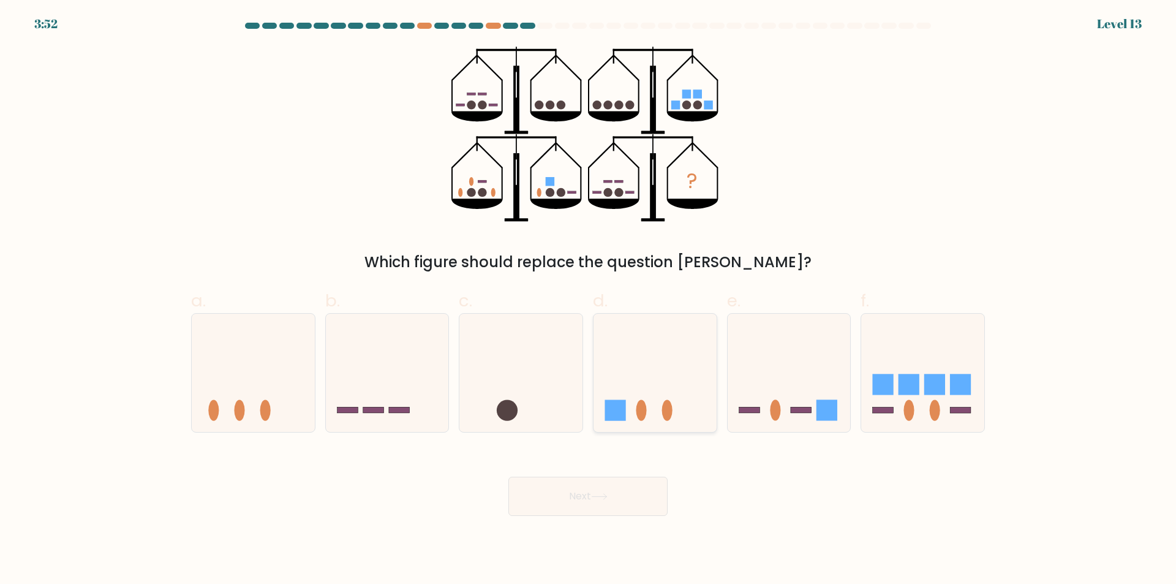
click at [697, 398] on icon at bounding box center [655, 373] width 123 height 102
click at [589, 300] on input "d." at bounding box center [588, 296] width 1 height 8
radio input "true"
click at [616, 508] on button "Next" at bounding box center [587, 496] width 159 height 39
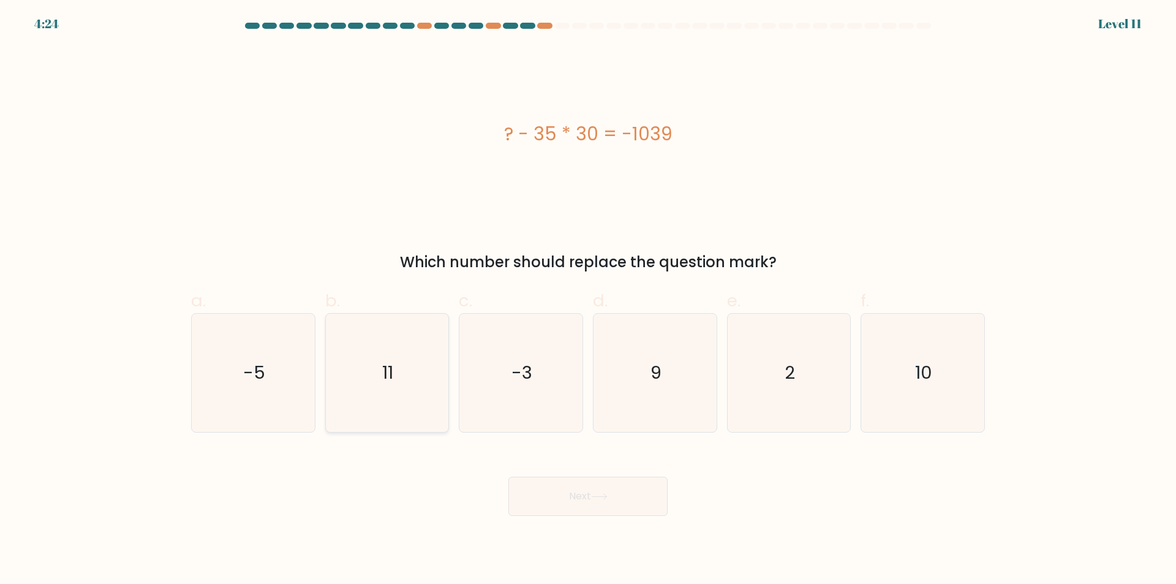
click at [375, 416] on icon "11" at bounding box center [387, 373] width 118 height 118
click at [588, 300] on input "b. 11" at bounding box center [588, 296] width 1 height 8
radio input "true"
click at [603, 496] on icon at bounding box center [599, 496] width 17 height 7
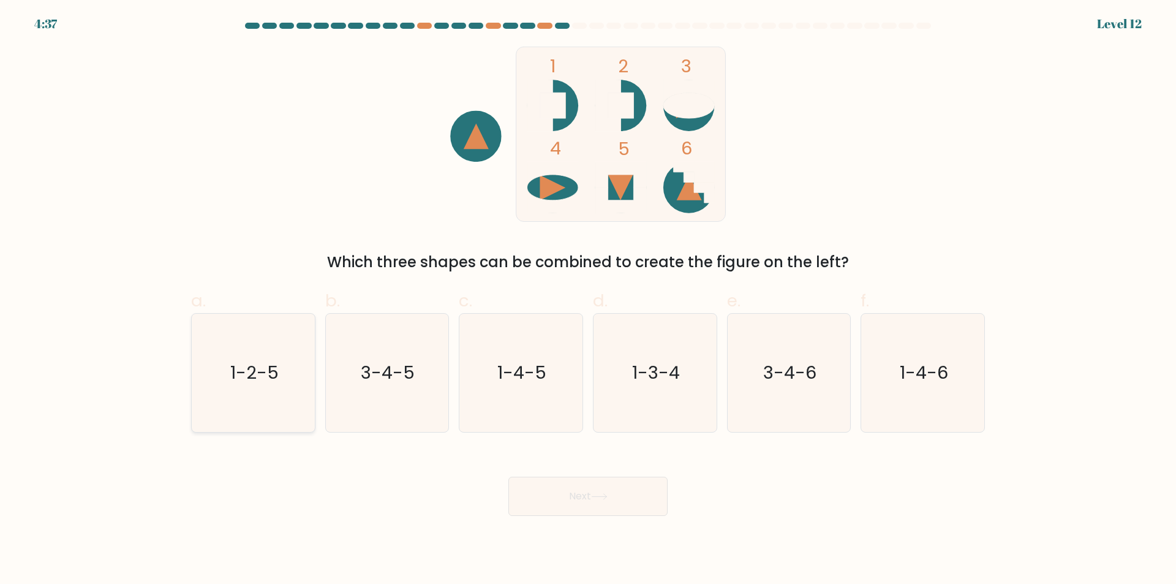
click at [271, 401] on icon "1-2-5" at bounding box center [253, 373] width 118 height 118
click at [588, 300] on input "a. 1-2-5" at bounding box center [588, 296] width 1 height 8
radio input "true"
click at [553, 494] on button "Next" at bounding box center [587, 496] width 159 height 39
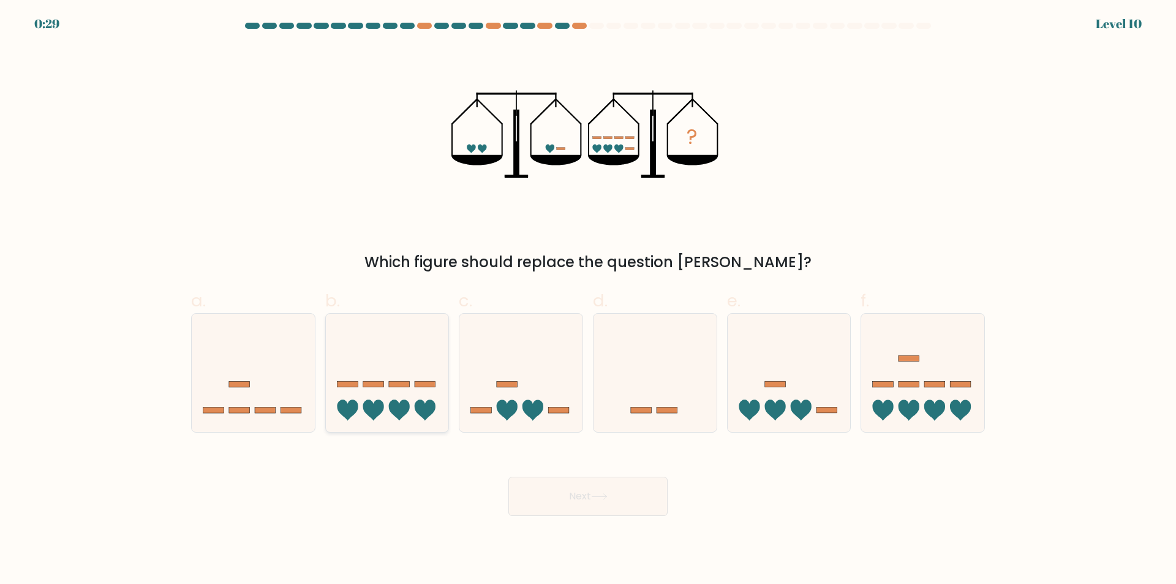
click at [421, 425] on div at bounding box center [387, 372] width 124 height 119
click at [588, 300] on input "b." at bounding box center [588, 296] width 1 height 8
radio input "true"
click at [557, 497] on button "Next" at bounding box center [587, 496] width 159 height 39
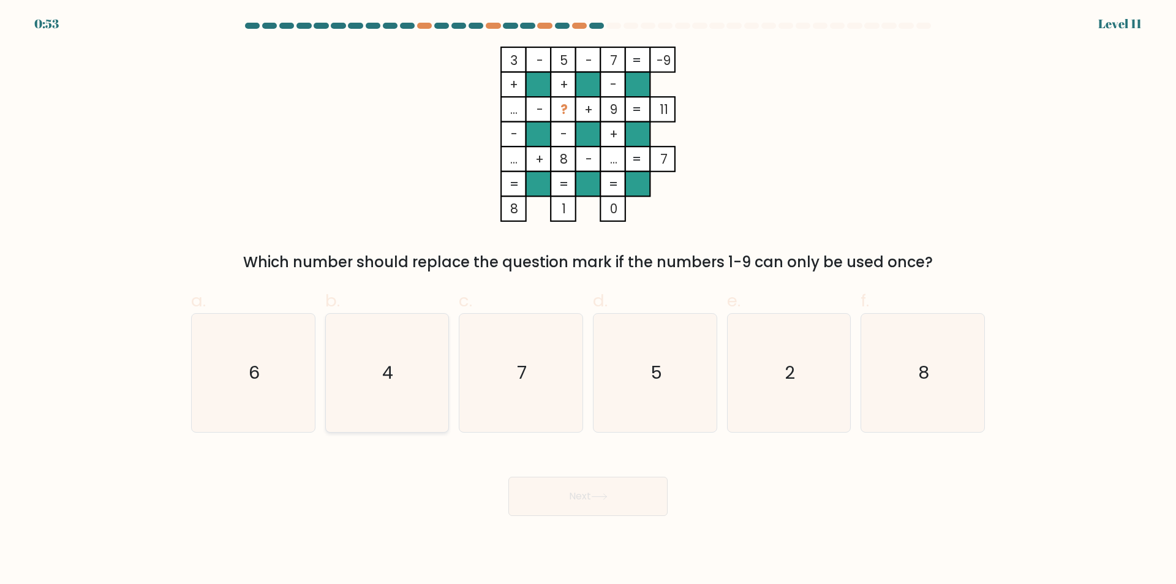
click at [407, 412] on icon "4" at bounding box center [387, 373] width 118 height 118
click at [588, 300] on input "b. 4" at bounding box center [588, 296] width 1 height 8
radio input "true"
click at [565, 493] on button "Next" at bounding box center [587, 496] width 159 height 39
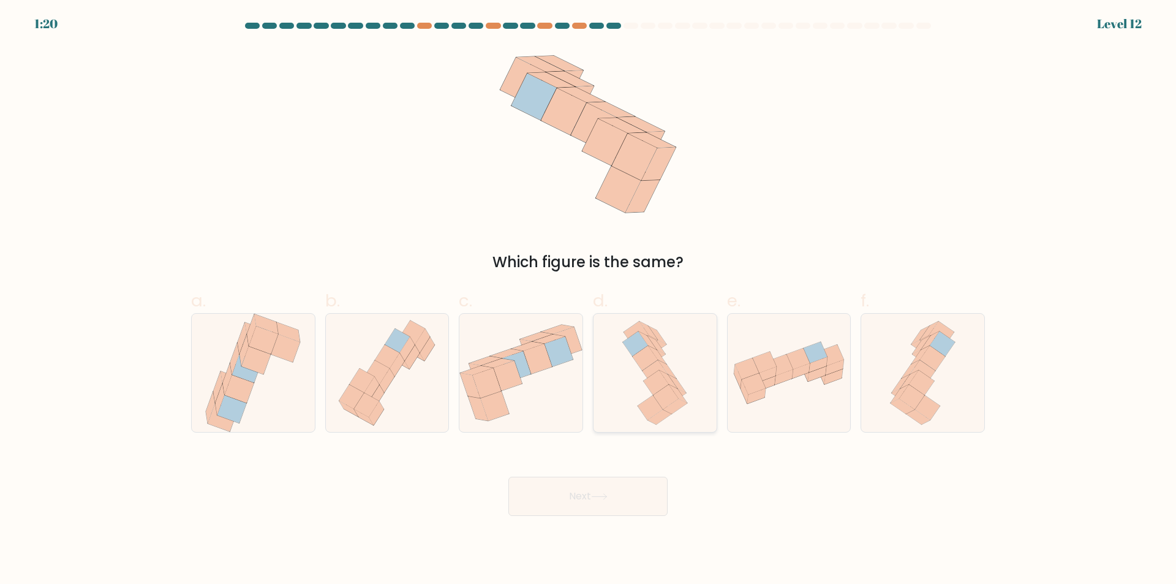
click at [618, 391] on icon at bounding box center [655, 373] width 75 height 118
click at [589, 300] on input "d." at bounding box center [588, 296] width 1 height 8
radio input "true"
click at [606, 497] on icon at bounding box center [599, 497] width 15 height 6
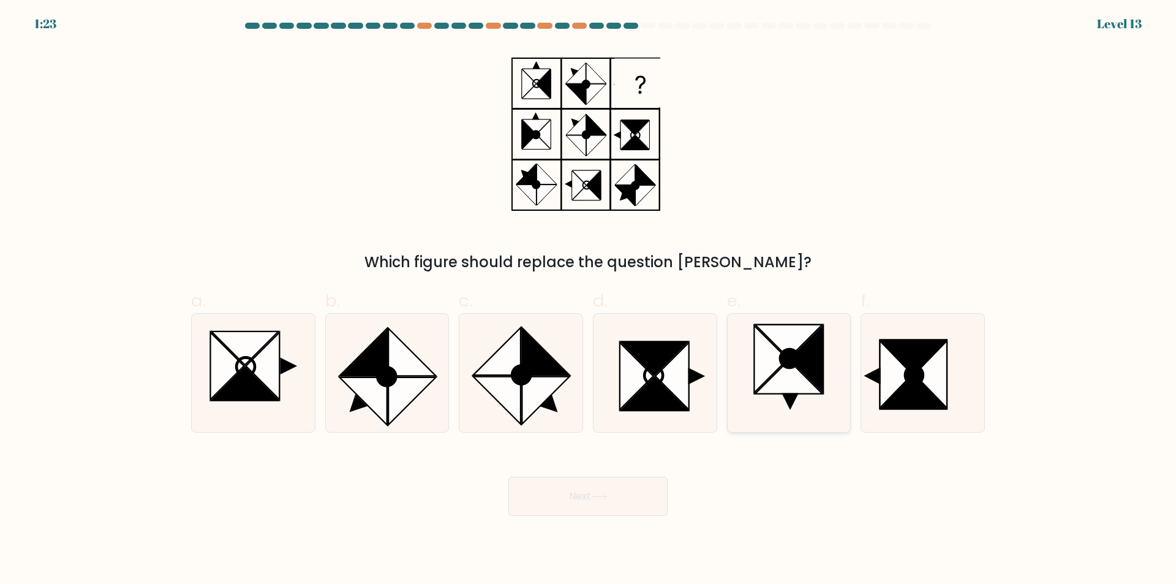
click at [828, 412] on icon at bounding box center [789, 373] width 118 height 118
click at [589, 300] on input "e." at bounding box center [588, 296] width 1 height 8
radio input "true"
click at [890, 418] on icon at bounding box center [923, 373] width 118 height 118
click at [589, 300] on input "f." at bounding box center [588, 296] width 1 height 8
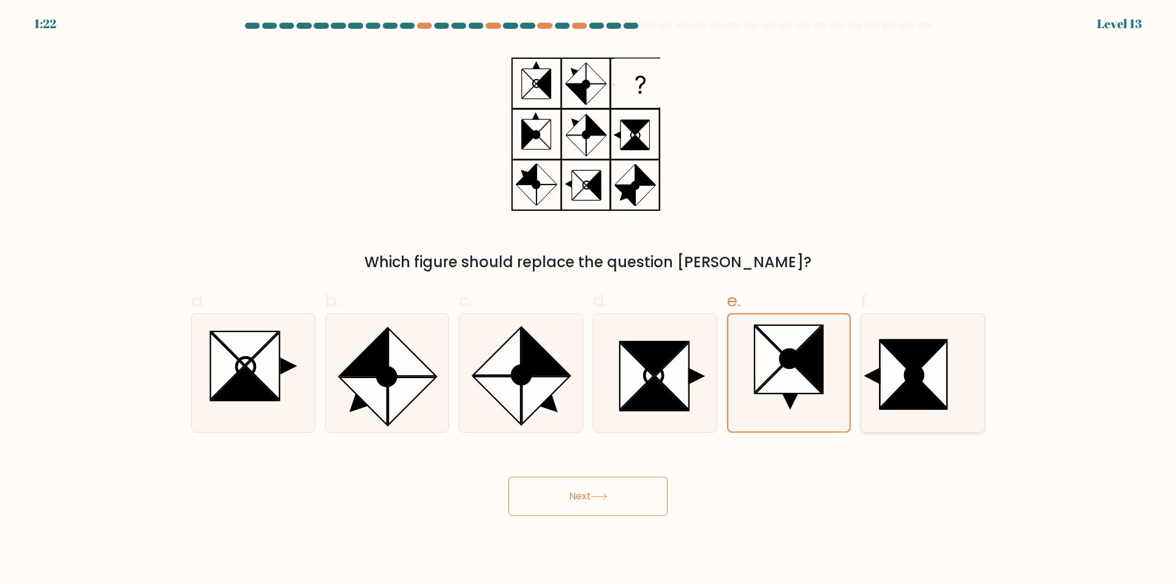
radio input "true"
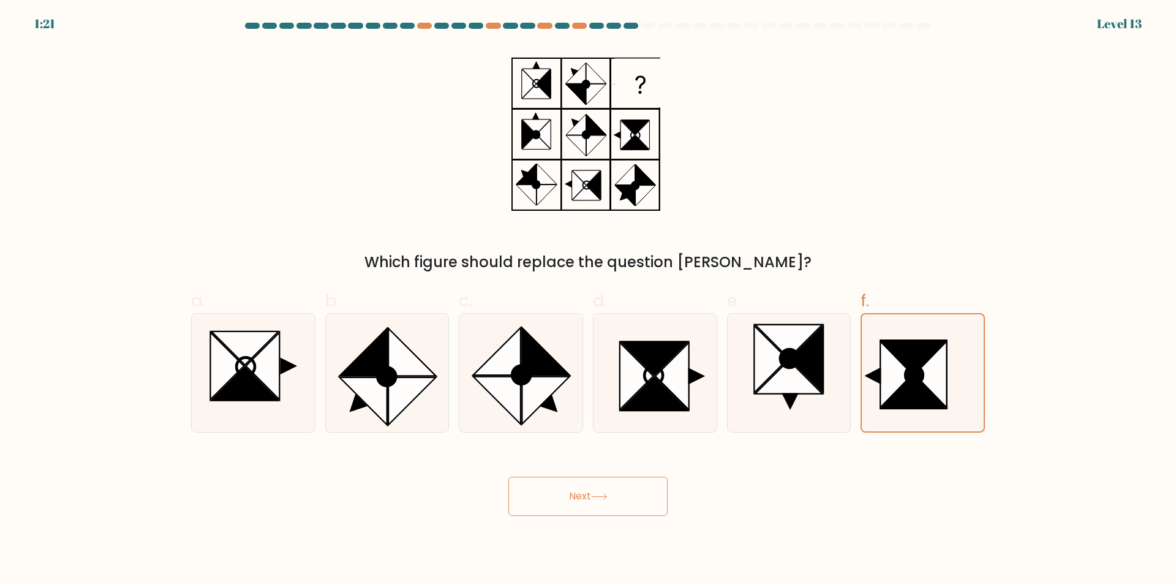
click at [625, 488] on button "Next" at bounding box center [587, 496] width 159 height 39
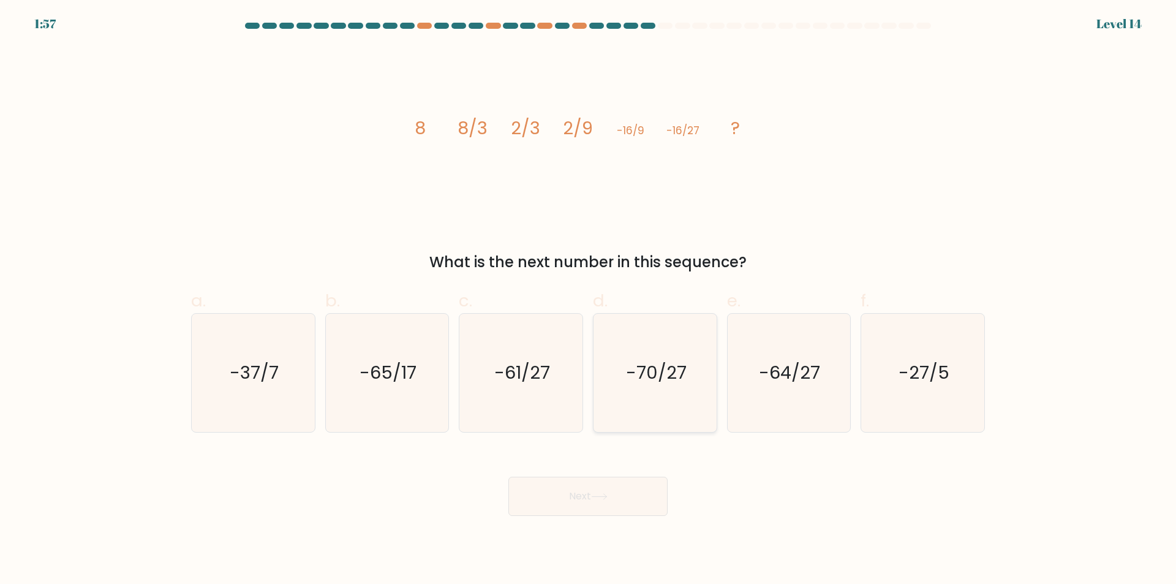
click at [665, 402] on icon "-70/27" at bounding box center [655, 373] width 118 height 118
click at [589, 300] on input "d. -70/27" at bounding box center [588, 296] width 1 height 8
radio input "true"
click at [611, 503] on button "Next" at bounding box center [587, 496] width 159 height 39
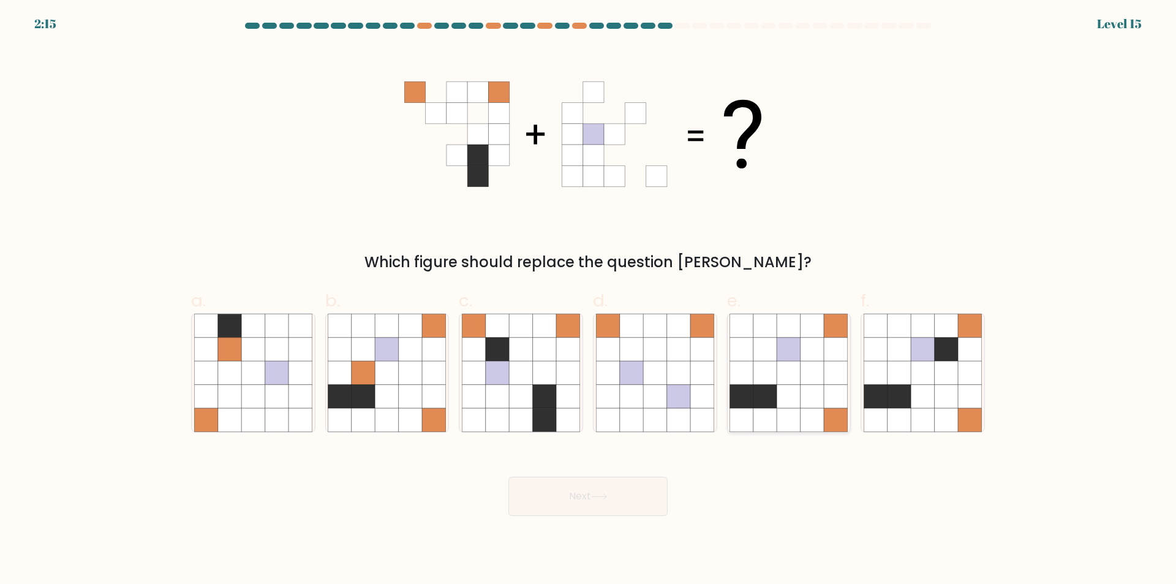
click at [807, 420] on icon at bounding box center [812, 419] width 23 height 23
click at [589, 300] on input "e." at bounding box center [588, 296] width 1 height 8
radio input "true"
click at [585, 497] on button "Next" at bounding box center [587, 496] width 159 height 39
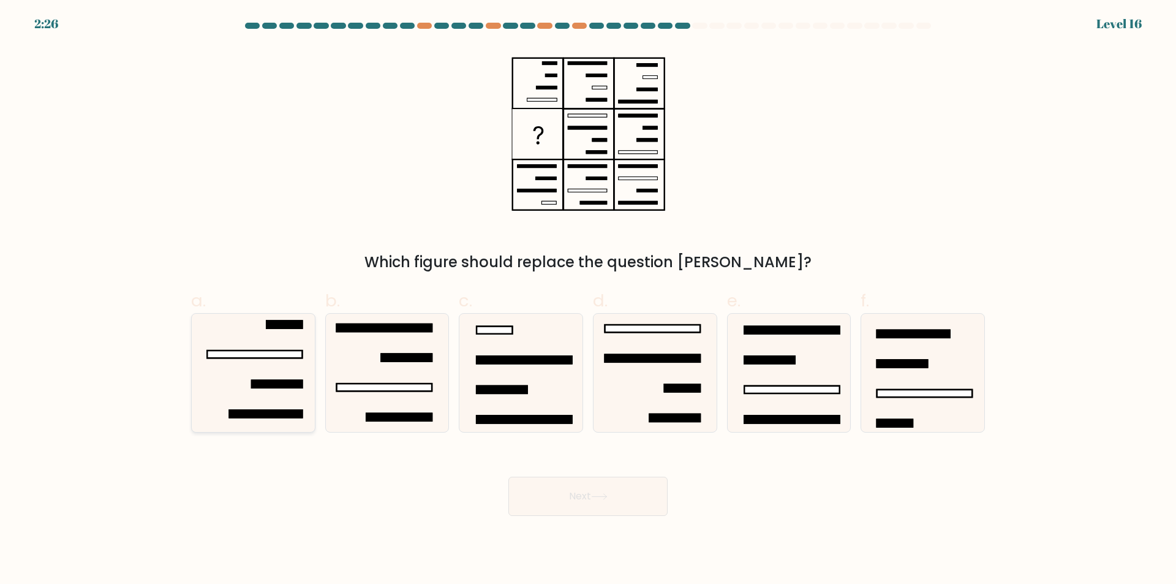
click at [281, 369] on icon at bounding box center [253, 373] width 118 height 118
click at [588, 300] on input "a." at bounding box center [588, 296] width 1 height 8
radio input "true"
click at [567, 499] on button "Next" at bounding box center [587, 496] width 159 height 39
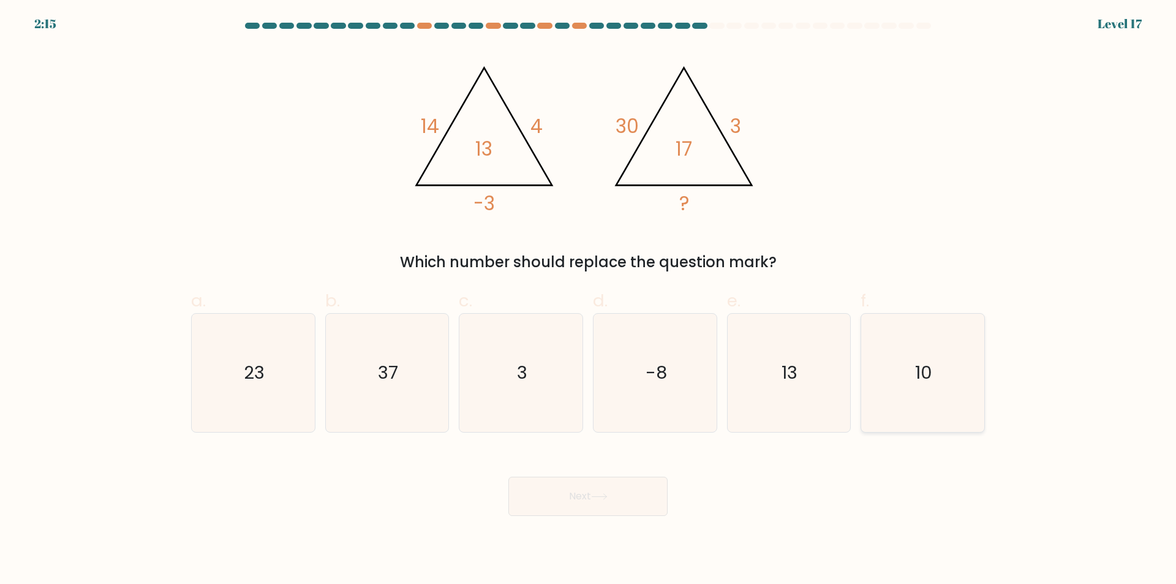
click at [903, 406] on icon "10" at bounding box center [923, 373] width 118 height 118
click at [589, 300] on input "f. 10" at bounding box center [588, 296] width 1 height 8
radio input "true"
click at [619, 495] on button "Next" at bounding box center [587, 496] width 159 height 39
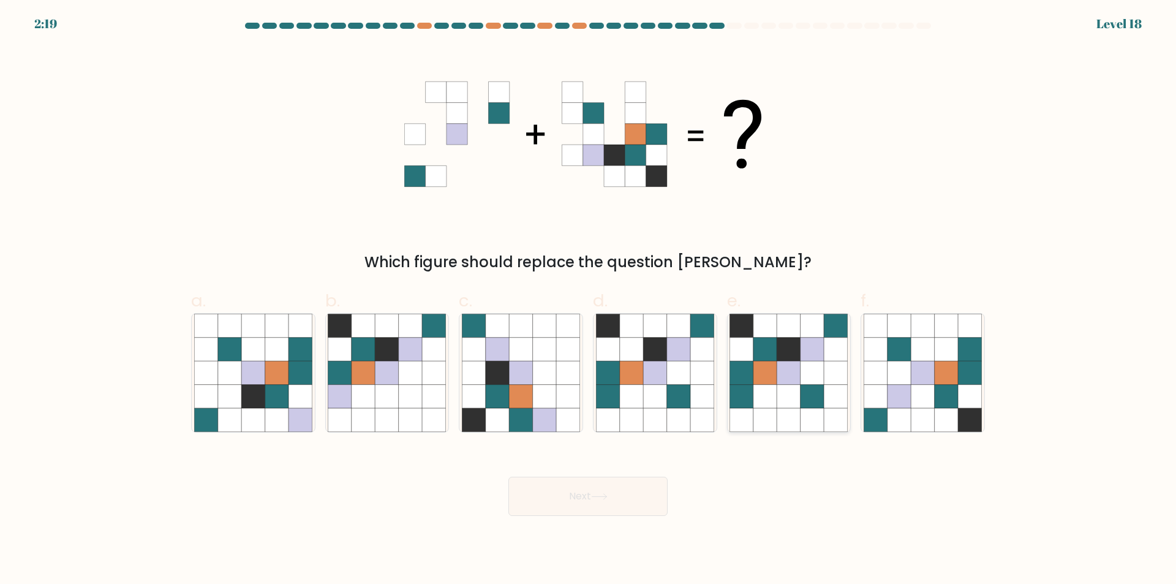
click at [768, 413] on icon at bounding box center [765, 419] width 23 height 23
click at [589, 300] on input "e." at bounding box center [588, 296] width 1 height 8
radio input "true"
click at [630, 499] on button "Next" at bounding box center [587, 496] width 159 height 39
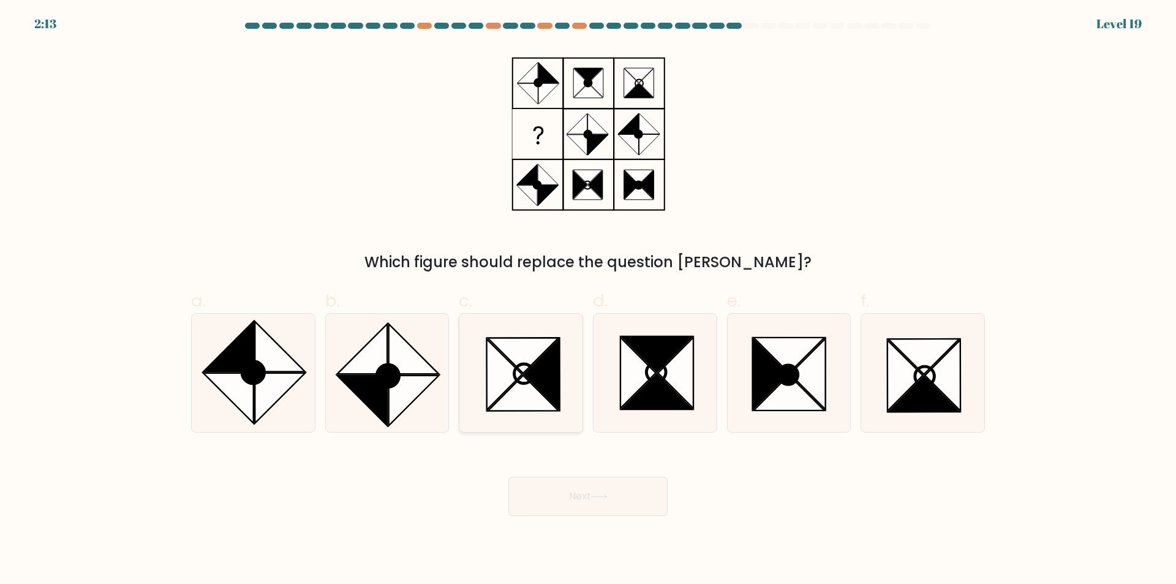
click at [535, 400] on icon at bounding box center [523, 394] width 71 height 36
click at [588, 300] on input "c." at bounding box center [588, 296] width 1 height 8
radio input "true"
click at [600, 501] on button "Next" at bounding box center [587, 496] width 159 height 39
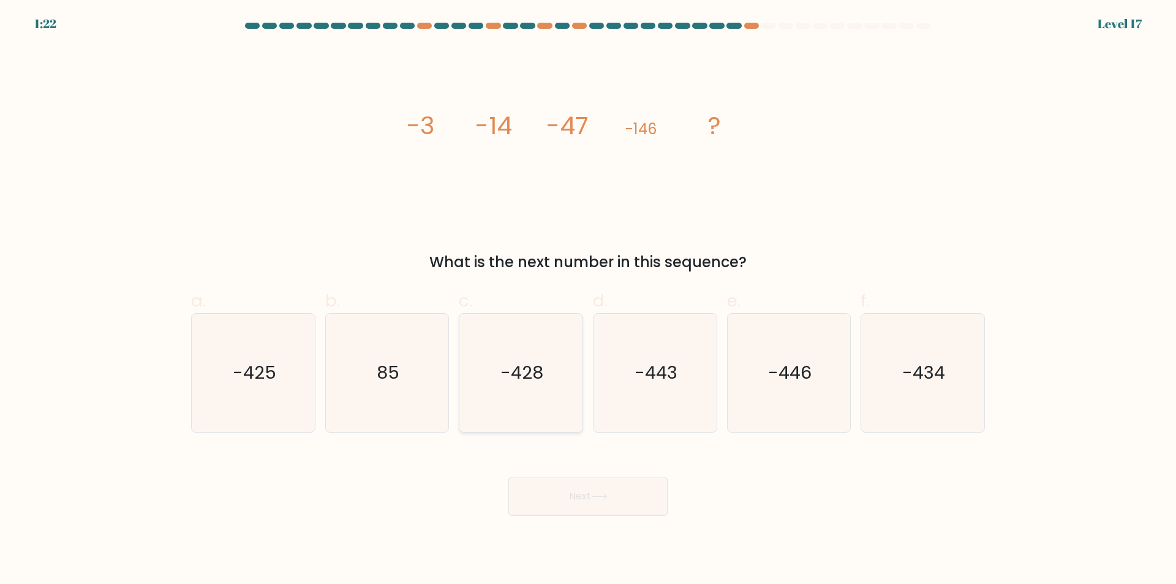
click at [527, 429] on icon "-428" at bounding box center [521, 373] width 118 height 118
click at [588, 300] on input "c. -428" at bounding box center [588, 296] width 1 height 8
radio input "true"
click at [606, 499] on icon at bounding box center [599, 496] width 17 height 7
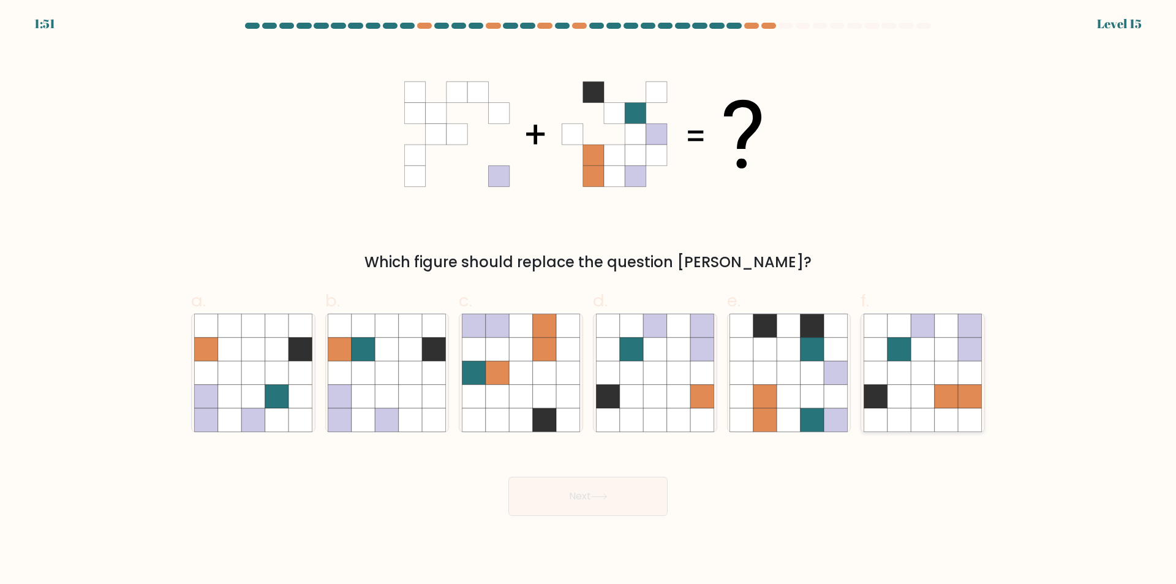
click at [925, 425] on icon at bounding box center [922, 419] width 23 height 23
click at [589, 300] on input "f." at bounding box center [588, 296] width 1 height 8
radio input "true"
click at [633, 495] on button "Next" at bounding box center [587, 496] width 159 height 39
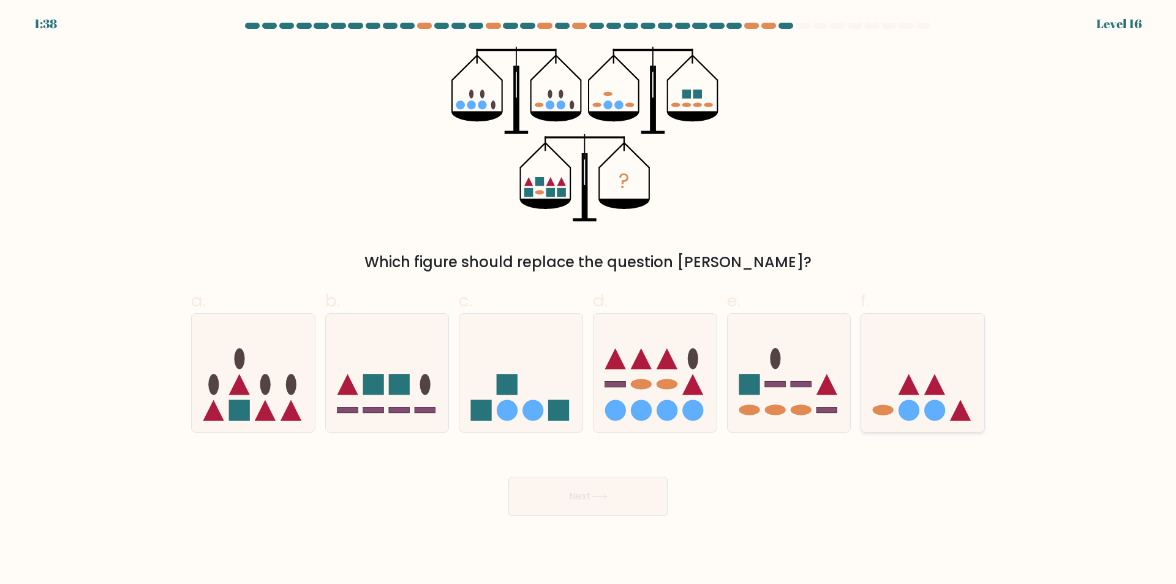
click at [896, 359] on icon at bounding box center [922, 373] width 123 height 102
click at [589, 300] on input "f." at bounding box center [588, 296] width 1 height 8
radio input "true"
click at [641, 504] on button "Next" at bounding box center [587, 496] width 159 height 39
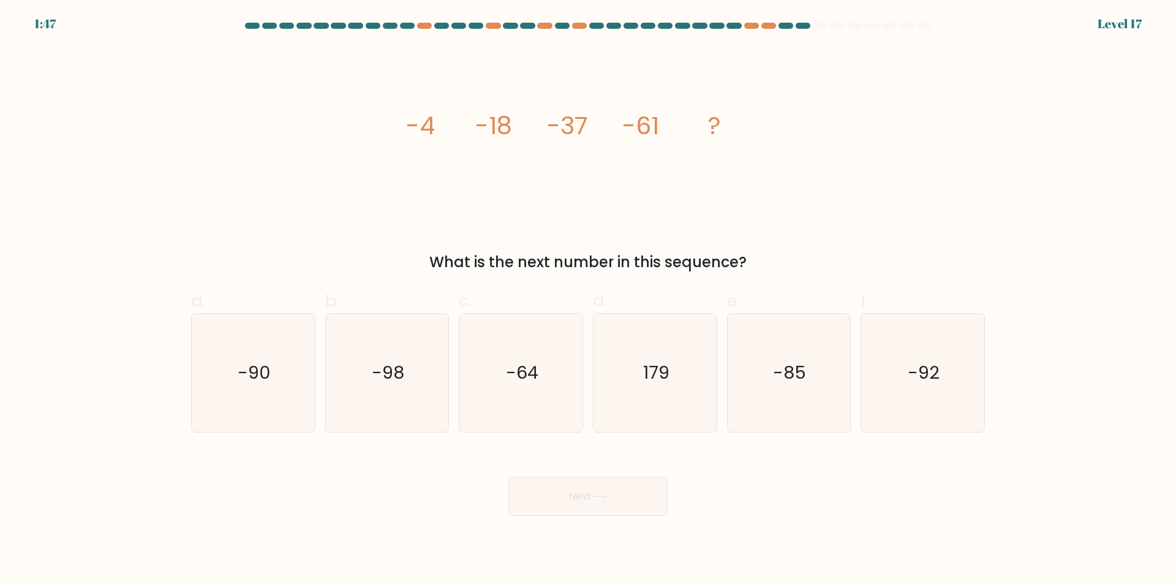
drag, startPoint x: 809, startPoint y: 407, endPoint x: 685, endPoint y: 477, distance: 141.8
click at [809, 408] on icon "-85" at bounding box center [789, 373] width 118 height 118
click at [589, 300] on input "e. -85" at bounding box center [588, 296] width 1 height 8
radio input "true"
click at [619, 510] on button "Next" at bounding box center [587, 496] width 159 height 39
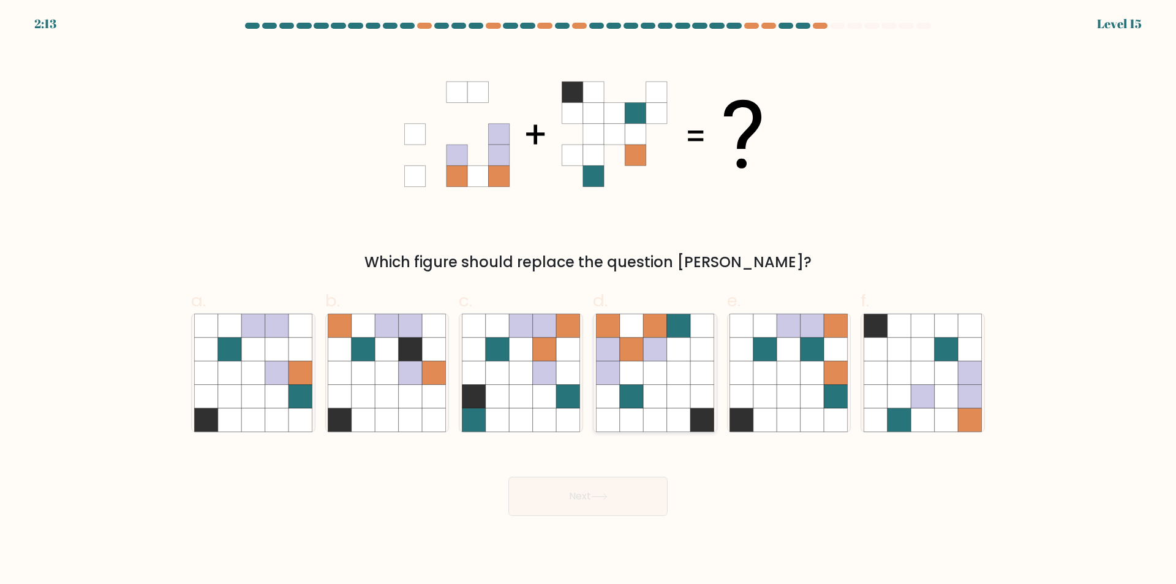
click at [686, 385] on icon at bounding box center [678, 396] width 23 height 23
click at [589, 300] on input "d." at bounding box center [588, 296] width 1 height 8
radio input "true"
click at [618, 499] on button "Next" at bounding box center [587, 496] width 159 height 39
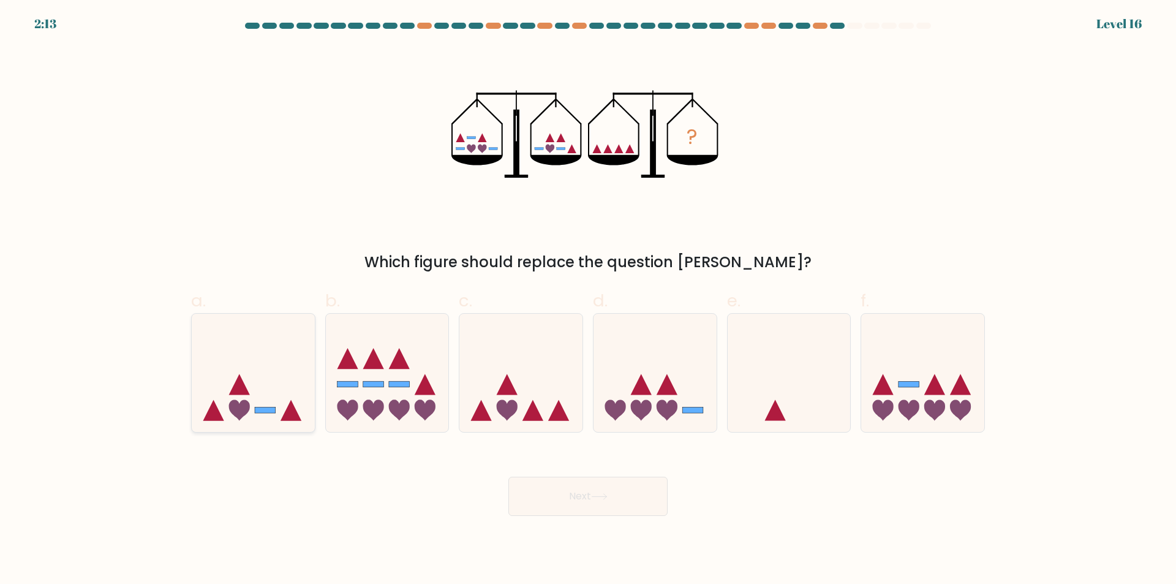
click at [276, 371] on icon at bounding box center [253, 373] width 123 height 102
click at [588, 300] on input "a." at bounding box center [588, 296] width 1 height 8
radio input "true"
click at [567, 496] on button "Next" at bounding box center [587, 496] width 159 height 39
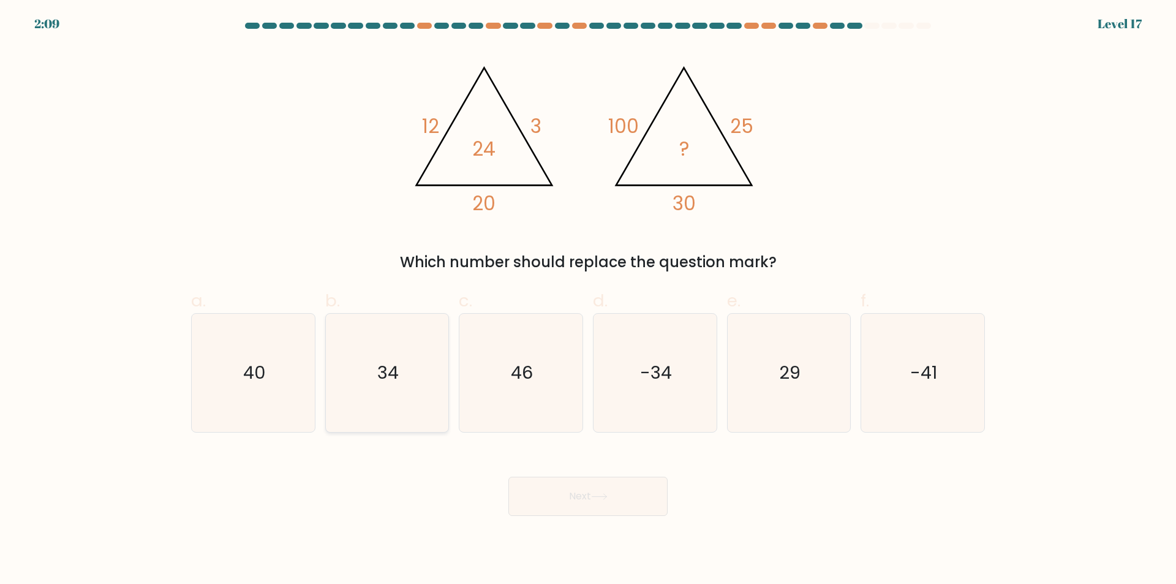
click at [433, 395] on icon "34" at bounding box center [387, 373] width 118 height 118
click at [588, 300] on input "b. 34" at bounding box center [588, 296] width 1 height 8
radio input "true"
click at [587, 493] on button "Next" at bounding box center [587, 496] width 159 height 39
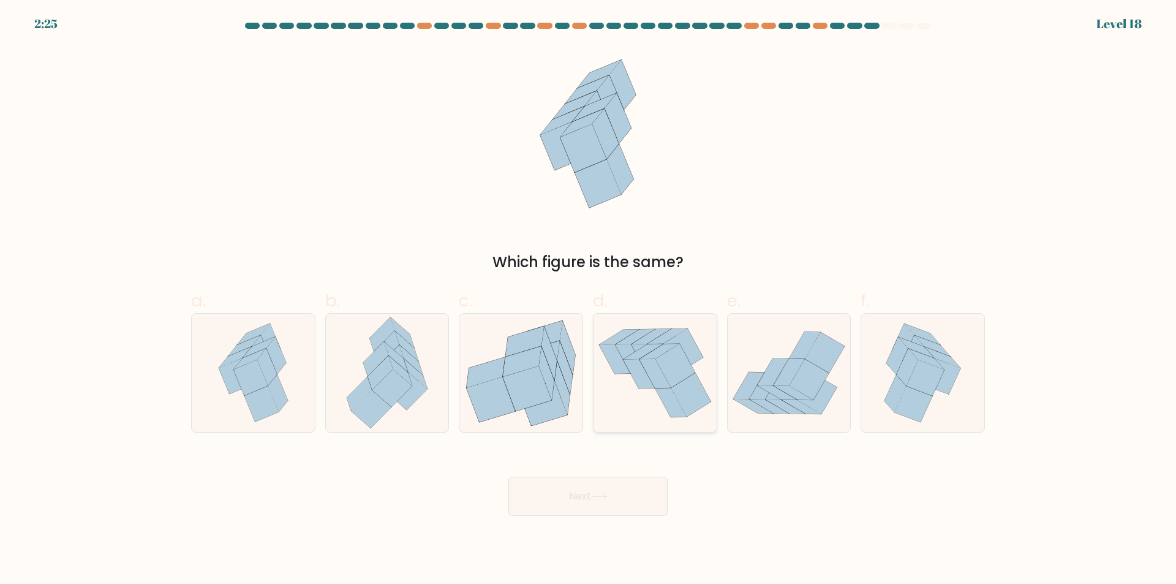
click at [641, 413] on icon at bounding box center [655, 373] width 123 height 116
click at [589, 300] on input "d." at bounding box center [588, 296] width 1 height 8
radio input "true"
click at [619, 491] on button "Next" at bounding box center [587, 496] width 159 height 39
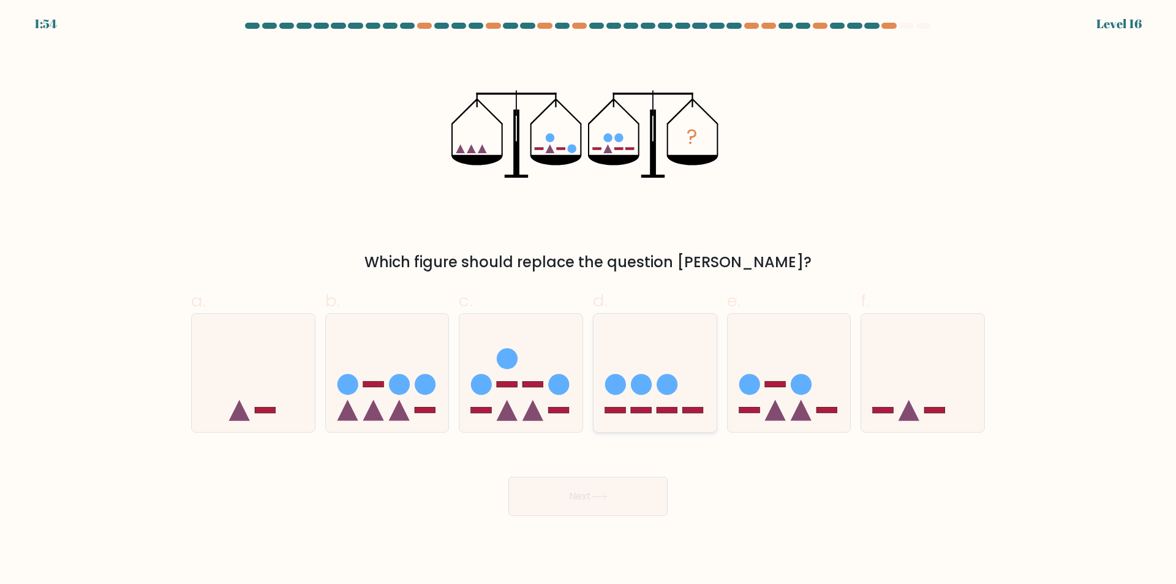
click at [653, 423] on icon at bounding box center [655, 373] width 123 height 102
click at [589, 300] on input "d." at bounding box center [588, 296] width 1 height 8
radio input "true"
click at [575, 499] on button "Next" at bounding box center [587, 496] width 159 height 39
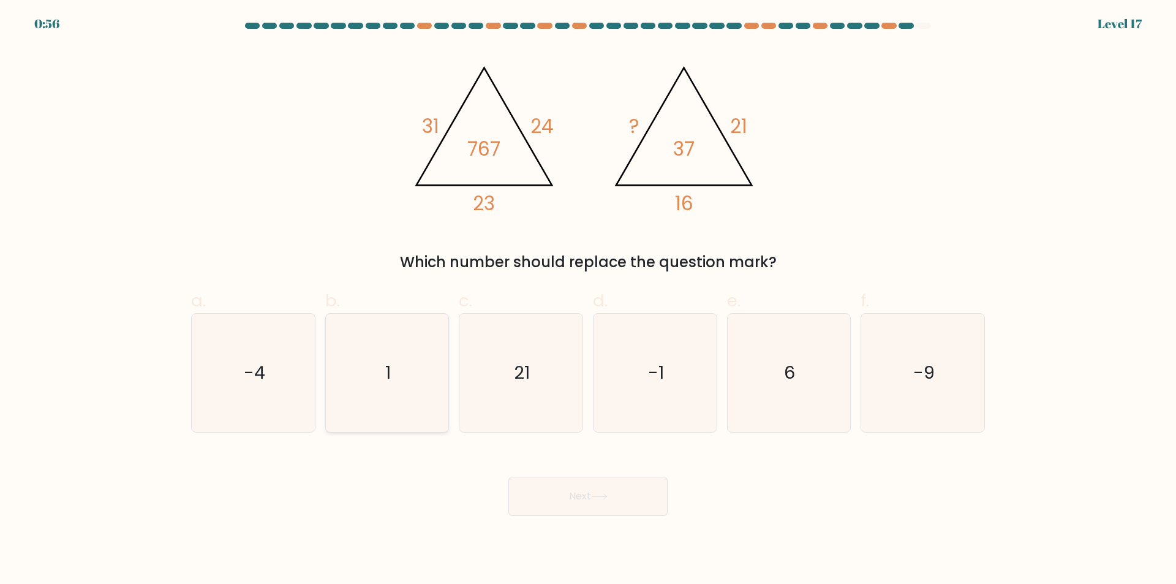
click at [374, 409] on icon "1" at bounding box center [387, 373] width 118 height 118
click at [588, 300] on input "b. 1" at bounding box center [588, 296] width 1 height 8
radio input "true"
click at [592, 495] on button "Next" at bounding box center [587, 496] width 159 height 39
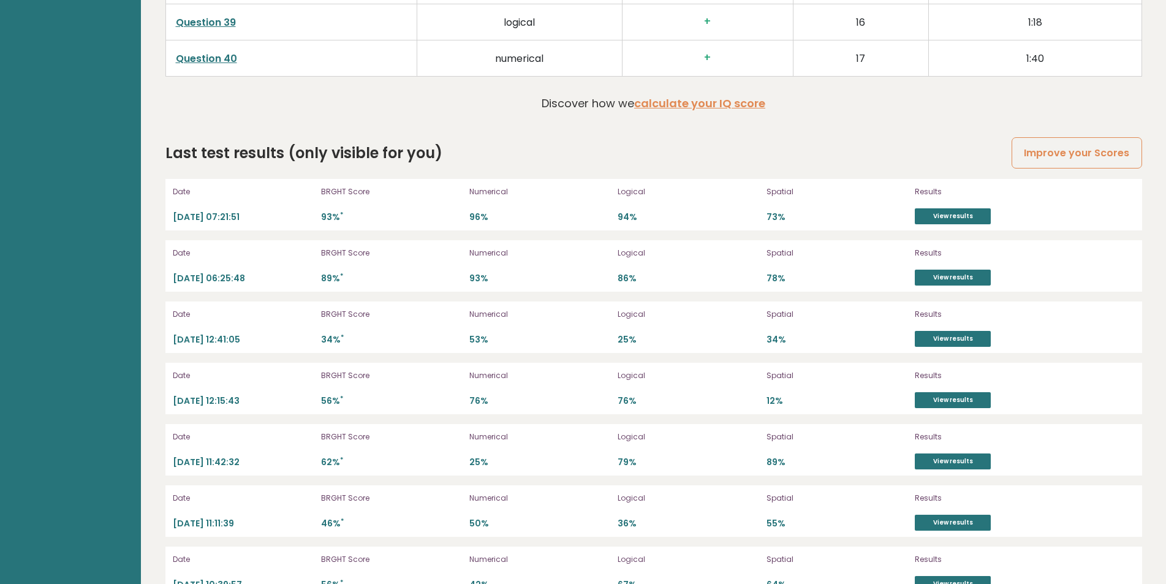
scroll to position [3434, 0]
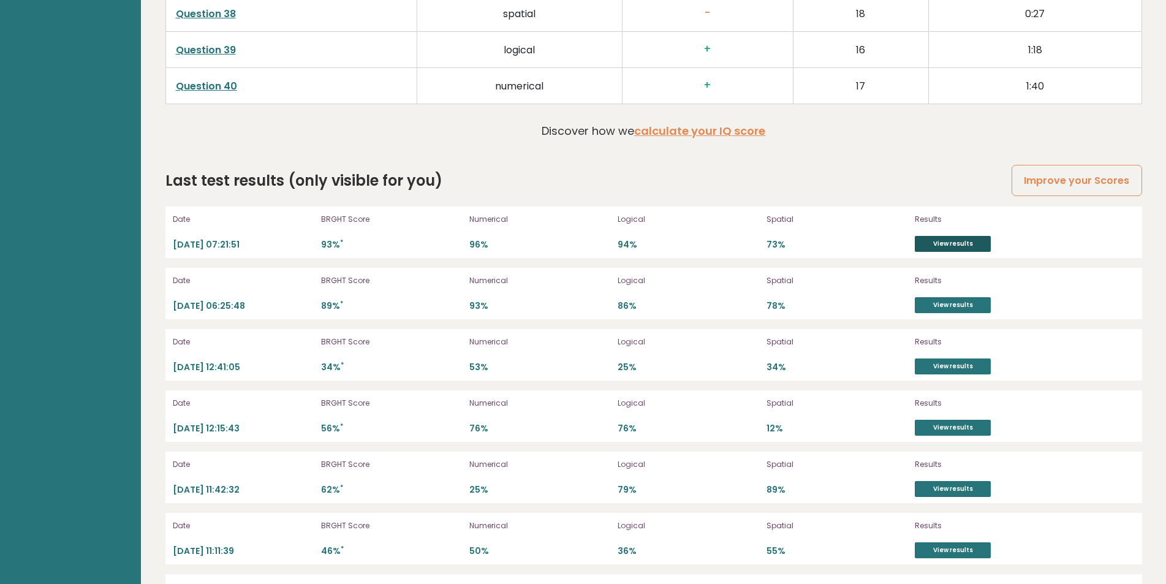
click at [947, 238] on link "View results" at bounding box center [953, 244] width 76 height 16
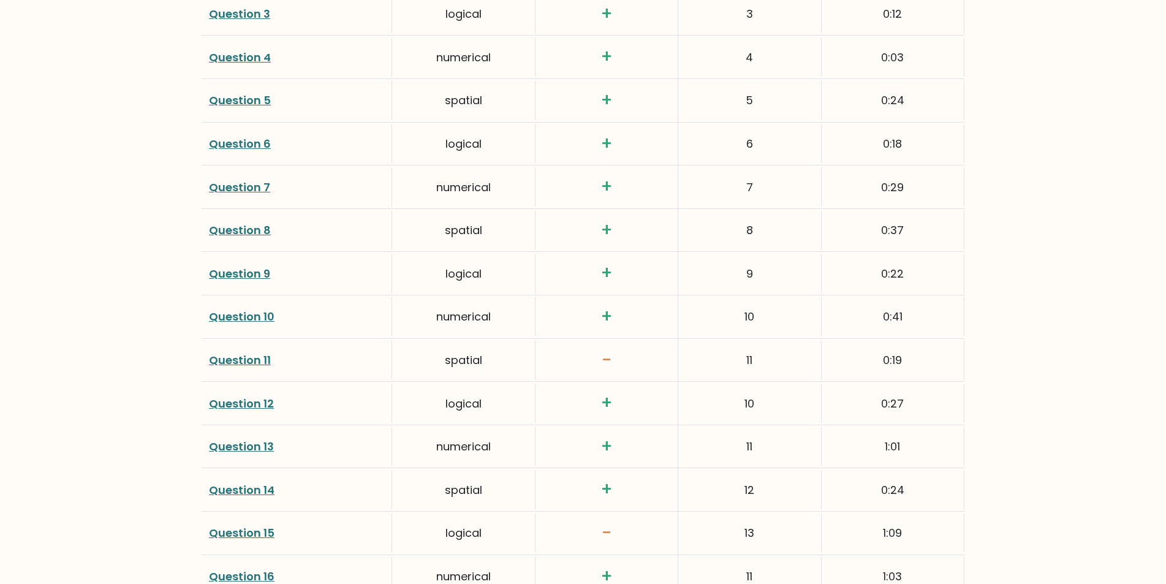
scroll to position [1873, 0]
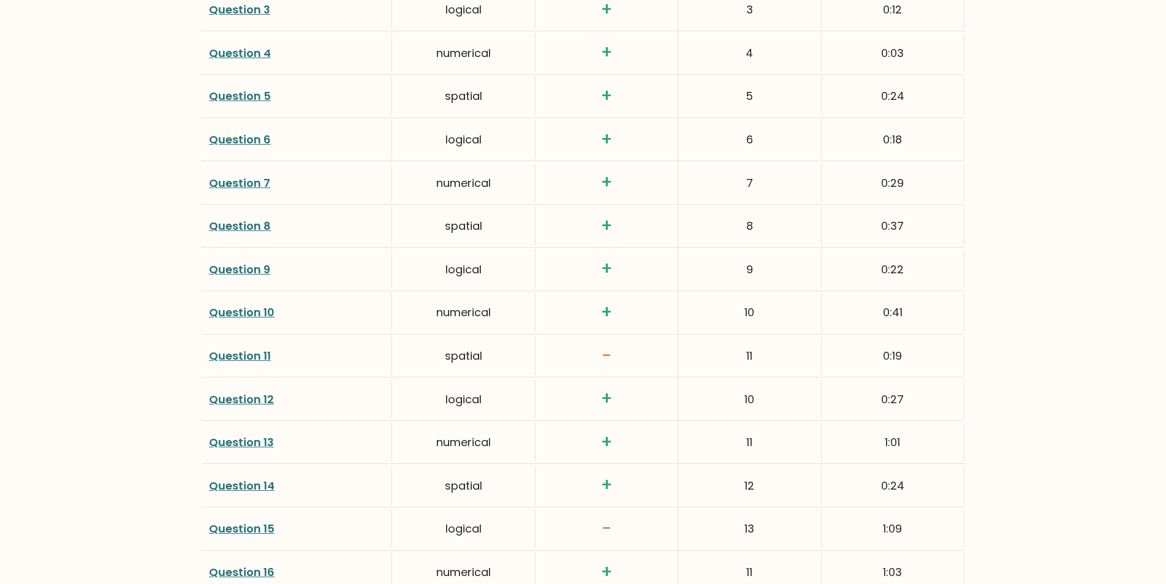
click at [251, 358] on link "Question 11" at bounding box center [240, 355] width 62 height 15
click at [239, 528] on link "Question 15" at bounding box center [242, 528] width 66 height 15
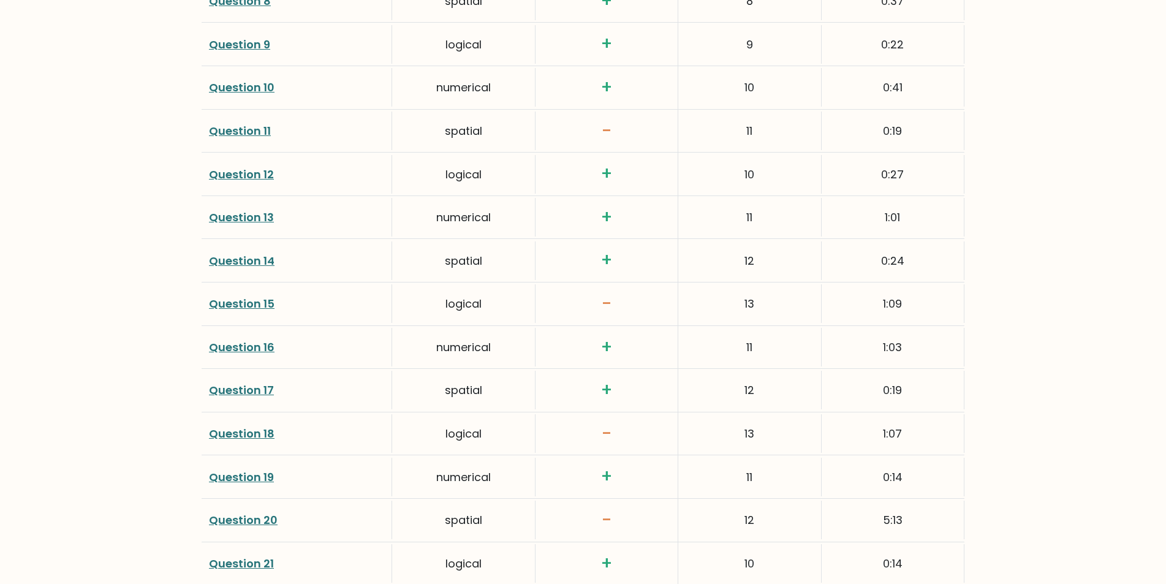
scroll to position [2131, 0]
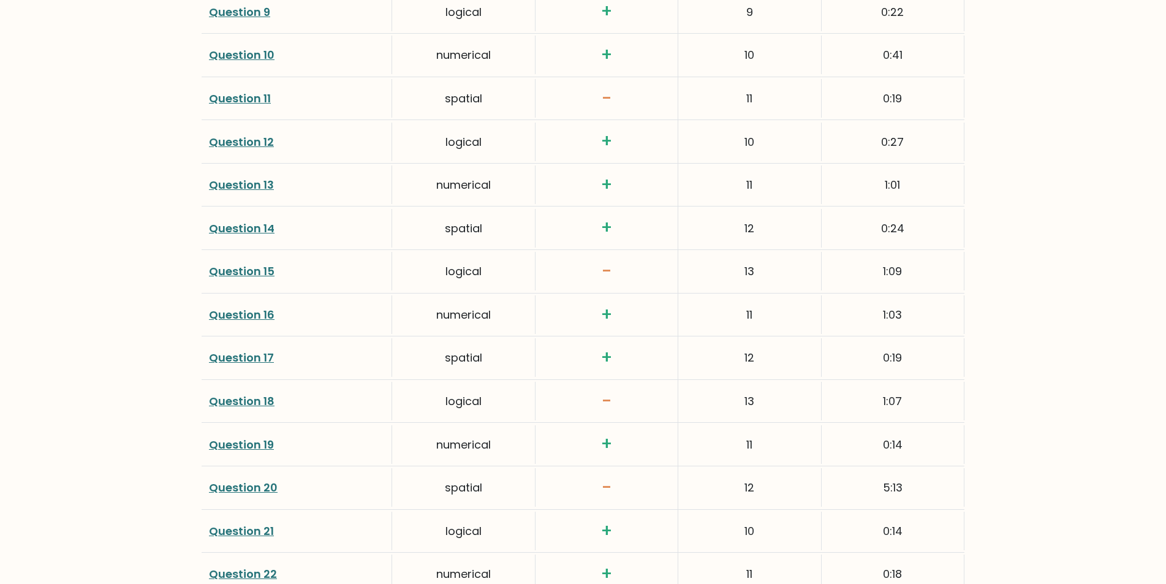
click at [245, 398] on link "Question 18" at bounding box center [242, 400] width 66 height 15
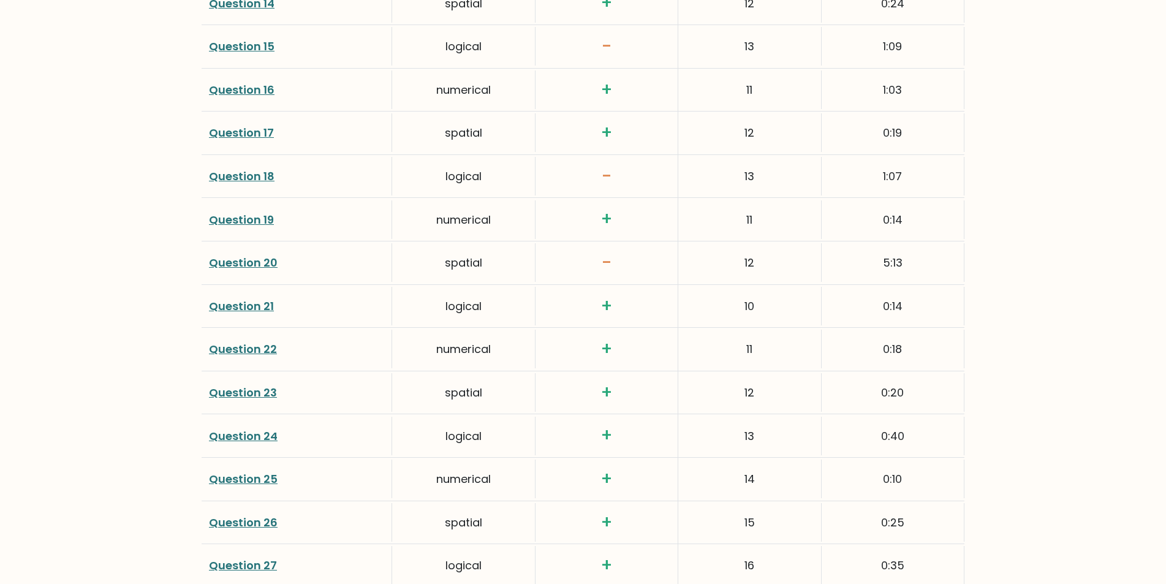
scroll to position [2392, 0]
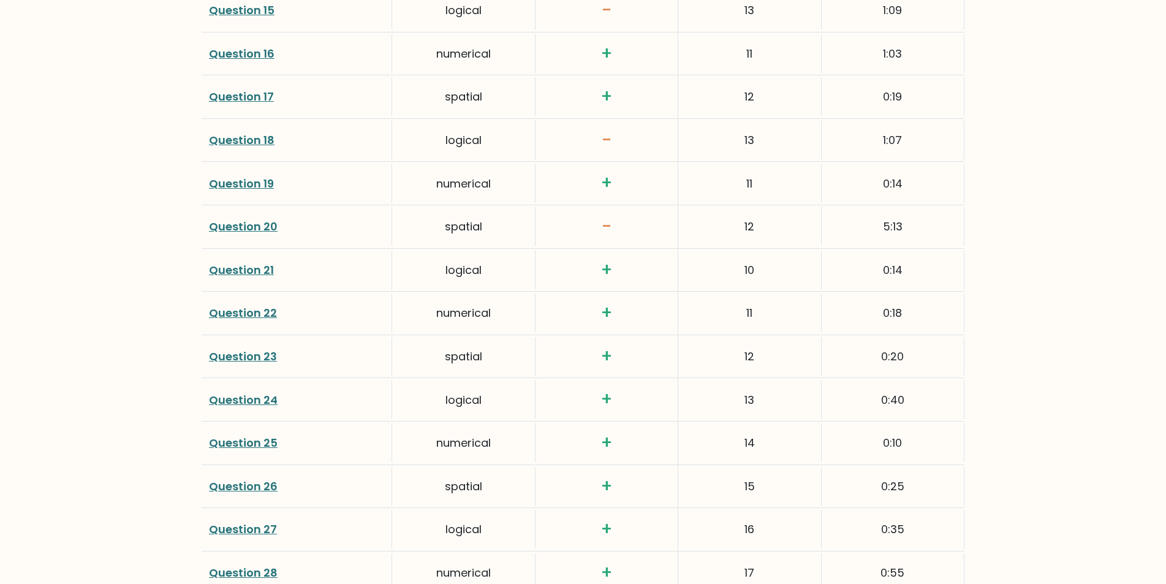
click at [243, 265] on link "Question 21" at bounding box center [241, 269] width 65 height 15
click at [238, 225] on link "Question 20" at bounding box center [243, 226] width 69 height 15
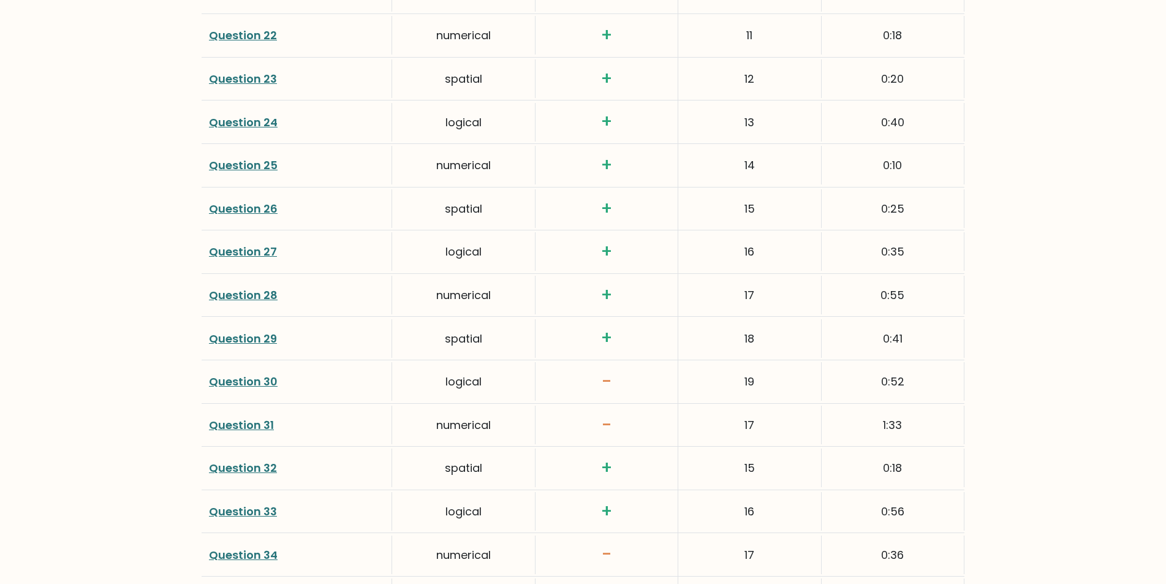
scroll to position [2673, 0]
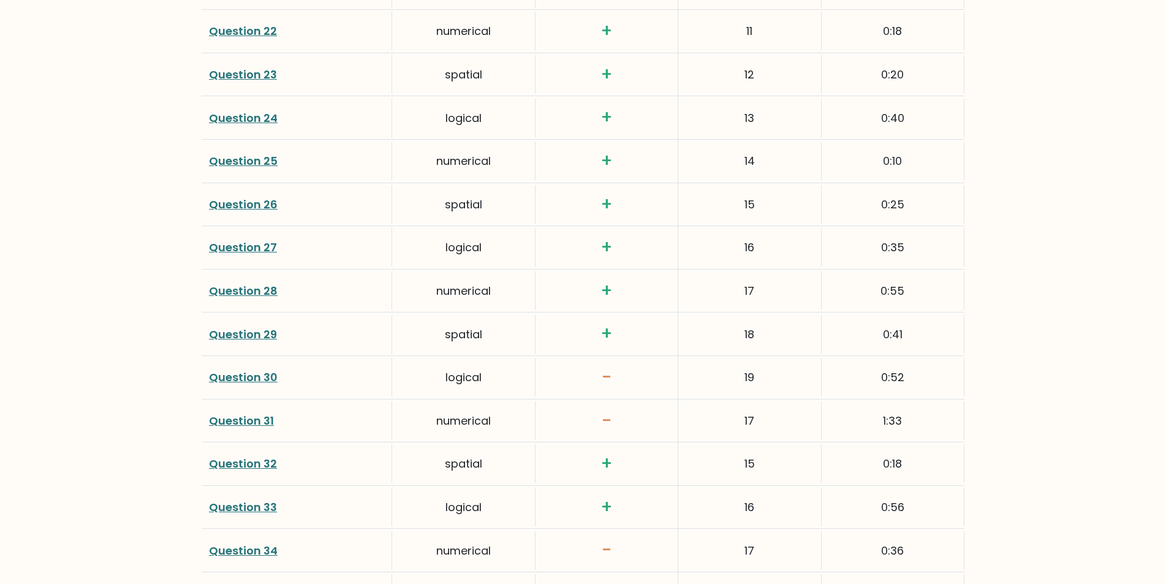
click at [219, 374] on link "Question 30" at bounding box center [243, 376] width 69 height 15
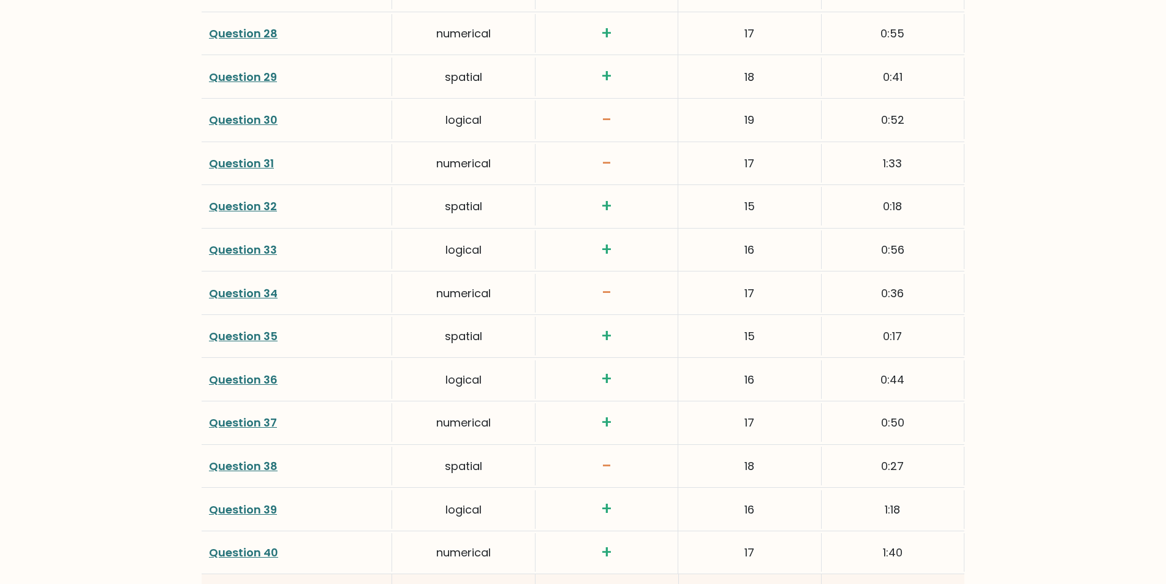
scroll to position [2939, 0]
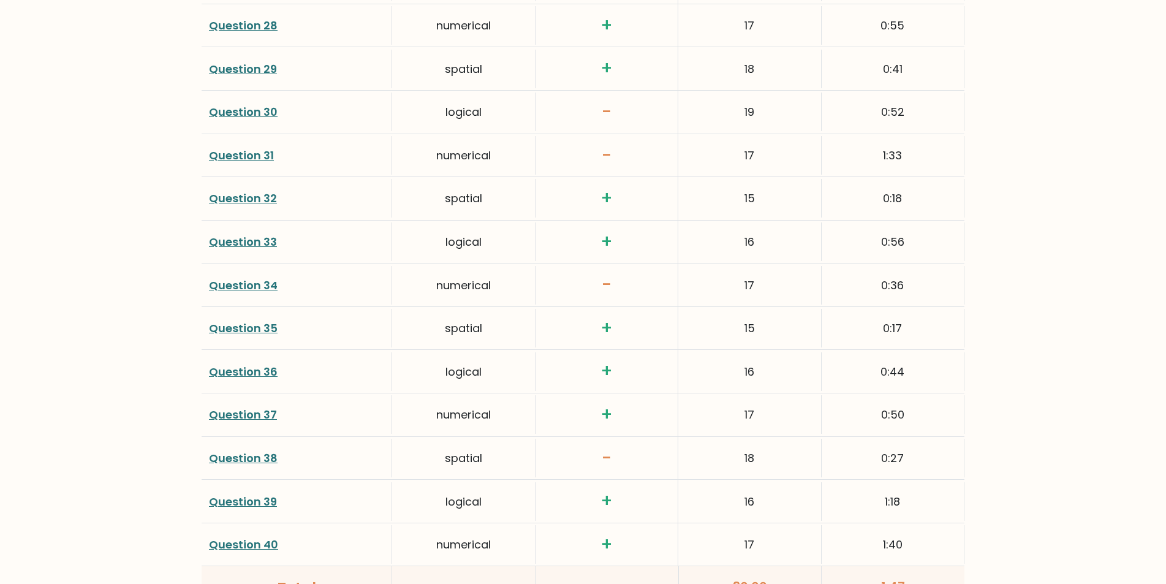
click at [232, 285] on link "Question 34" at bounding box center [243, 285] width 69 height 15
click at [255, 464] on link "Question 38" at bounding box center [243, 457] width 69 height 15
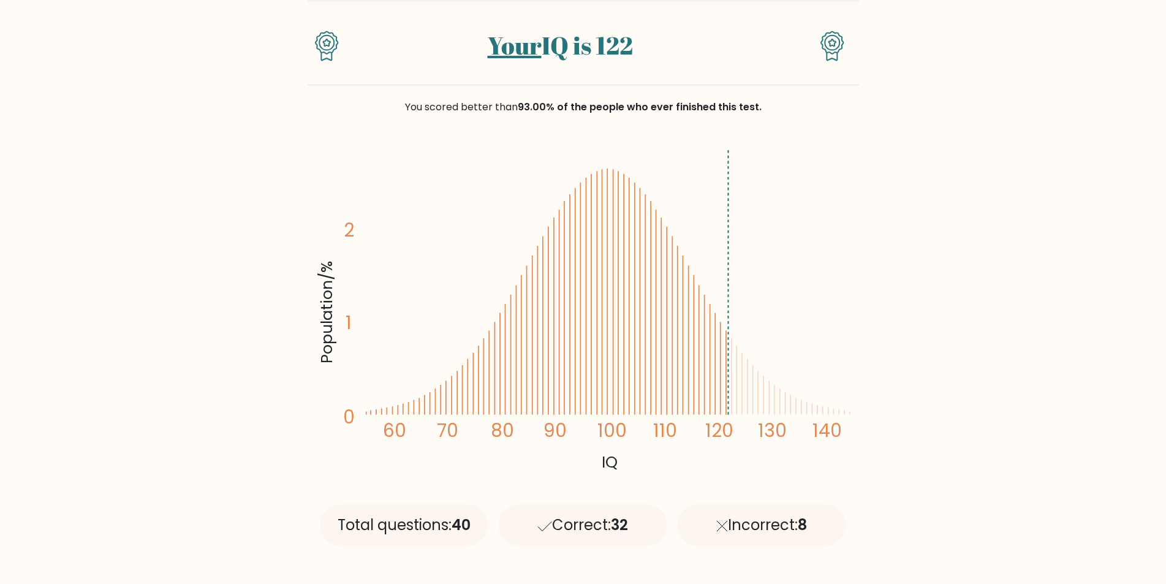
scroll to position [93, 0]
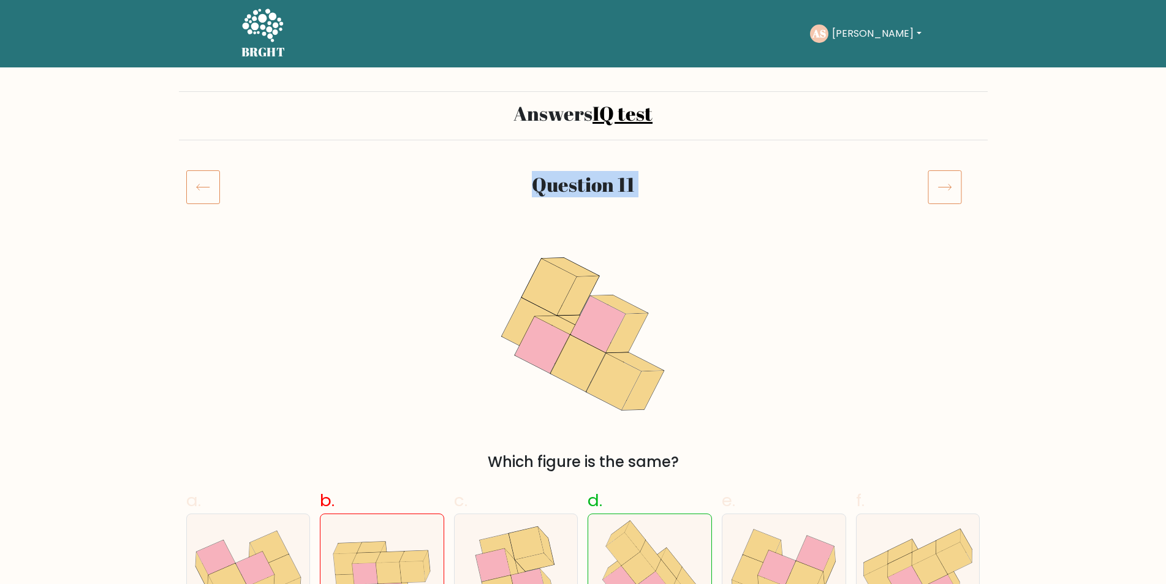
drag, startPoint x: 1165, startPoint y: 110, endPoint x: 1165, endPoint y: 154, distance: 44.1
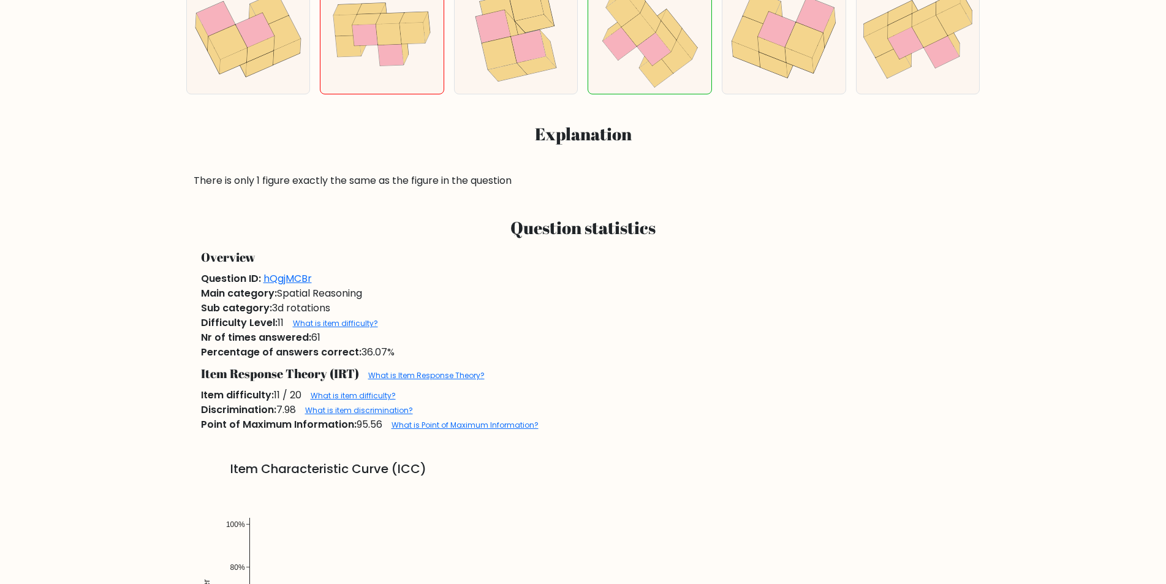
scroll to position [535, 0]
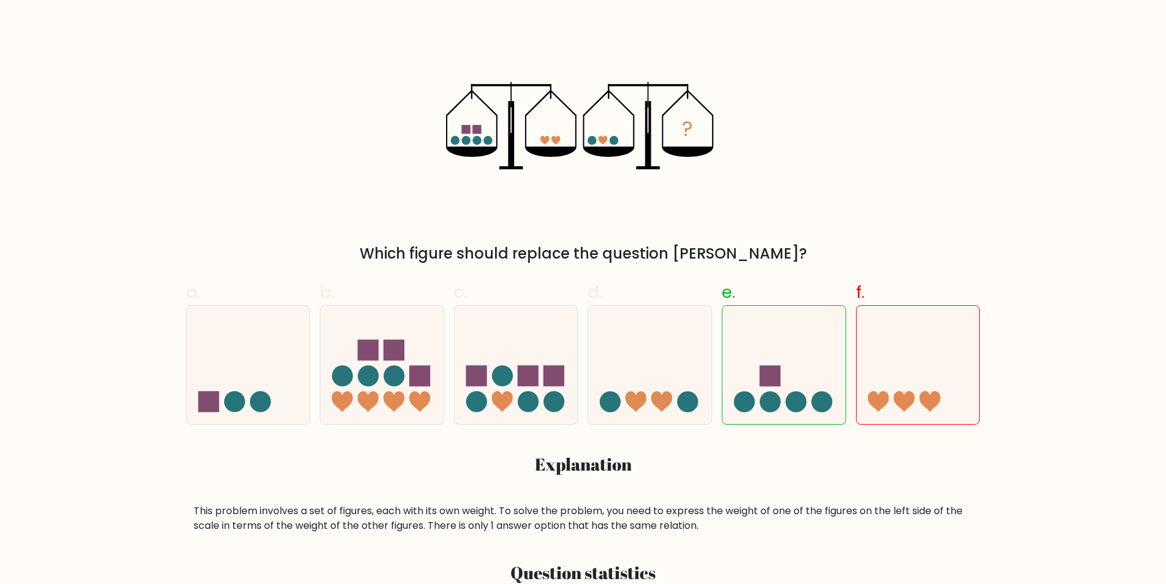
scroll to position [219, 0]
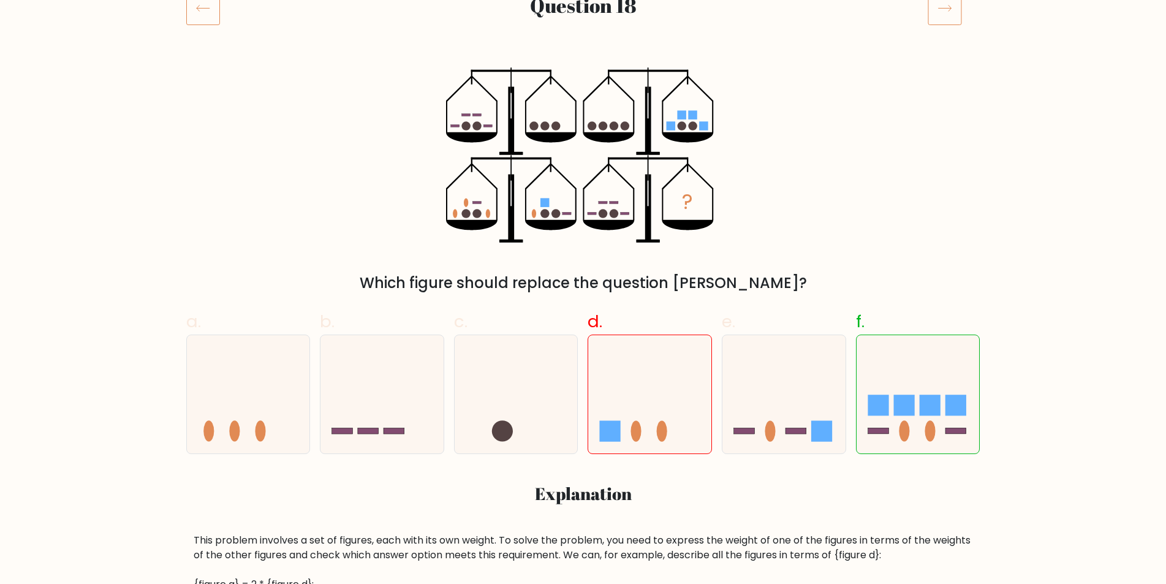
scroll to position [187, 0]
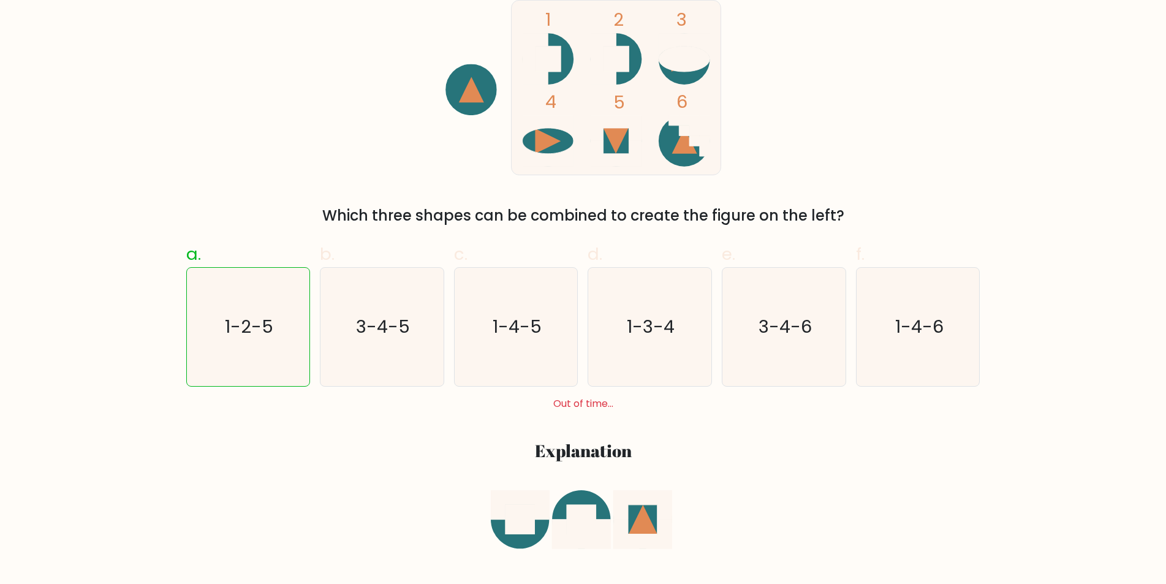
scroll to position [255, 0]
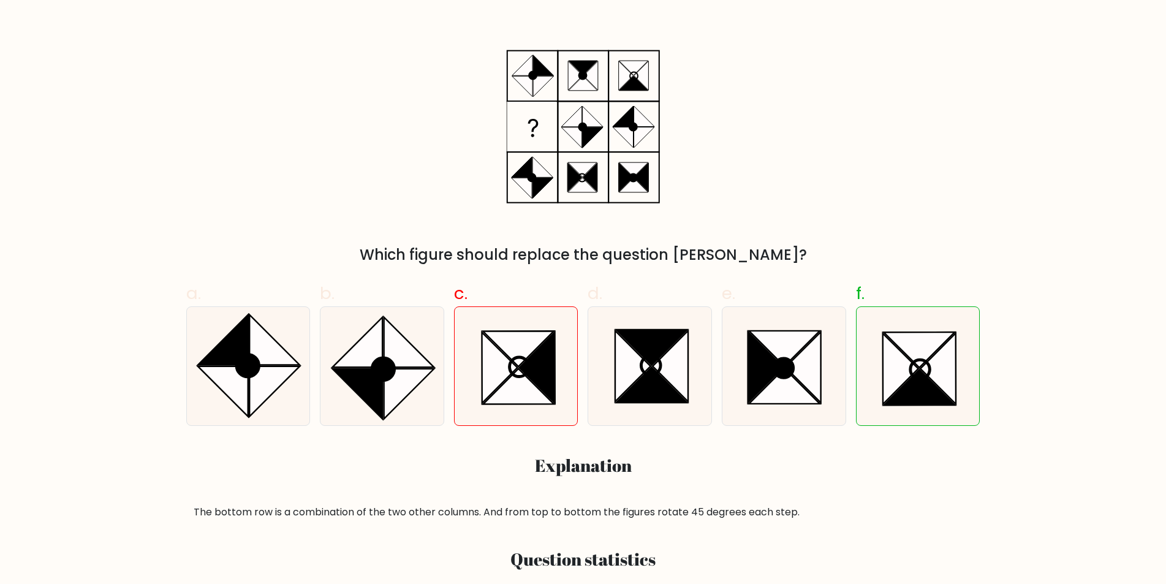
scroll to position [205, 0]
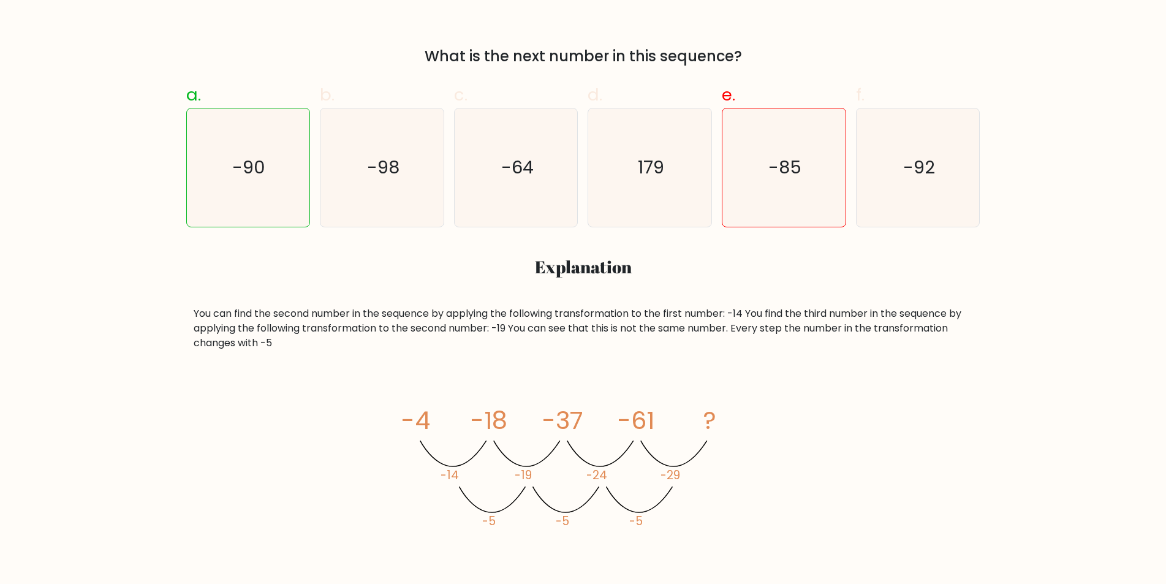
scroll to position [420, 0]
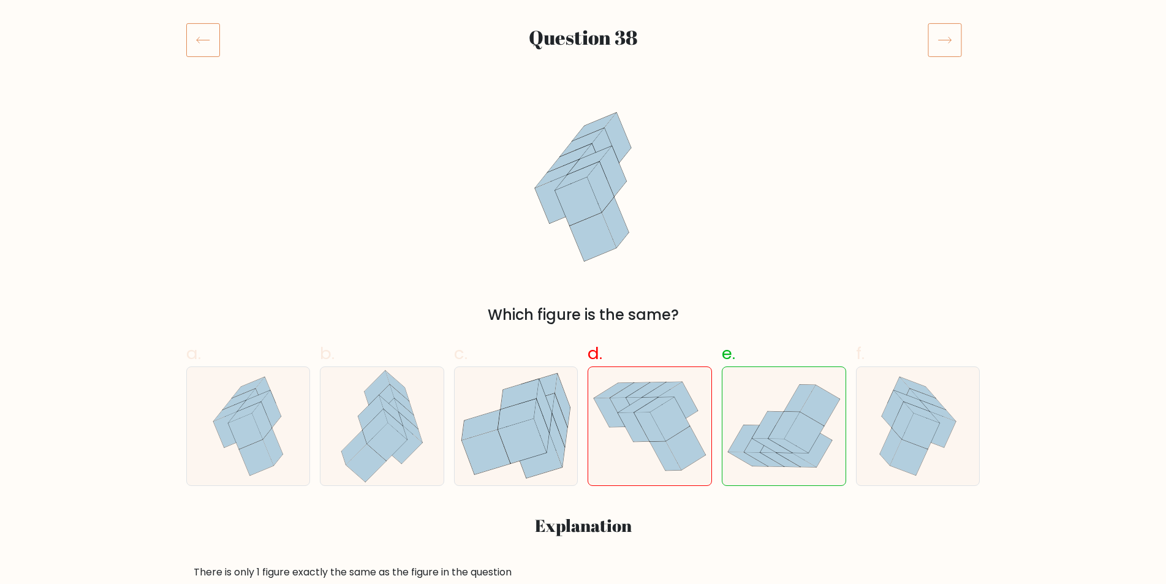
scroll to position [284, 0]
